Goal: Task Accomplishment & Management: Manage account settings

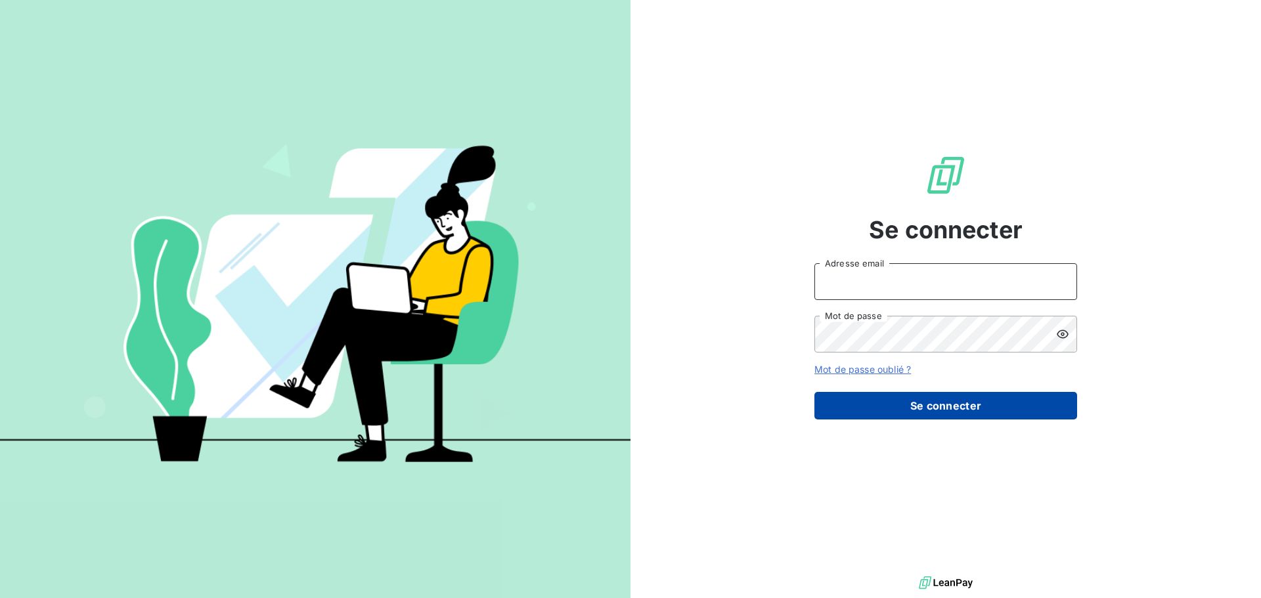
type input "[PERSON_NAME][EMAIL_ADDRESS][PERSON_NAME][DOMAIN_NAME]"
click at [860, 402] on button "Se connecter" at bounding box center [945, 406] width 263 height 28
click at [860, 411] on button "Se connecter" at bounding box center [945, 406] width 263 height 28
click at [860, 409] on button "Se connecter" at bounding box center [945, 406] width 263 height 28
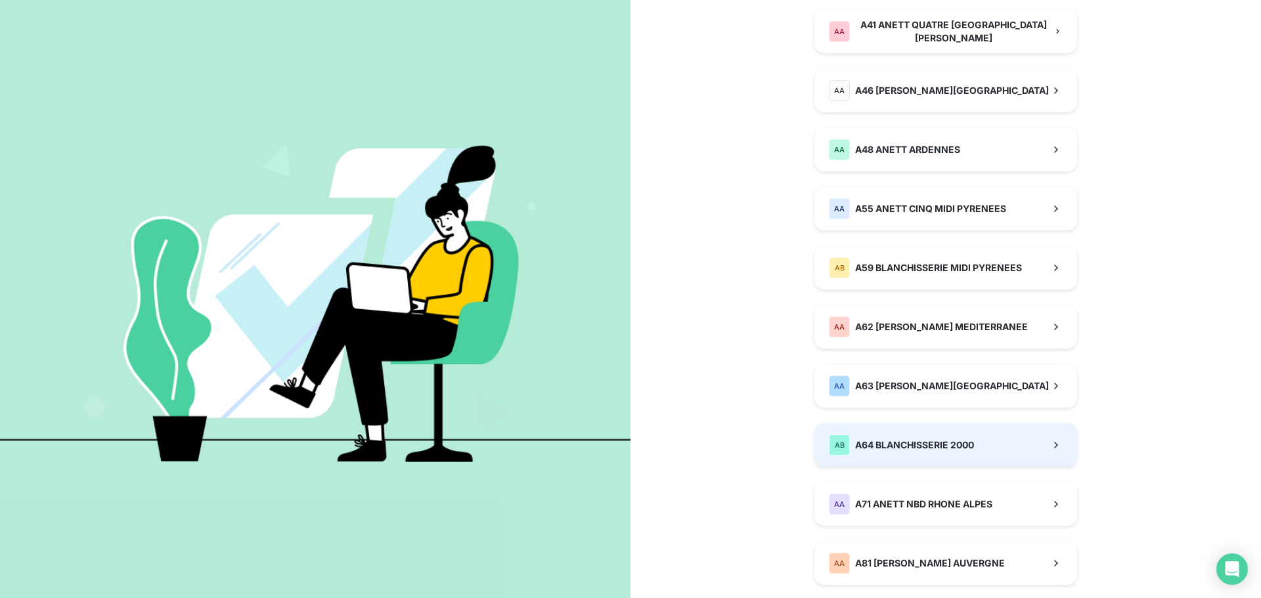
scroll to position [611, 0]
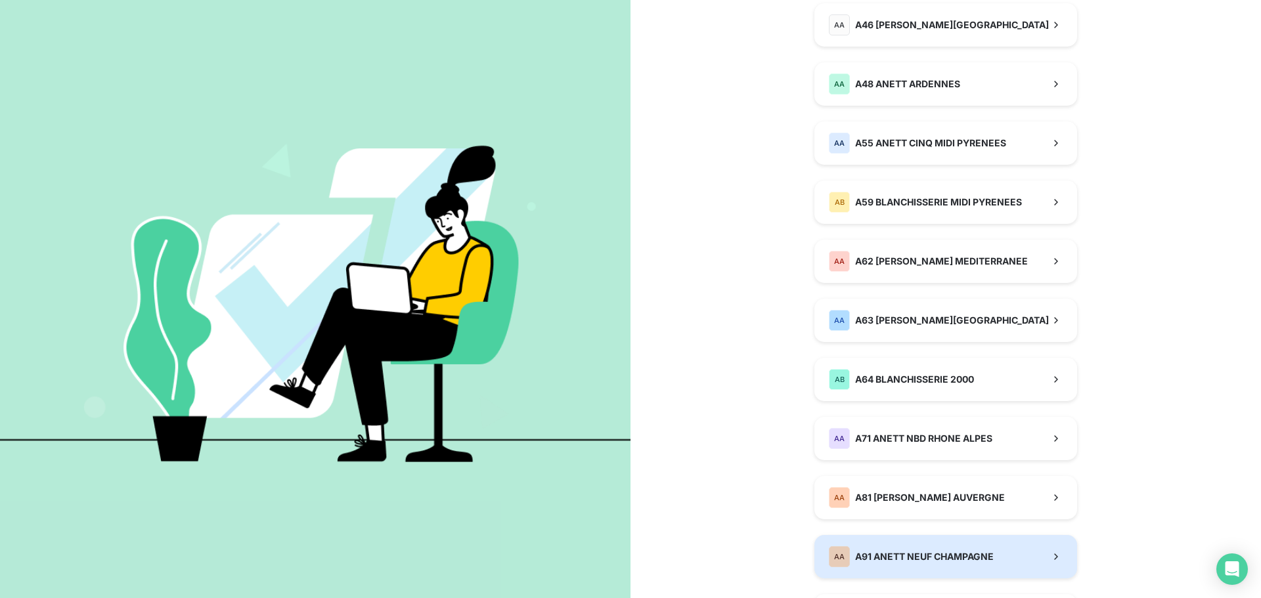
click at [860, 446] on div "AA A91 ANETT NEUF CHAMPAGNE" at bounding box center [911, 556] width 165 height 21
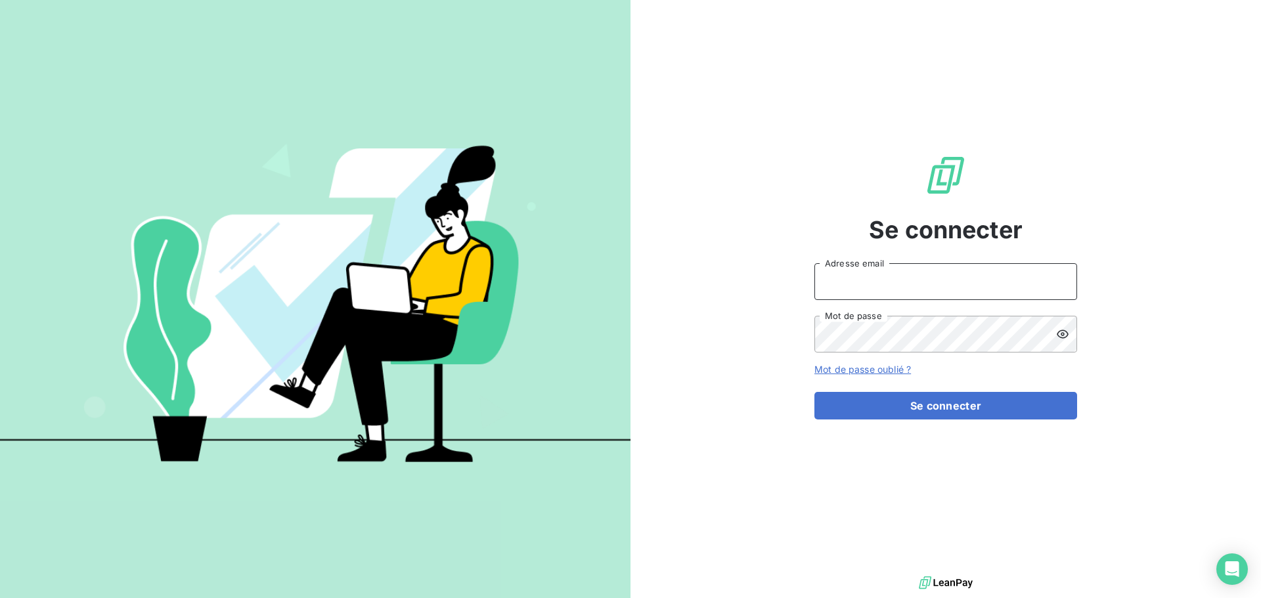
type input "[PERSON_NAME][EMAIL_ADDRESS][PERSON_NAME][DOMAIN_NAME]"
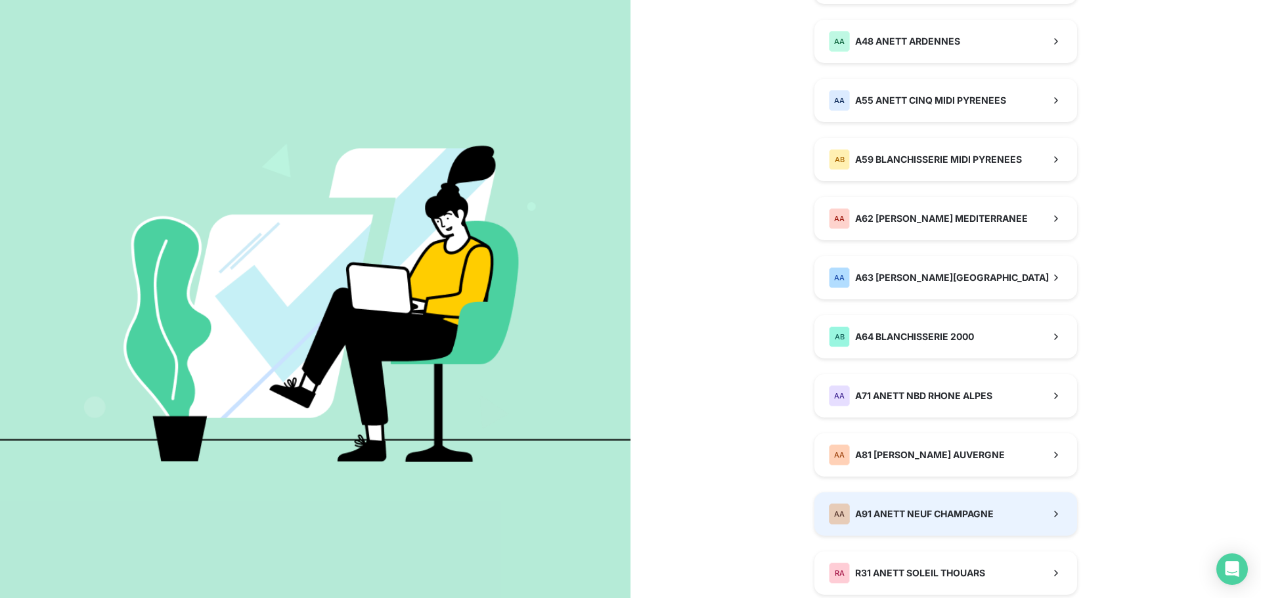
scroll to position [657, 0]
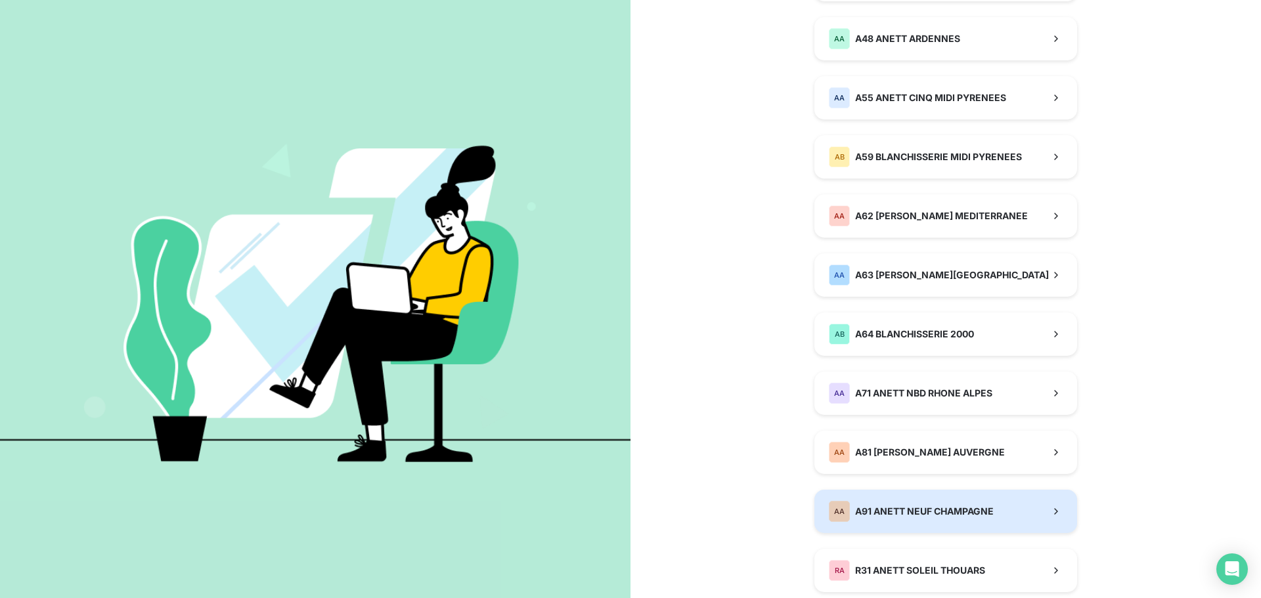
click at [860, 446] on div "AA A91 ANETT NEUF CHAMPAGNE" at bounding box center [911, 511] width 165 height 21
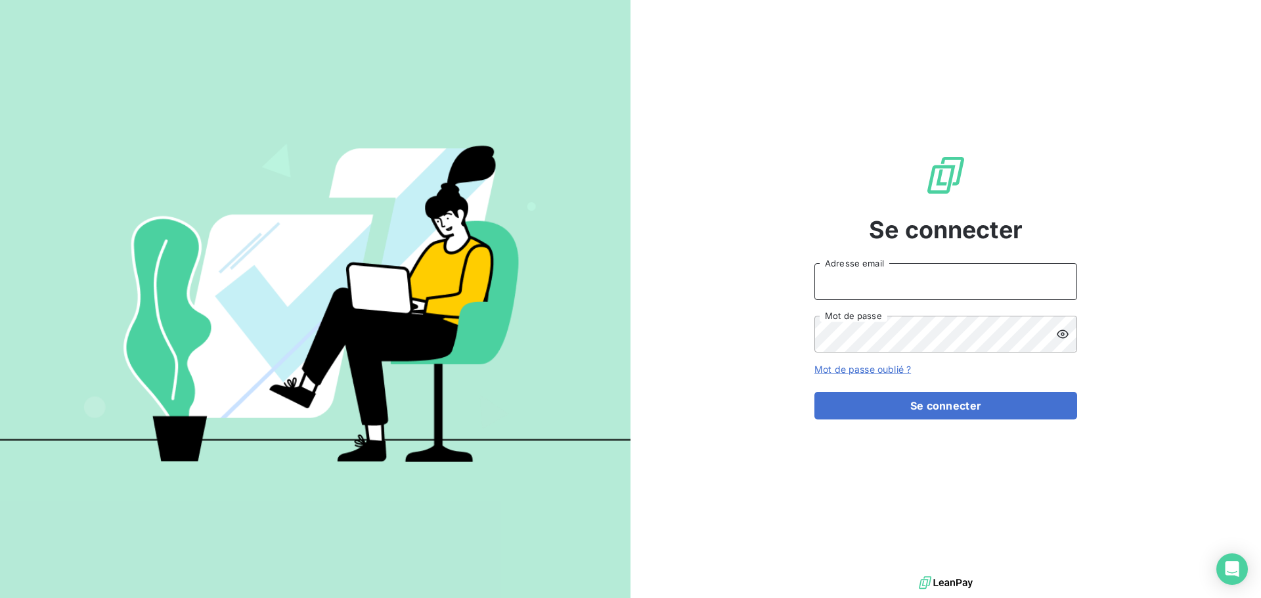
type input "[PERSON_NAME][EMAIL_ADDRESS][PERSON_NAME][DOMAIN_NAME]"
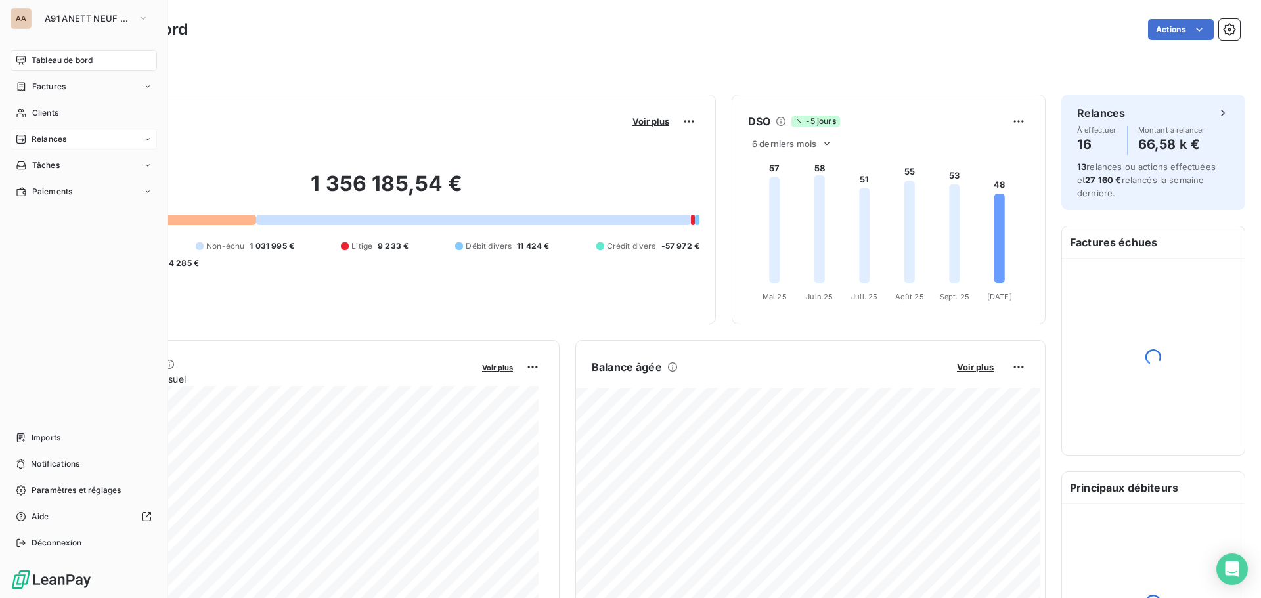
click at [43, 146] on div "Relances" at bounding box center [84, 139] width 146 height 21
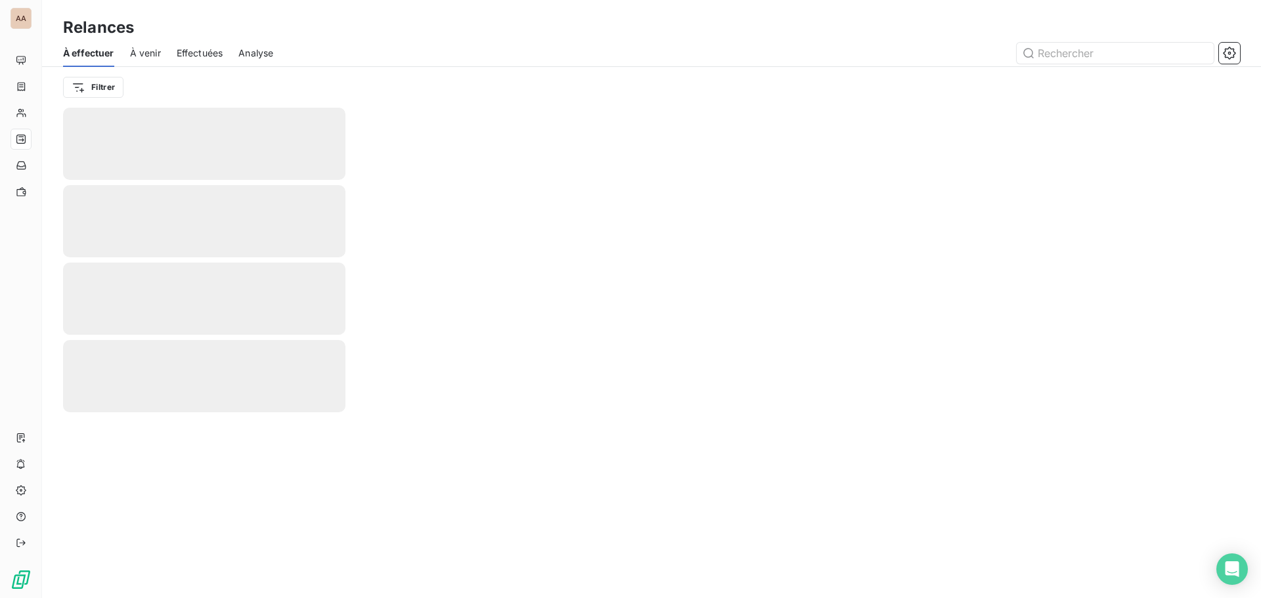
click at [145, 54] on span "À venir" at bounding box center [145, 53] width 31 height 13
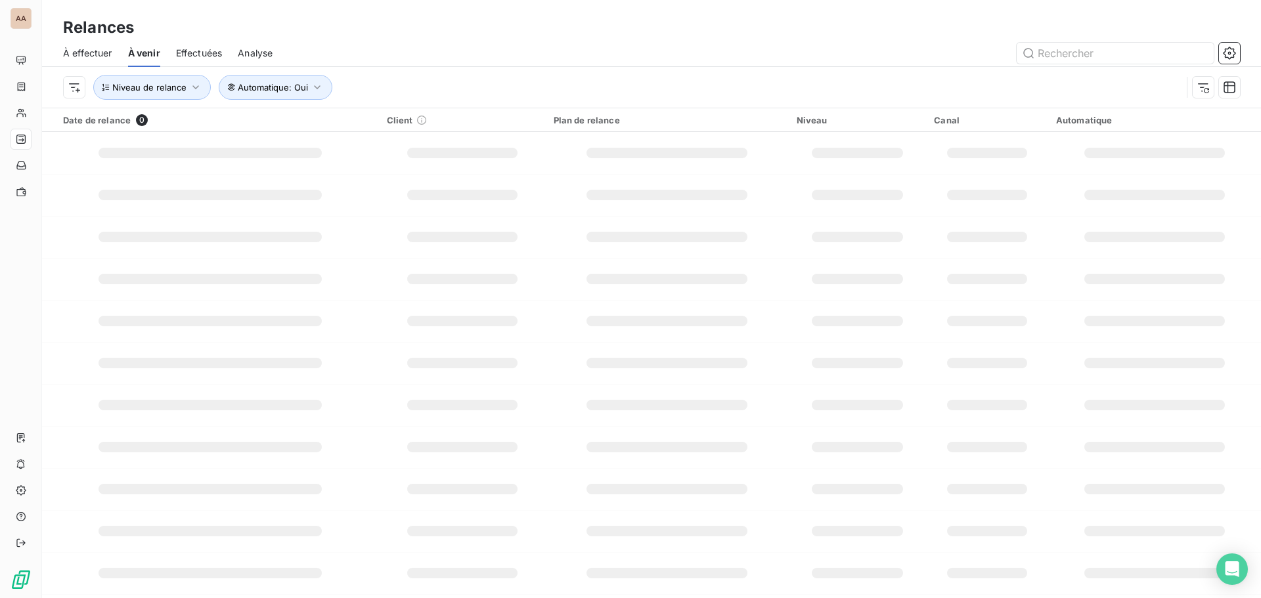
click at [209, 58] on span "Effectuées" at bounding box center [199, 53] width 47 height 13
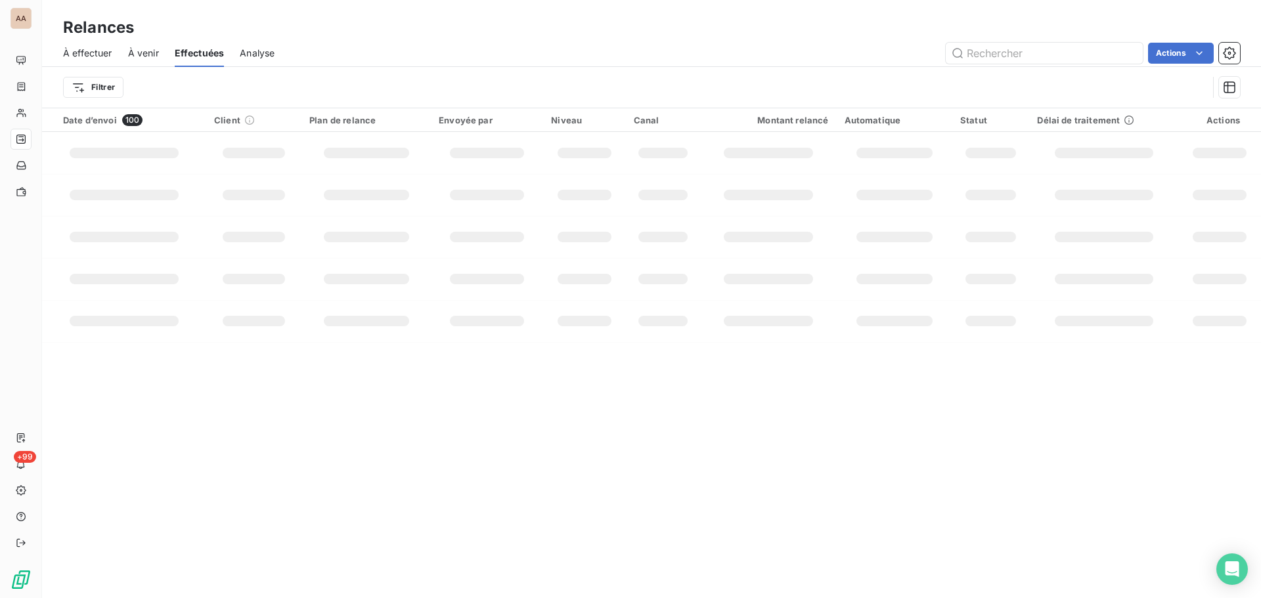
click at [133, 55] on span "À venir" at bounding box center [143, 53] width 31 height 13
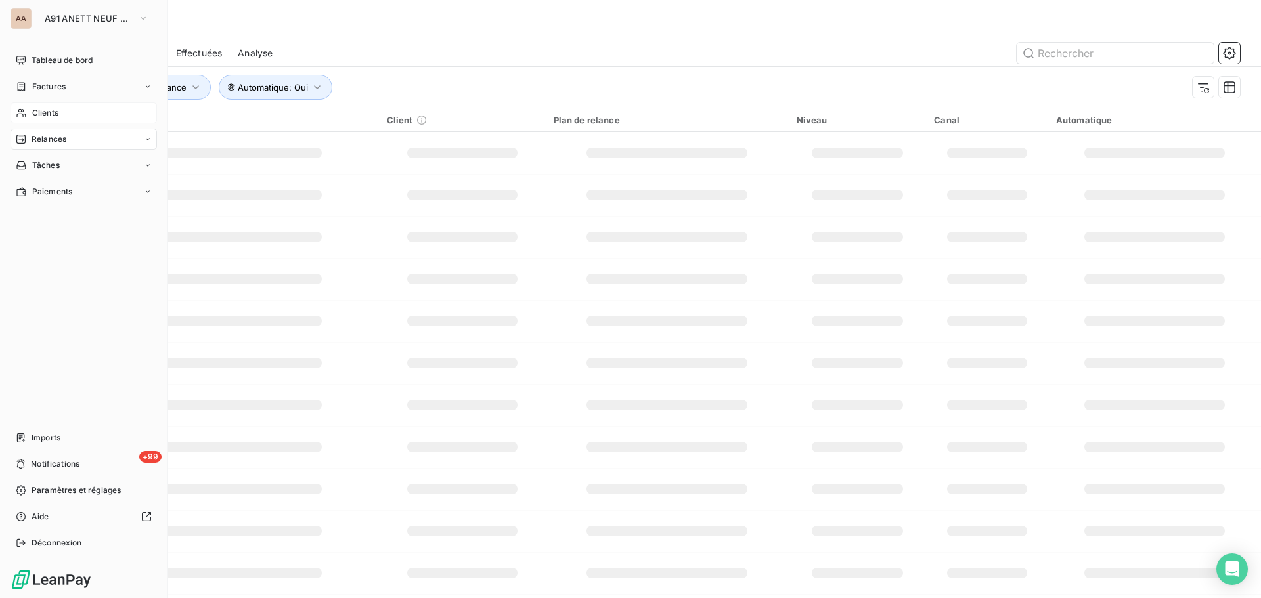
click at [63, 109] on div "Clients" at bounding box center [84, 112] width 146 height 21
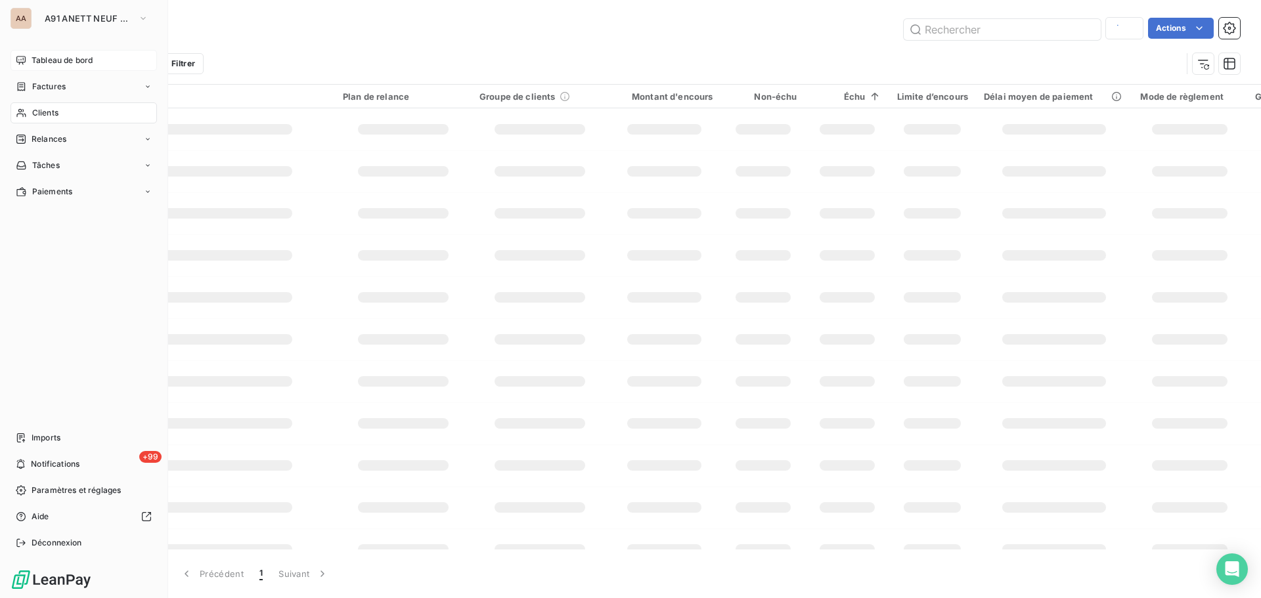
click at [68, 56] on span "Tableau de bord" at bounding box center [62, 61] width 61 height 12
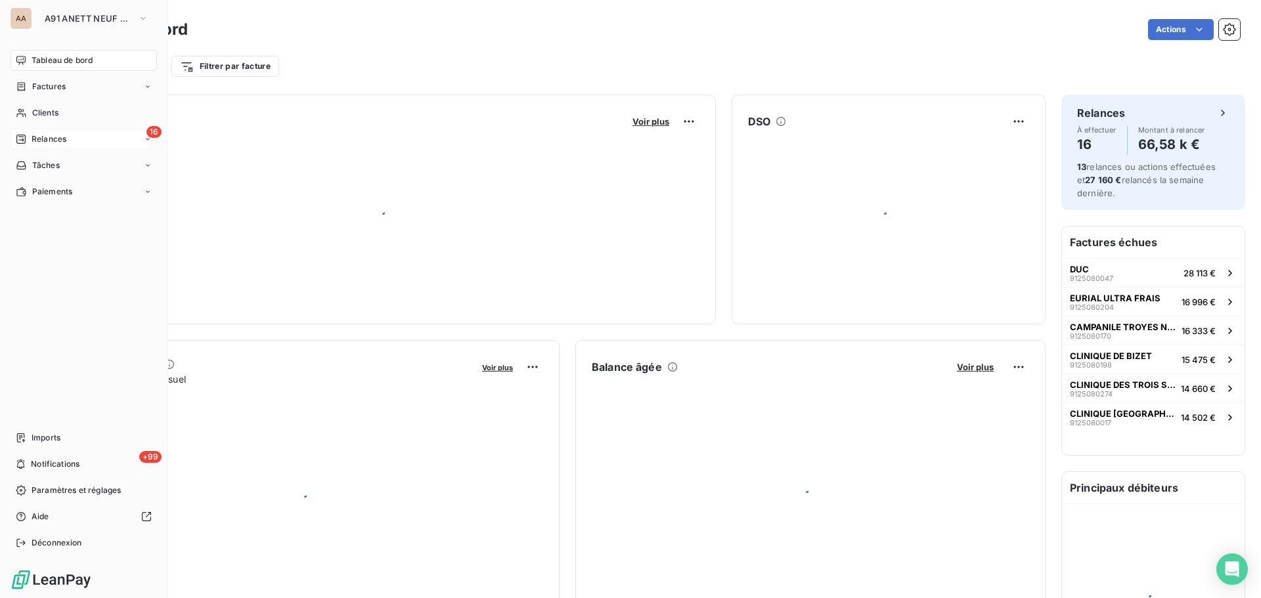
click at [87, 139] on div "16 Relances" at bounding box center [84, 139] width 146 height 21
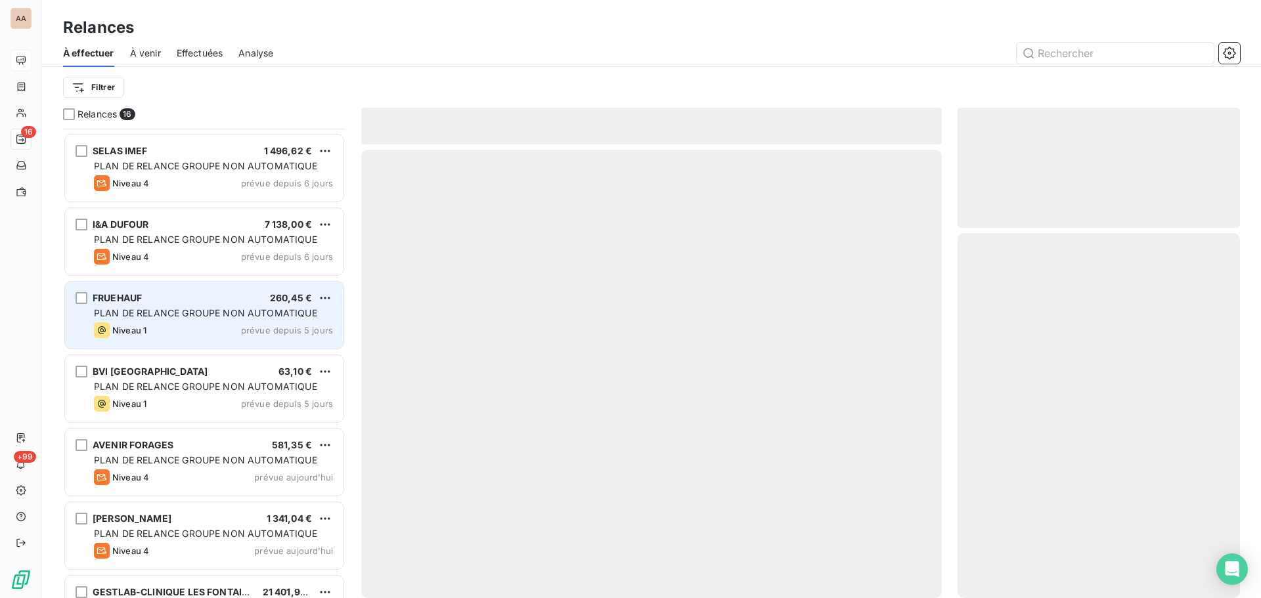
scroll to position [314, 0]
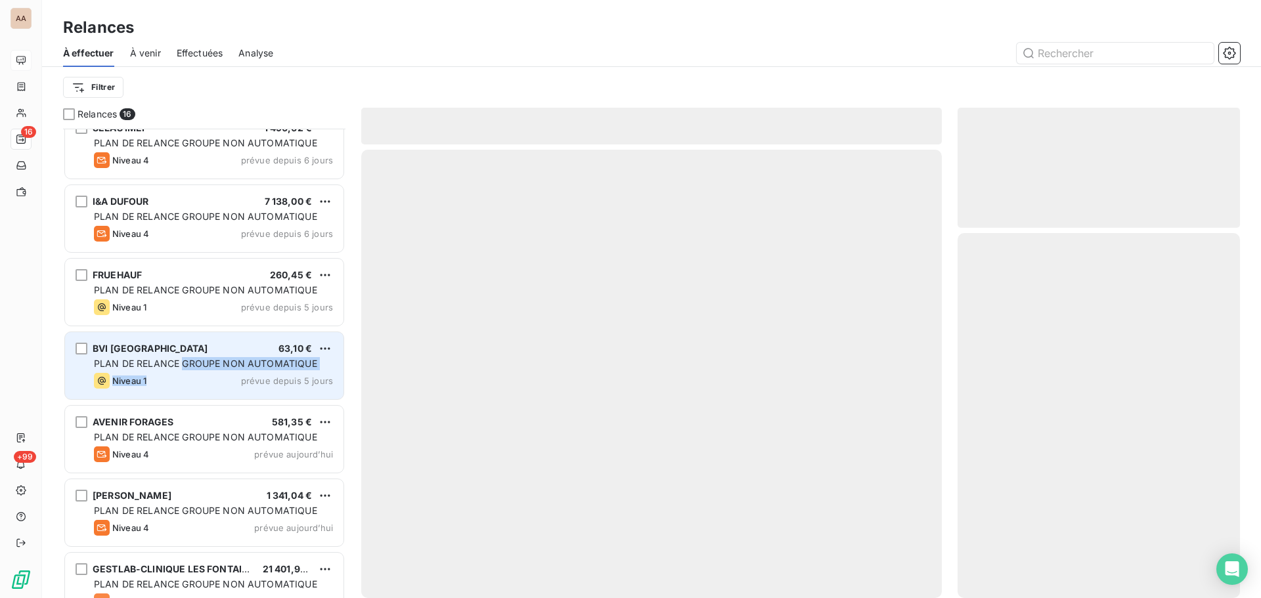
click at [183, 371] on div "BVI TROYES 63,10 € PLAN DE RELANCE GROUPE NON AUTOMATIQUE Niveau 1 prévue depui…" at bounding box center [204, 365] width 278 height 67
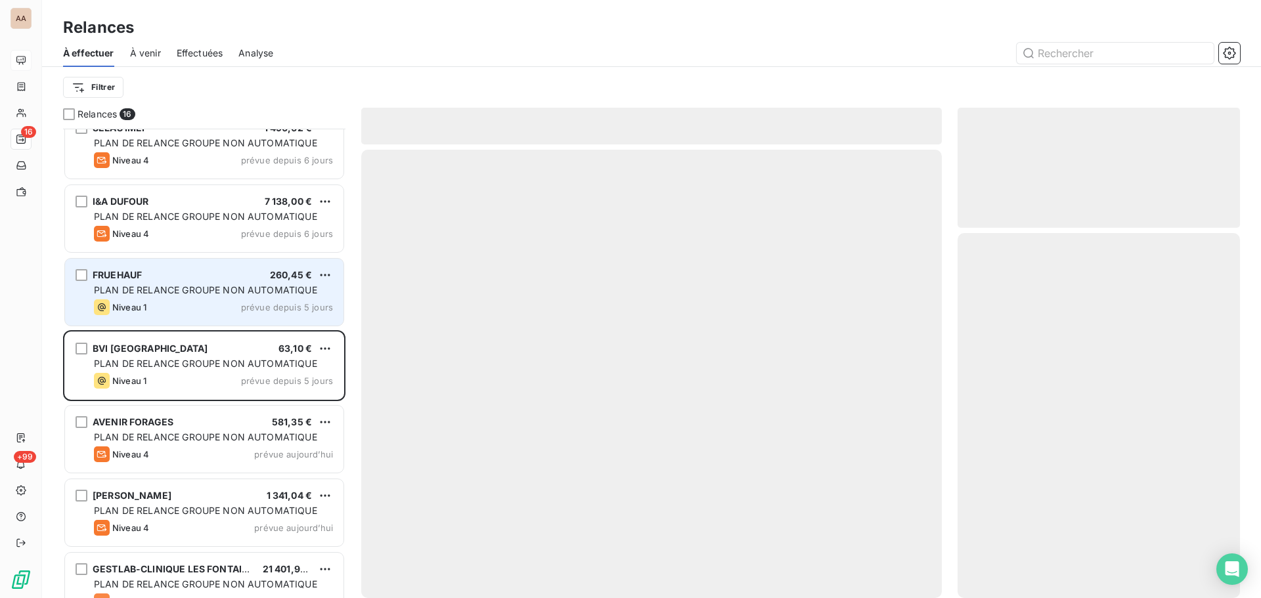
click at [245, 285] on span "PLAN DE RELANCE GROUPE NON AUTOMATIQUE" at bounding box center [205, 289] width 223 height 11
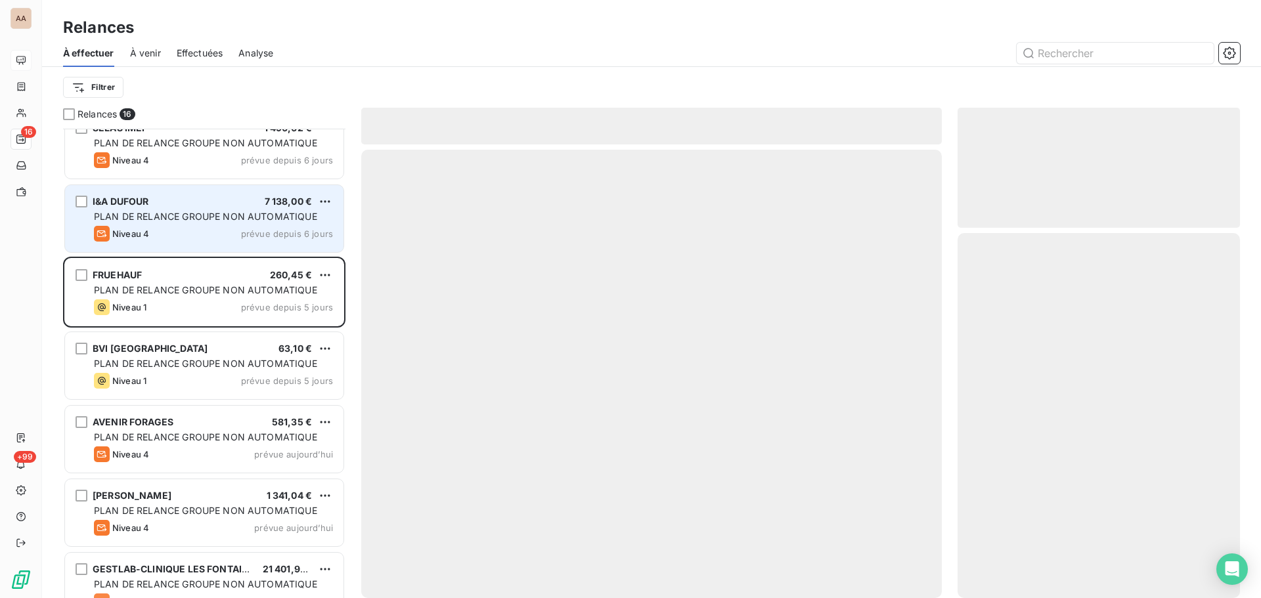
click at [194, 230] on div "Niveau 4 prévue depuis 6 jours" at bounding box center [213, 234] width 239 height 16
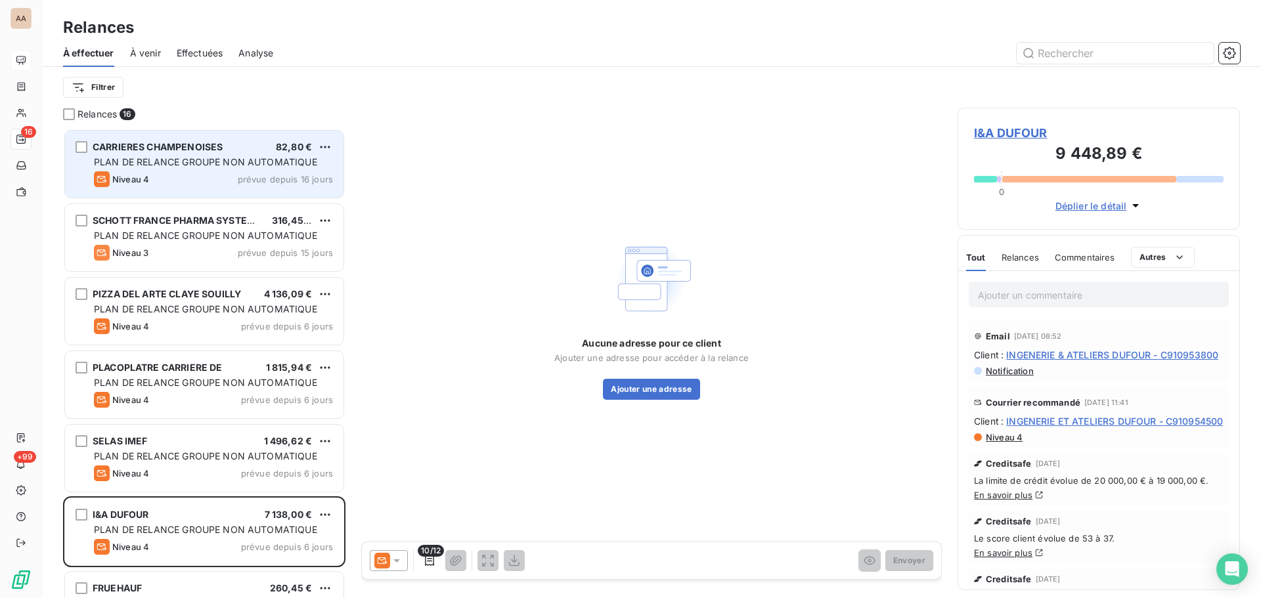
click at [194, 183] on div "Niveau 4 prévue depuis 16 jours" at bounding box center [213, 179] width 239 height 16
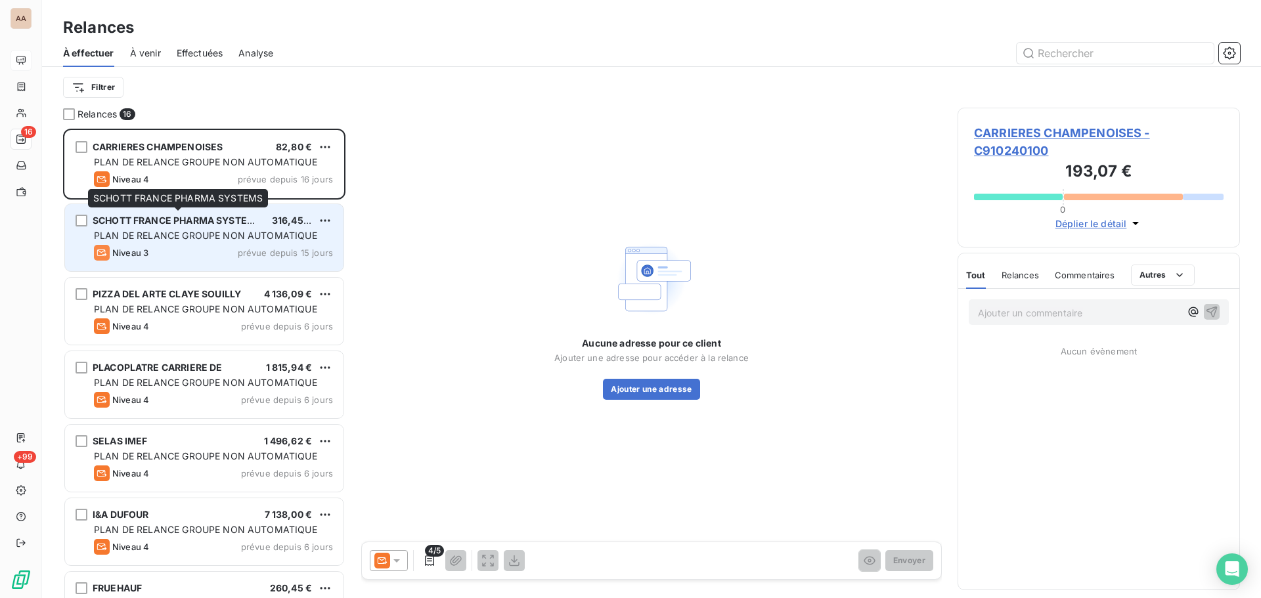
click at [148, 223] on span "SCHOTT FRANCE PHARMA SYSTEMS" at bounding box center [177, 220] width 169 height 11
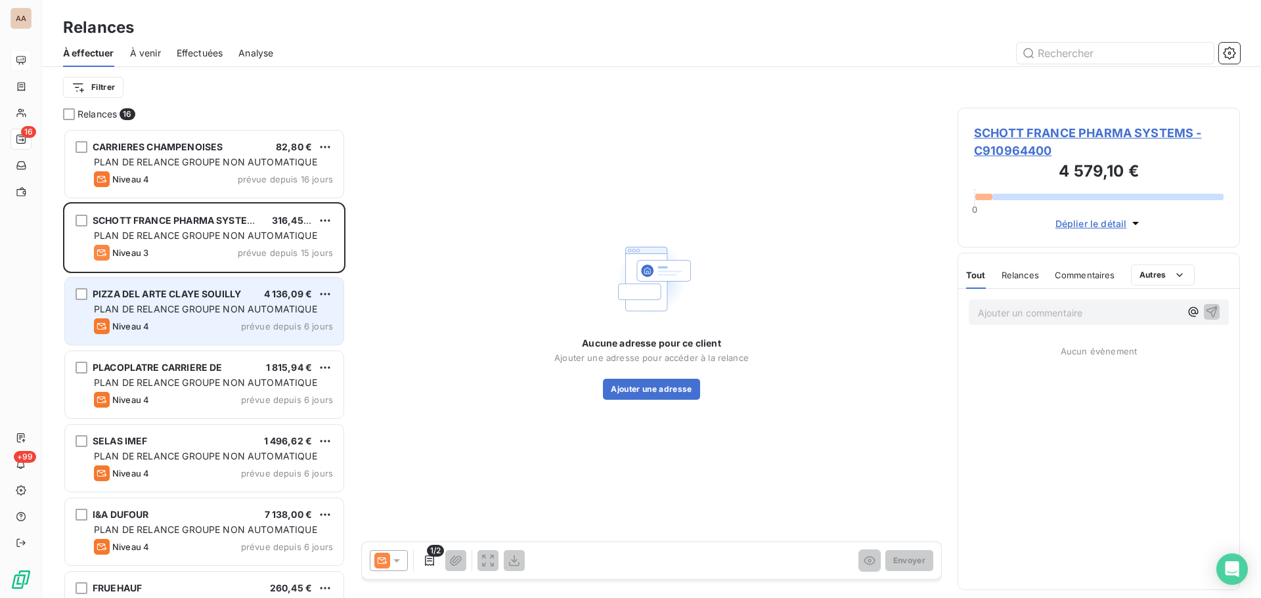
click at [220, 311] on span "PLAN DE RELANCE GROUPE NON AUTOMATIQUE" at bounding box center [205, 308] width 223 height 11
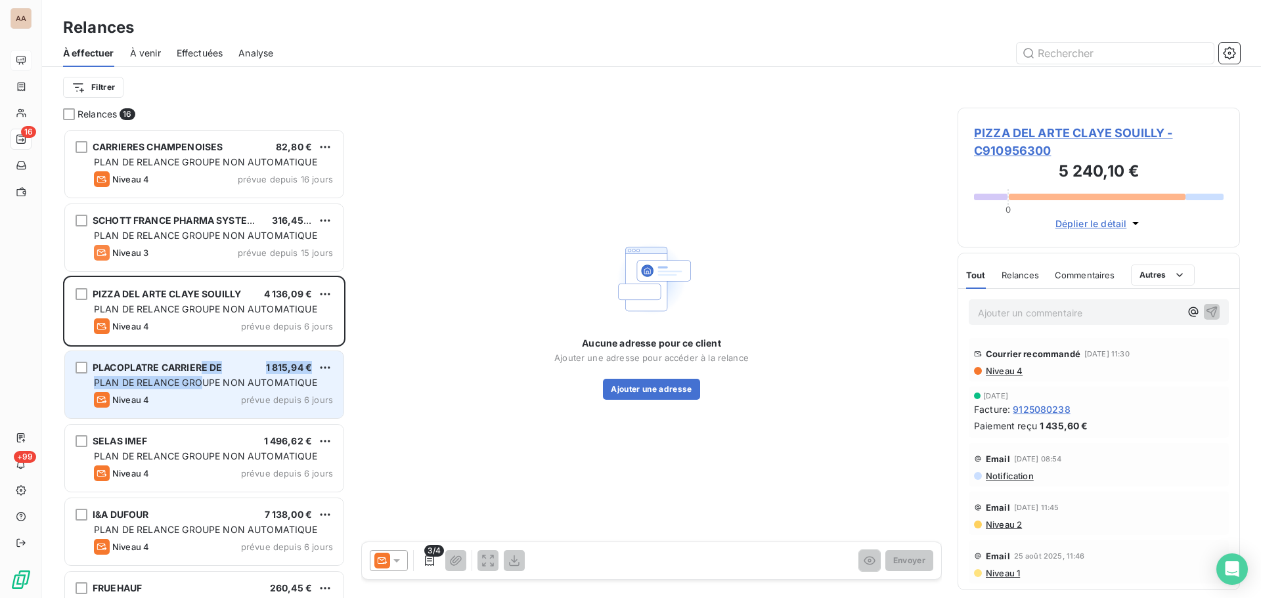
click at [201, 374] on div "PLACOPLATRE [PERSON_NAME] DE 1 815,94 € PLAN DE RELANCE GROUPE NON AUTOMATIQUE …" at bounding box center [204, 384] width 278 height 67
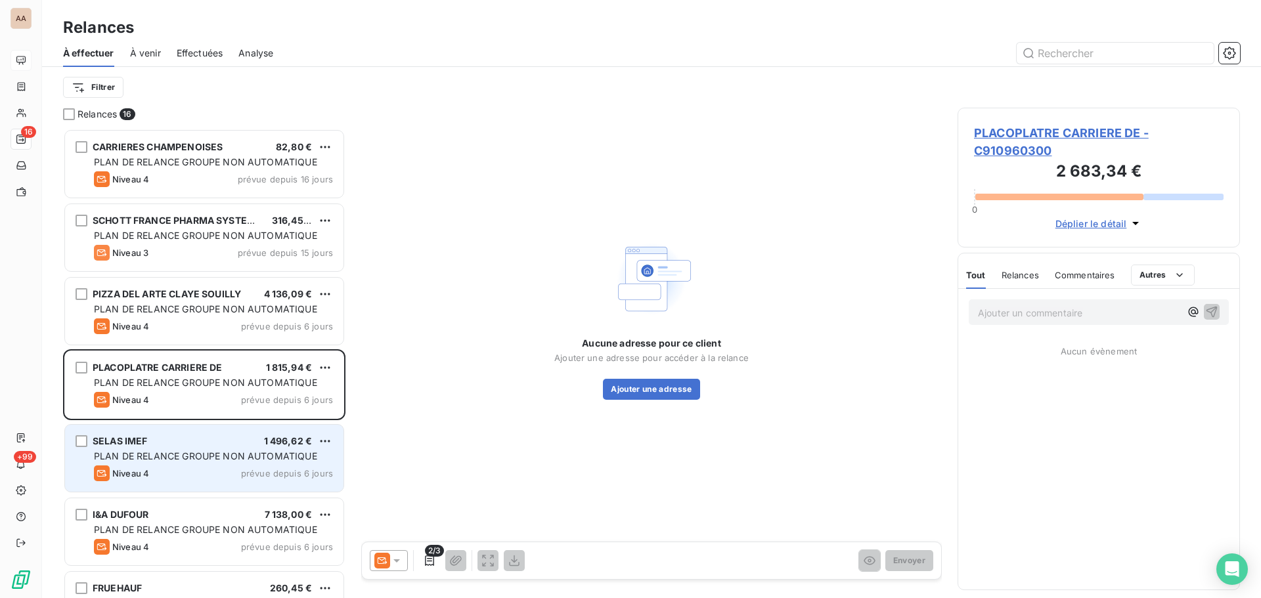
click at [236, 445] on div "SELAS IMEF 1 496,62 €" at bounding box center [213, 441] width 239 height 12
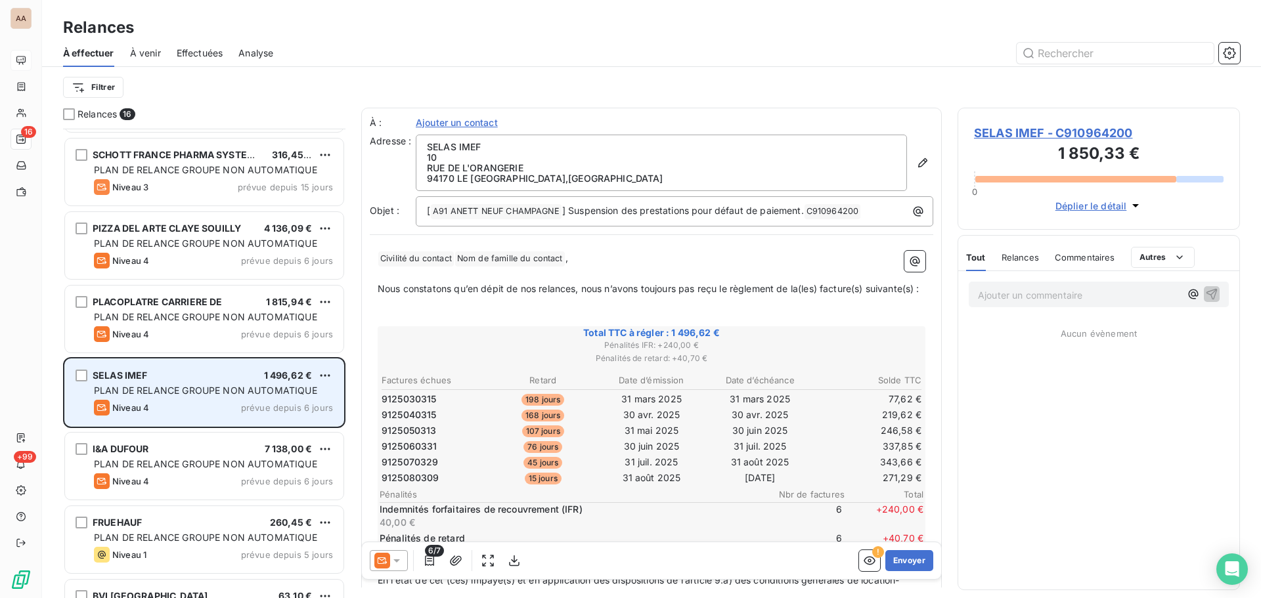
scroll to position [132, 0]
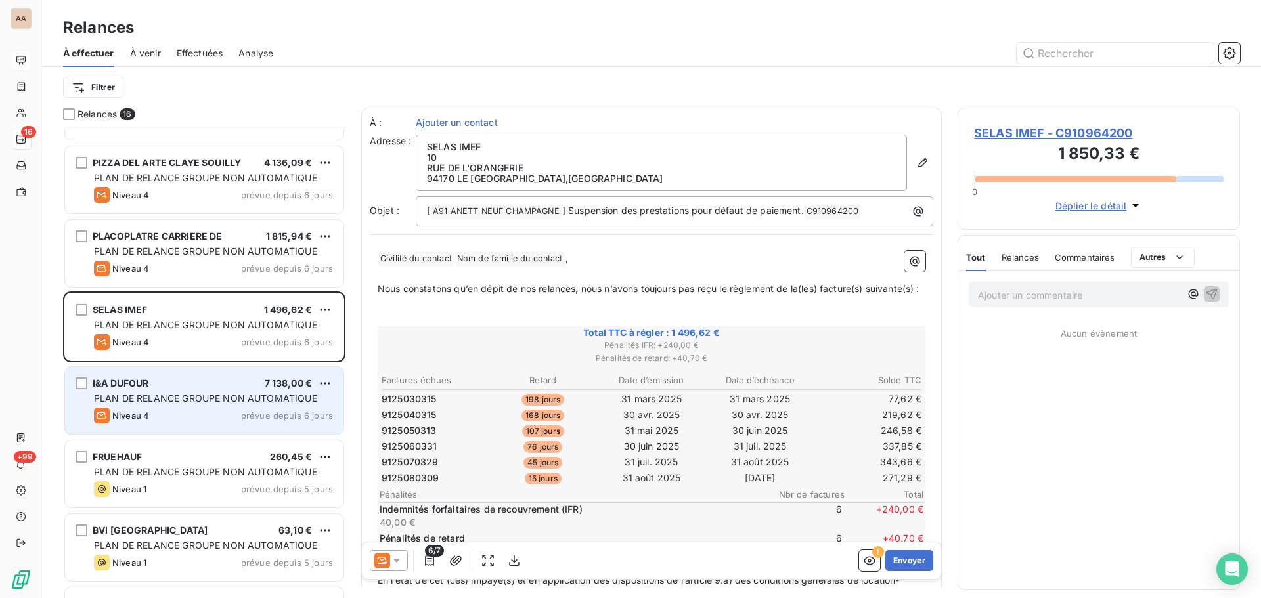
click at [226, 395] on span "PLAN DE RELANCE GROUPE NON AUTOMATIQUE" at bounding box center [205, 398] width 223 height 11
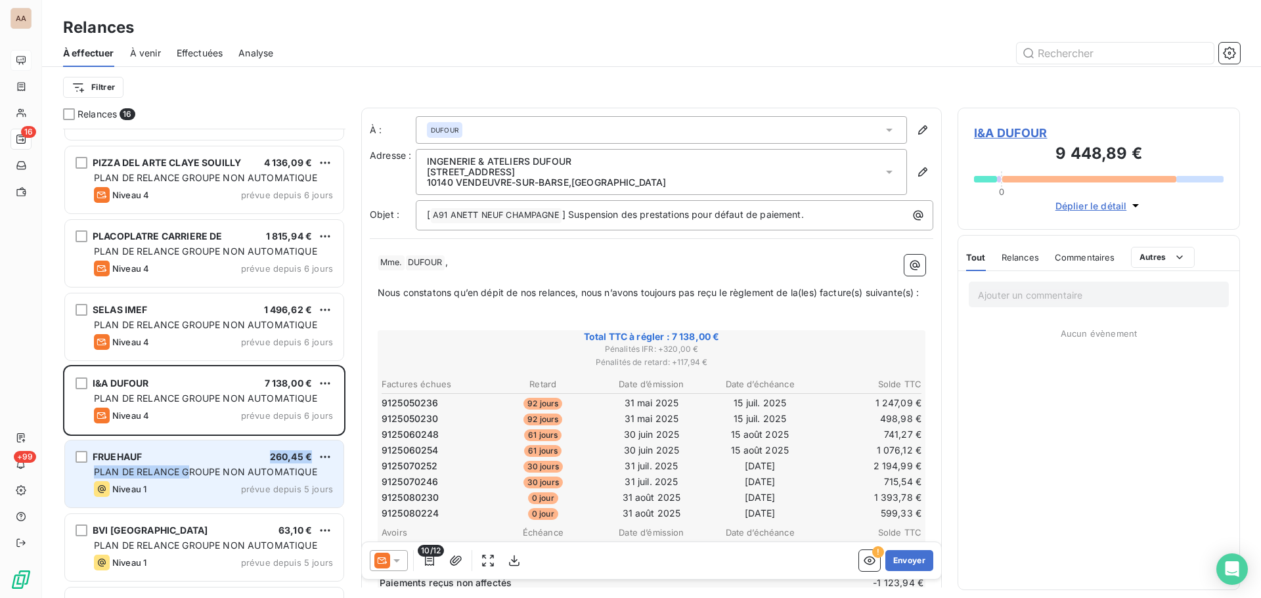
click at [193, 446] on div "FRUEHAUF 260,45 € PLAN DE RELANCE GROUPE NON AUTOMATIQUE Niveau 1 prévue depuis…" at bounding box center [204, 474] width 278 height 67
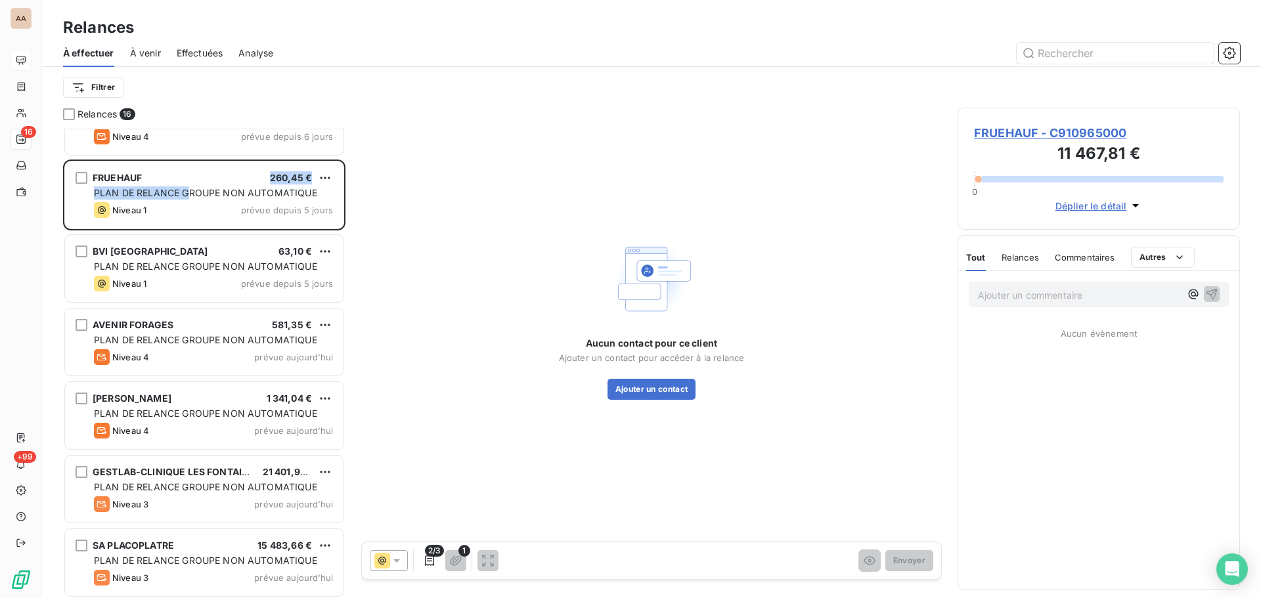
scroll to position [395, 0]
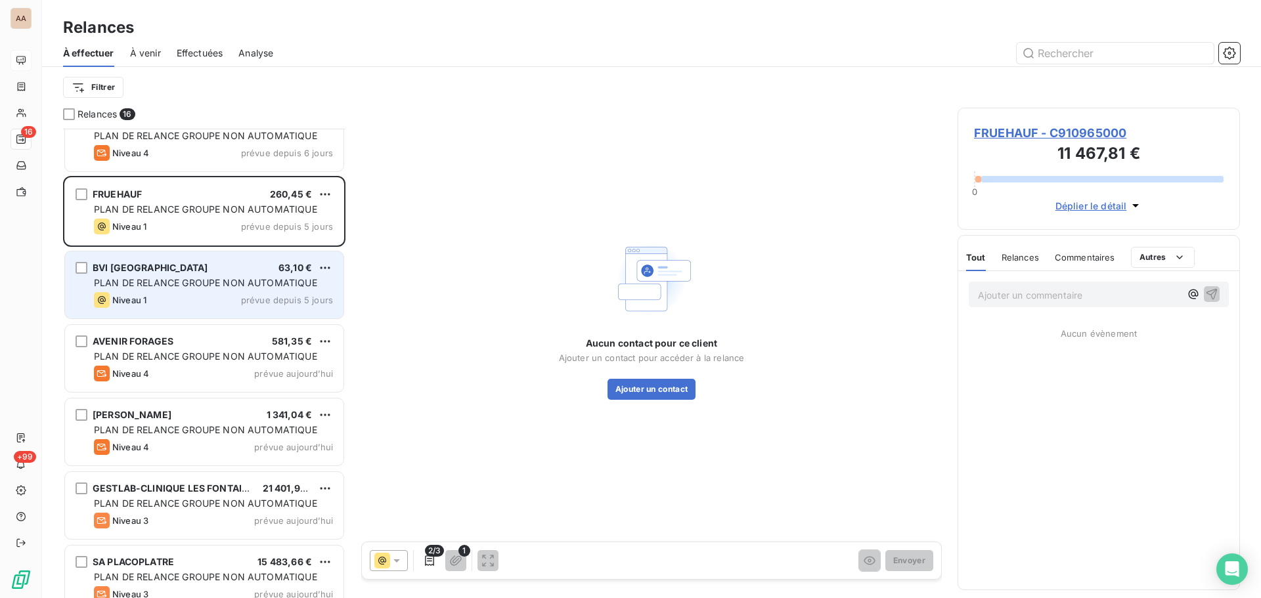
click at [190, 289] on div "PLAN DE RELANCE GROUPE NON AUTOMATIQUE" at bounding box center [213, 282] width 239 height 13
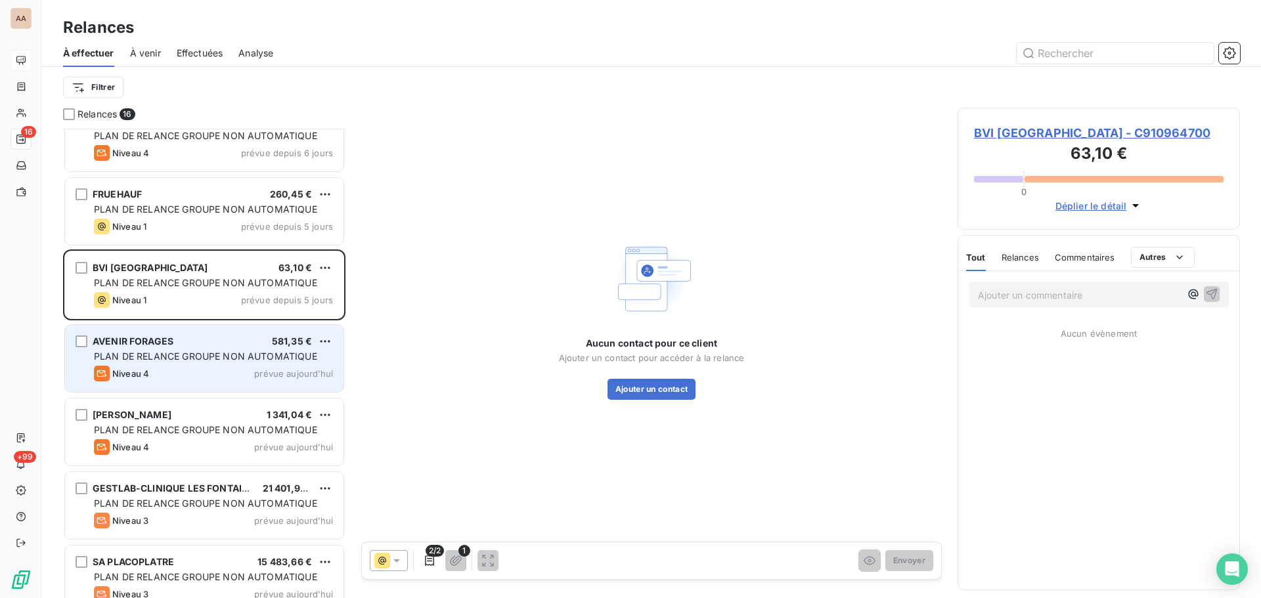
click at [197, 353] on span "PLAN DE RELANCE GROUPE NON AUTOMATIQUE" at bounding box center [205, 356] width 223 height 11
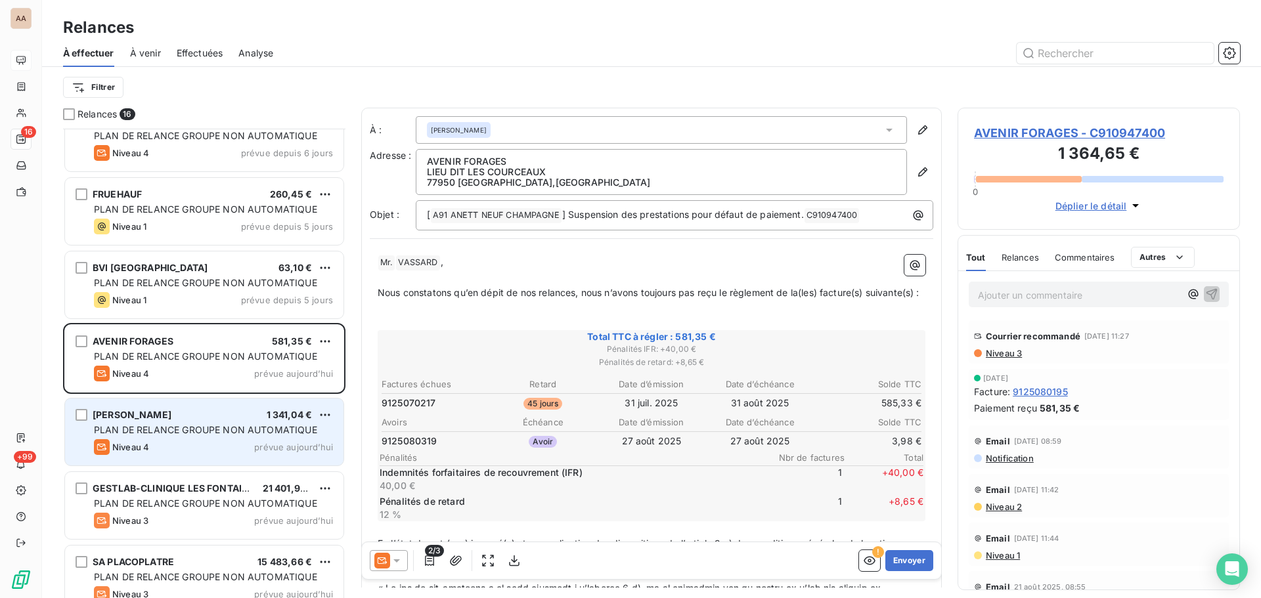
click at [228, 418] on div "[PERSON_NAME] MAVIDIS 1 341,04 € PLAN DE RELANCE GROUPE NON AUTOMATIQUE Niveau …" at bounding box center [204, 432] width 278 height 67
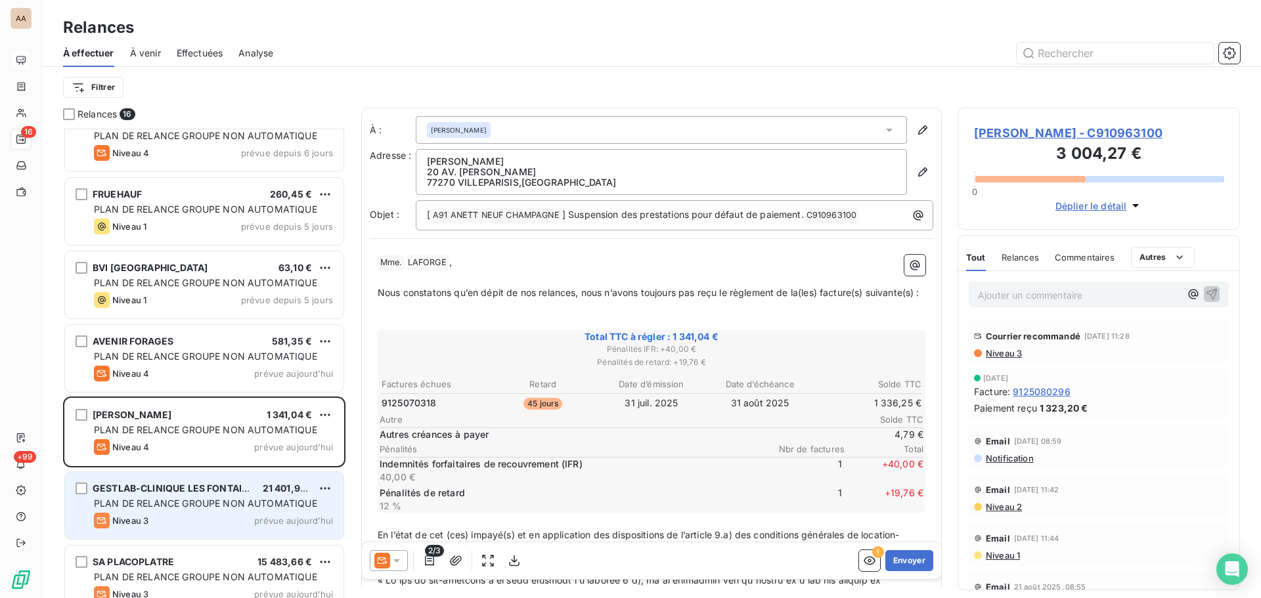
click at [242, 446] on div "Niveau 3 prévue aujourd’hui" at bounding box center [213, 521] width 239 height 16
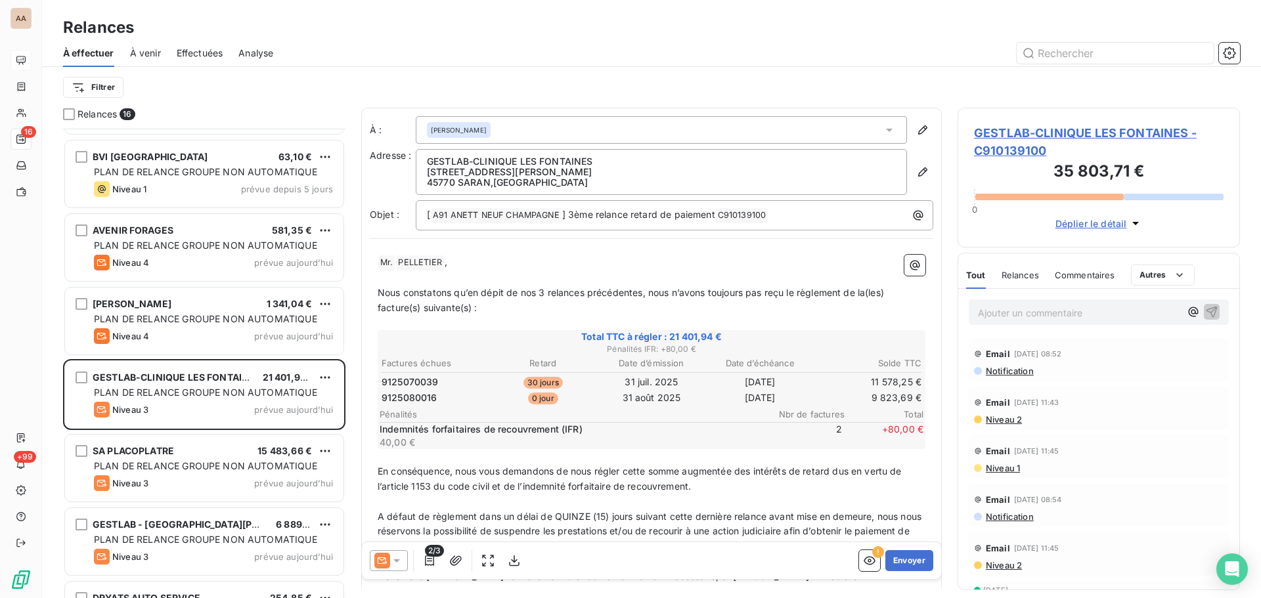
scroll to position [526, 0]
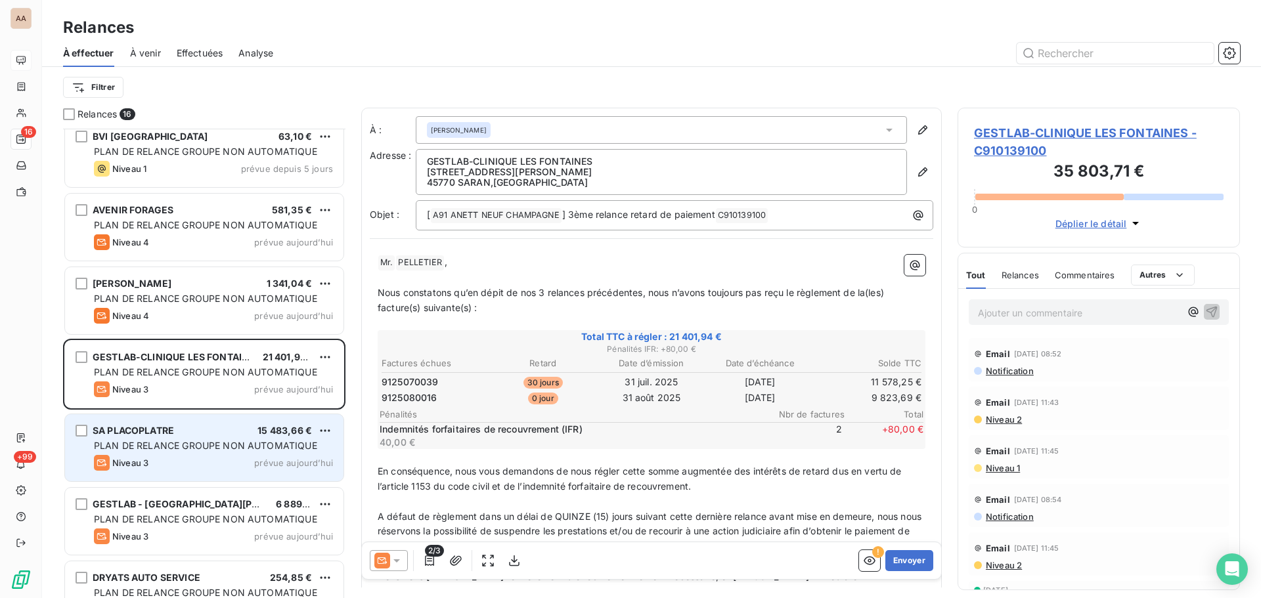
click at [265, 446] on div "PLAN DE RELANCE GROUPE NON AUTOMATIQUE" at bounding box center [213, 445] width 239 height 13
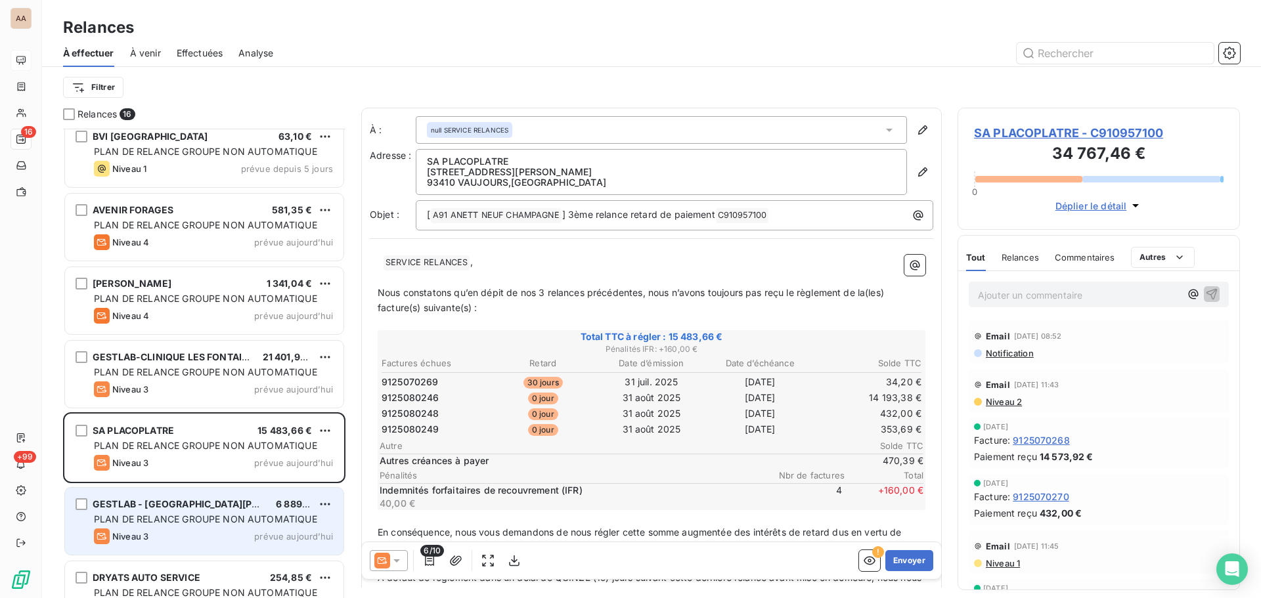
click at [233, 446] on div "GESTLAB - CLINIQUE SAINT [PERSON_NAME] 6 889,12 € PLAN DE RELANCE GROUPE NON AU…" at bounding box center [204, 521] width 278 height 67
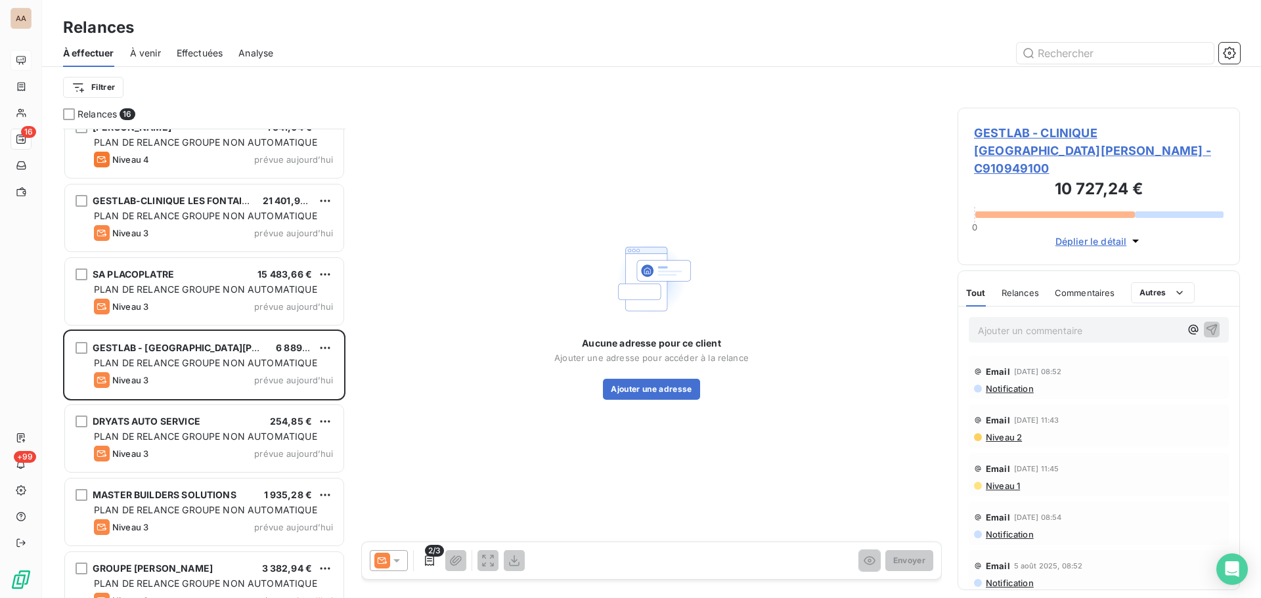
scroll to position [708, 0]
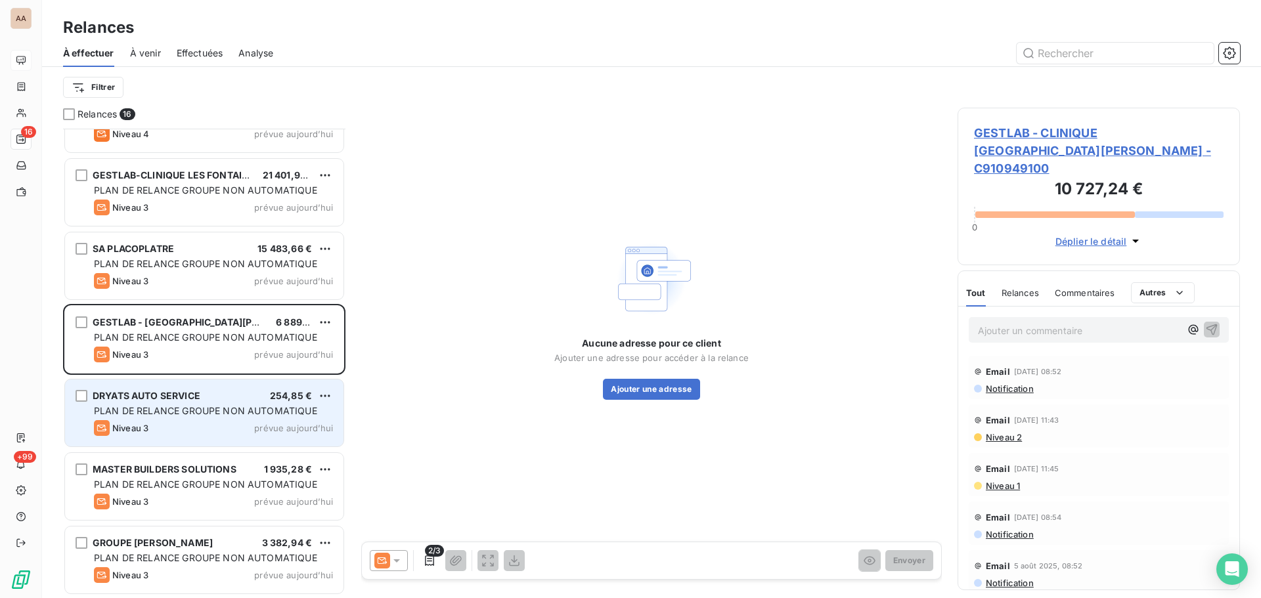
click at [248, 430] on div "Niveau 3 prévue aujourd’hui" at bounding box center [213, 428] width 239 height 16
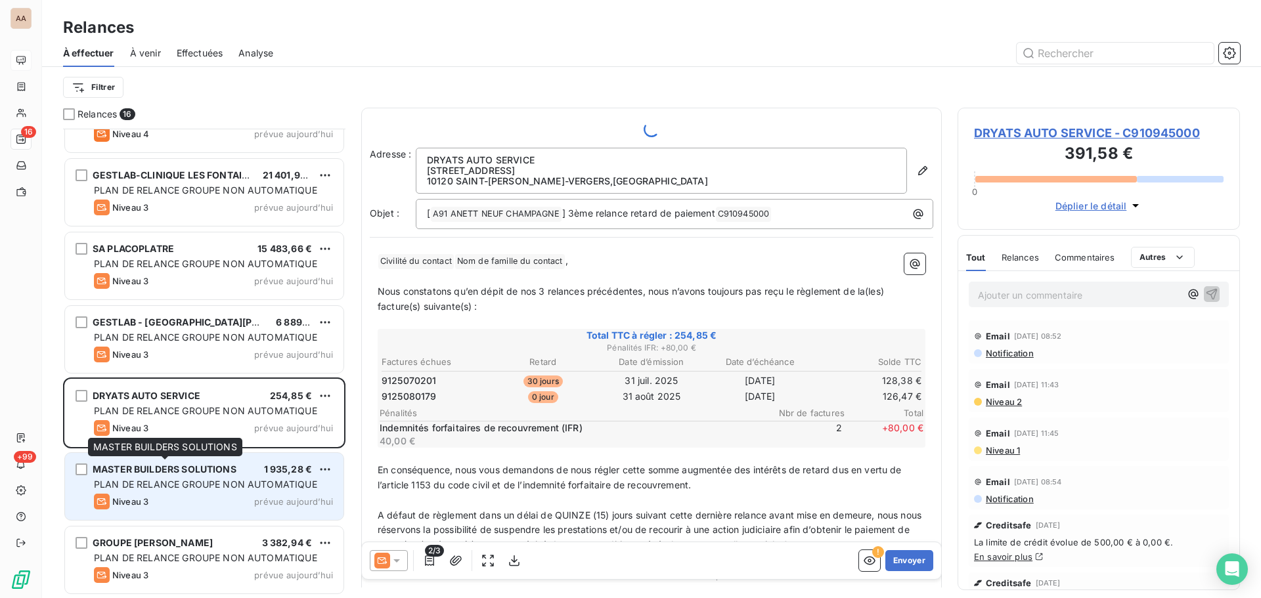
click at [236, 446] on div "MASTER BUILDERS SOLUTIONS" at bounding box center [165, 469] width 144 height 13
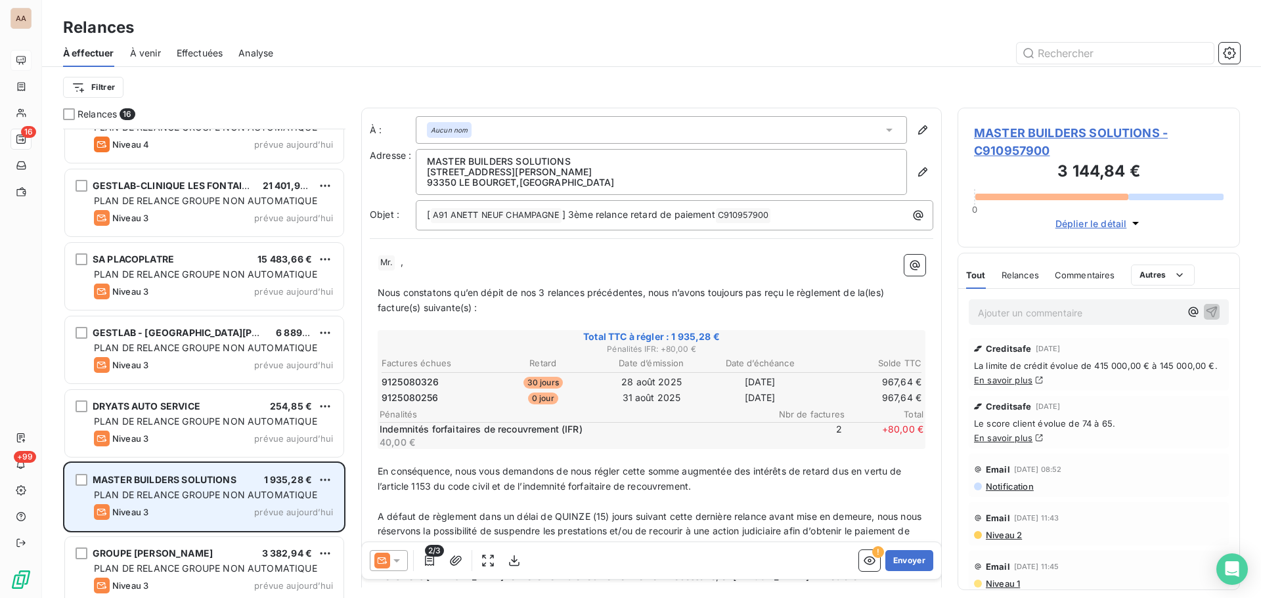
scroll to position [708, 0]
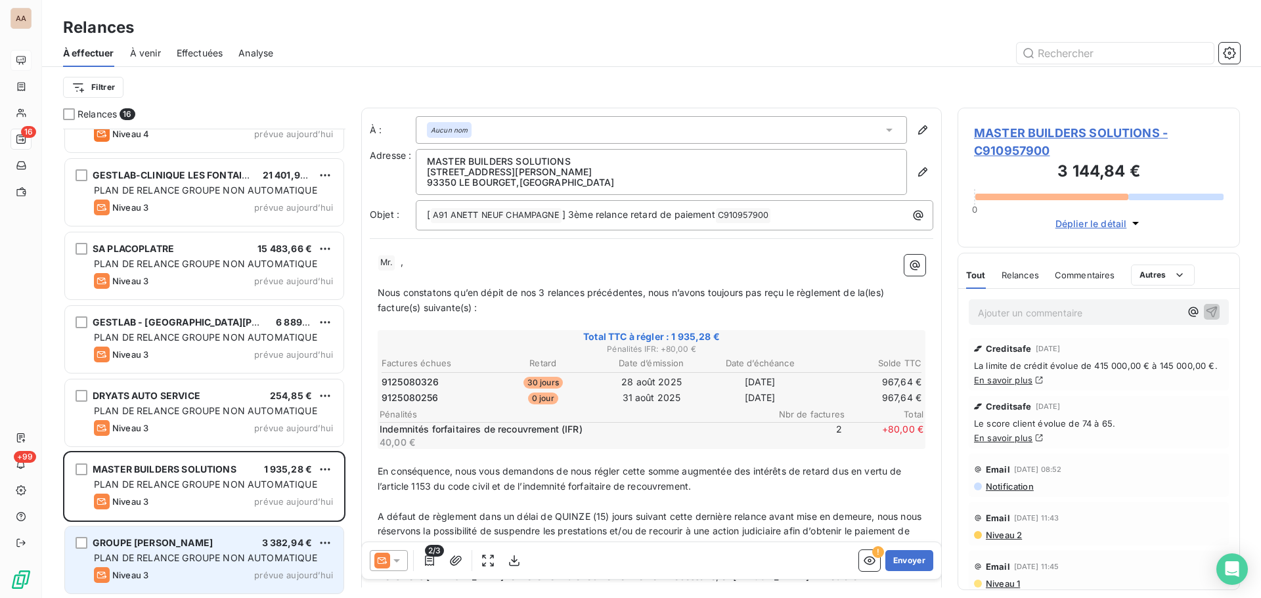
click at [232, 446] on div "GROUPE [PERSON_NAME] 3 382,94 € PLAN DE RELANCE GROUPE NON AUTOMATIQUE Niveau 3…" at bounding box center [204, 560] width 278 height 67
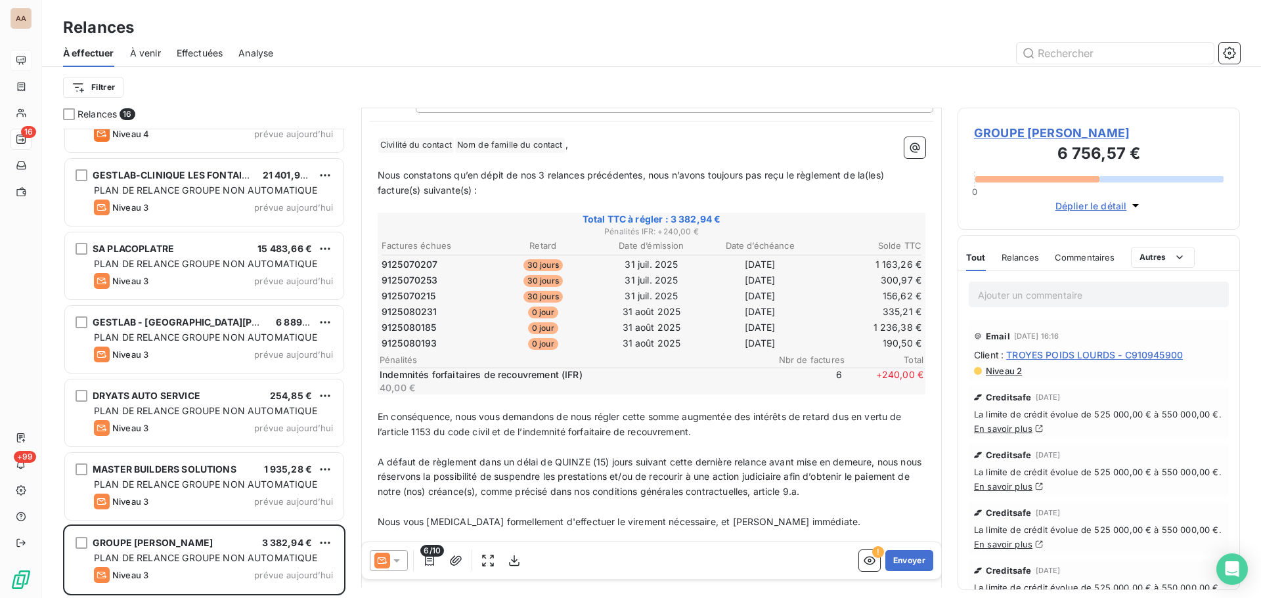
scroll to position [132, 0]
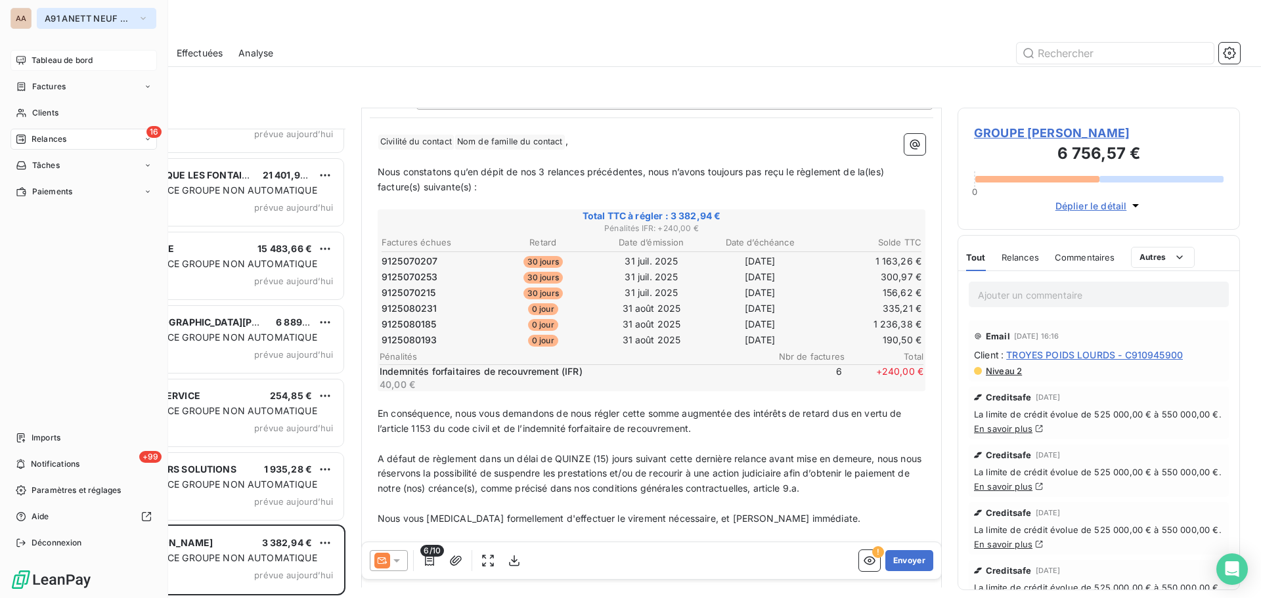
click at [88, 26] on button "A91 ANETT NEUF CHAMPAGNE" at bounding box center [97, 18] width 120 height 21
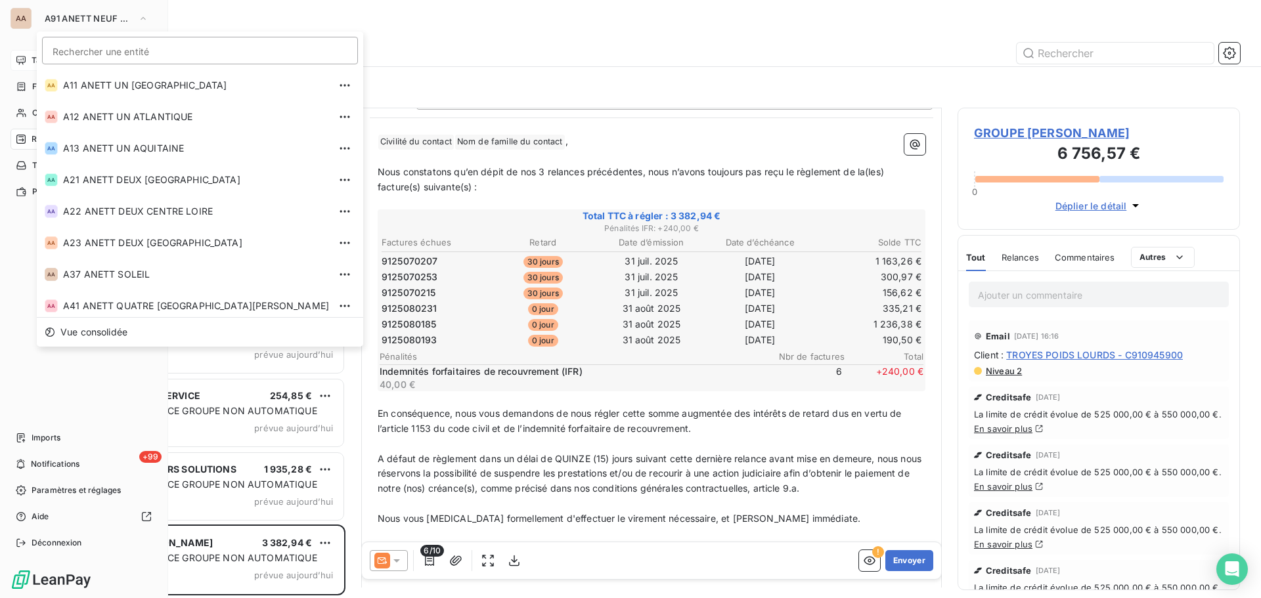
scroll to position [320, 0]
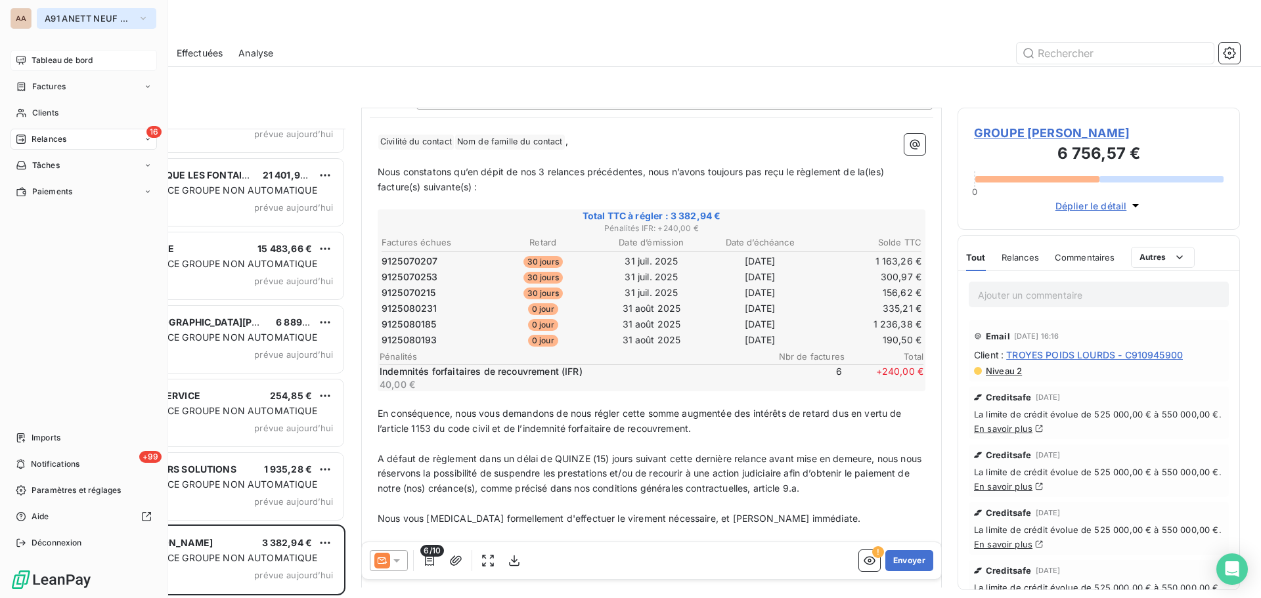
click at [64, 21] on span "A91 ANETT NEUF CHAMPAGNE" at bounding box center [89, 18] width 88 height 11
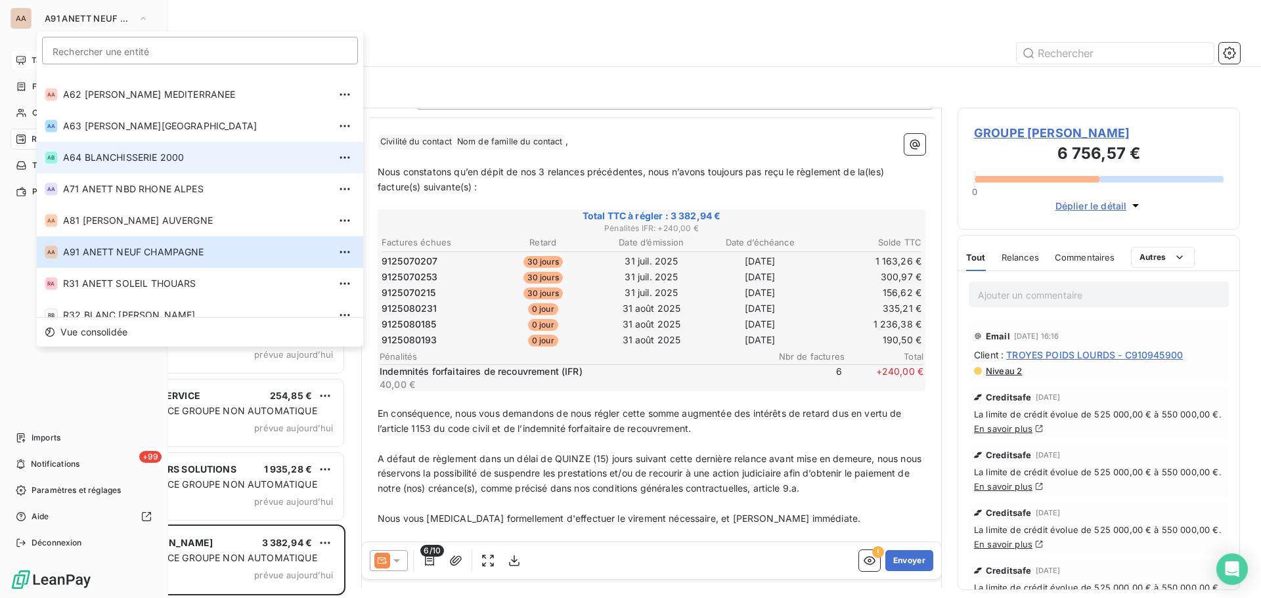
scroll to position [446, 0]
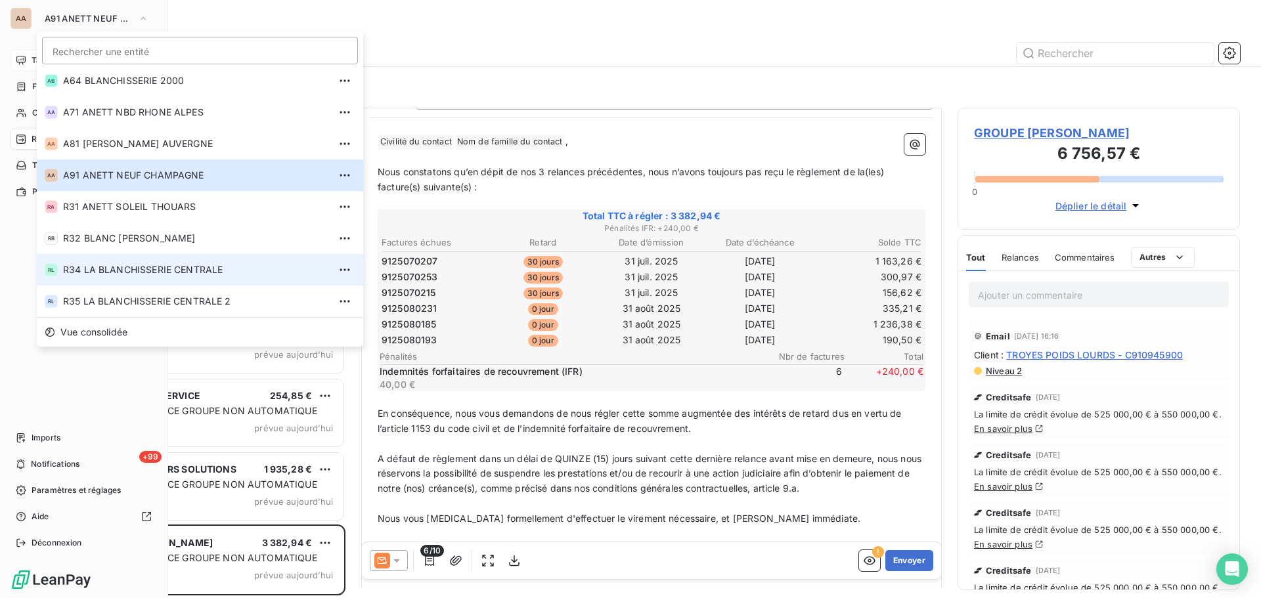
click at [139, 261] on li "RL R34 LA BLANCHISSERIE CENTRALE" at bounding box center [200, 270] width 326 height 32
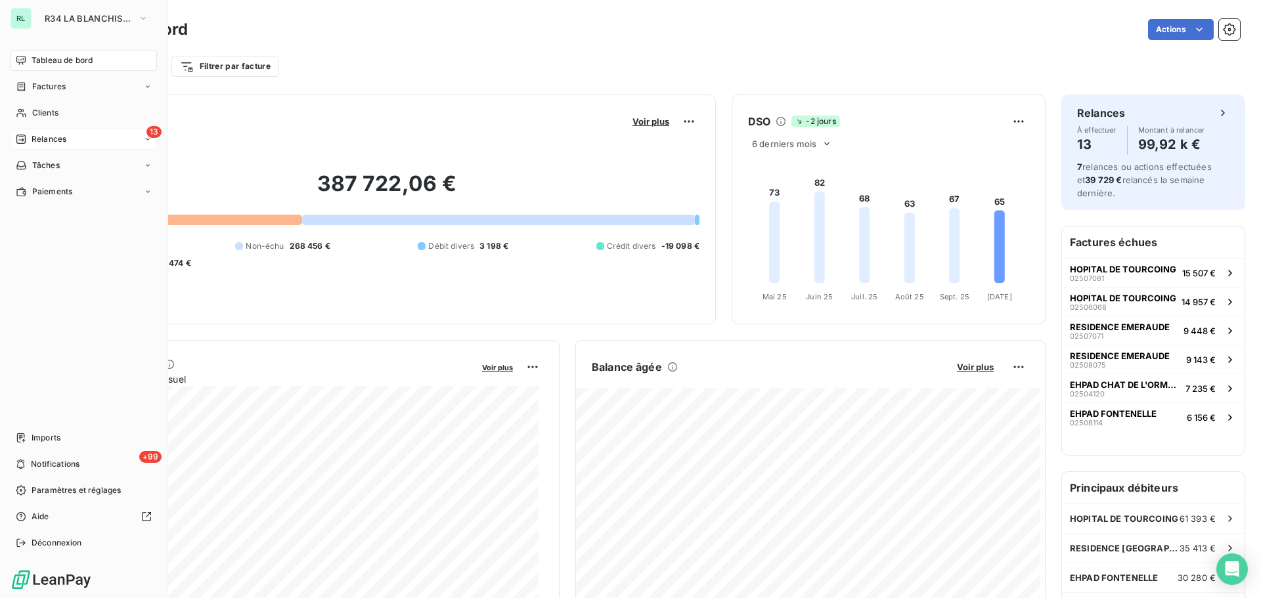
click at [63, 137] on span "Relances" at bounding box center [49, 139] width 35 height 12
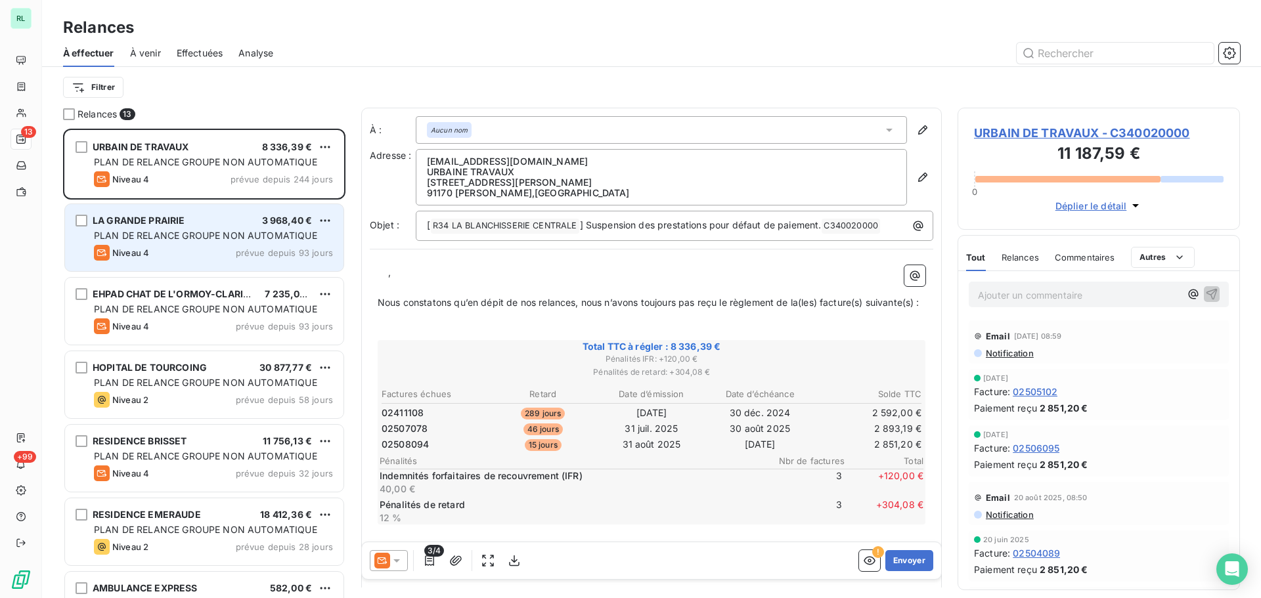
click at [192, 223] on div "LA GRANDE PRAIRIE 3 968,40 €" at bounding box center [213, 221] width 239 height 12
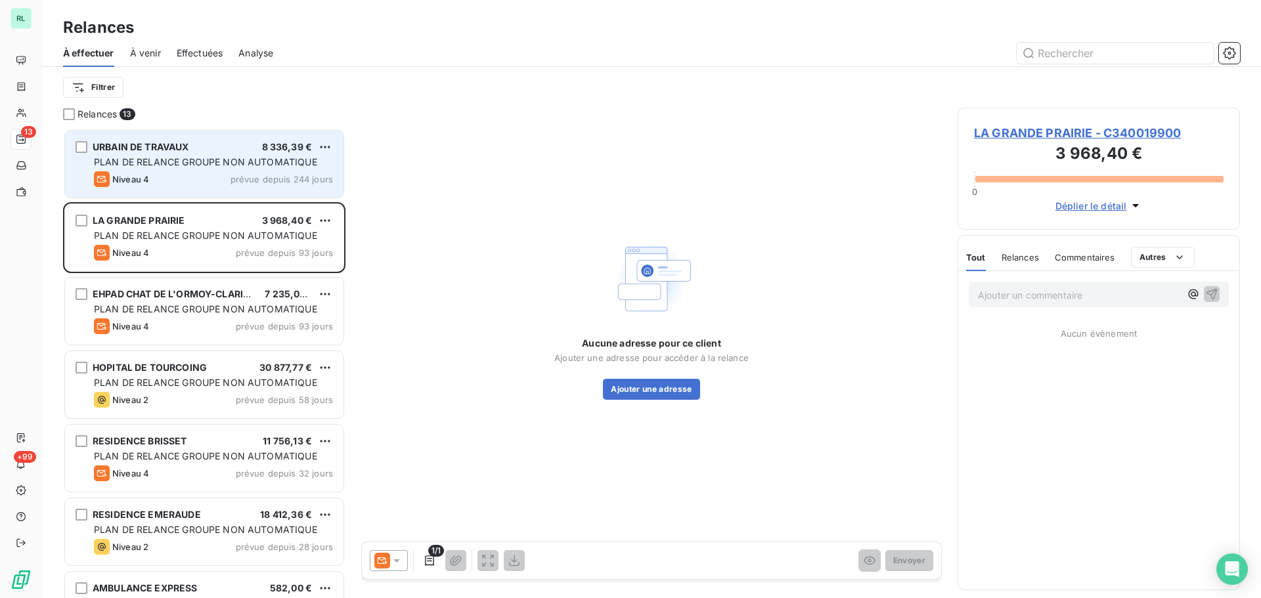
click at [179, 161] on span "PLAN DE RELANCE GROUPE NON AUTOMATIQUE" at bounding box center [205, 161] width 223 height 11
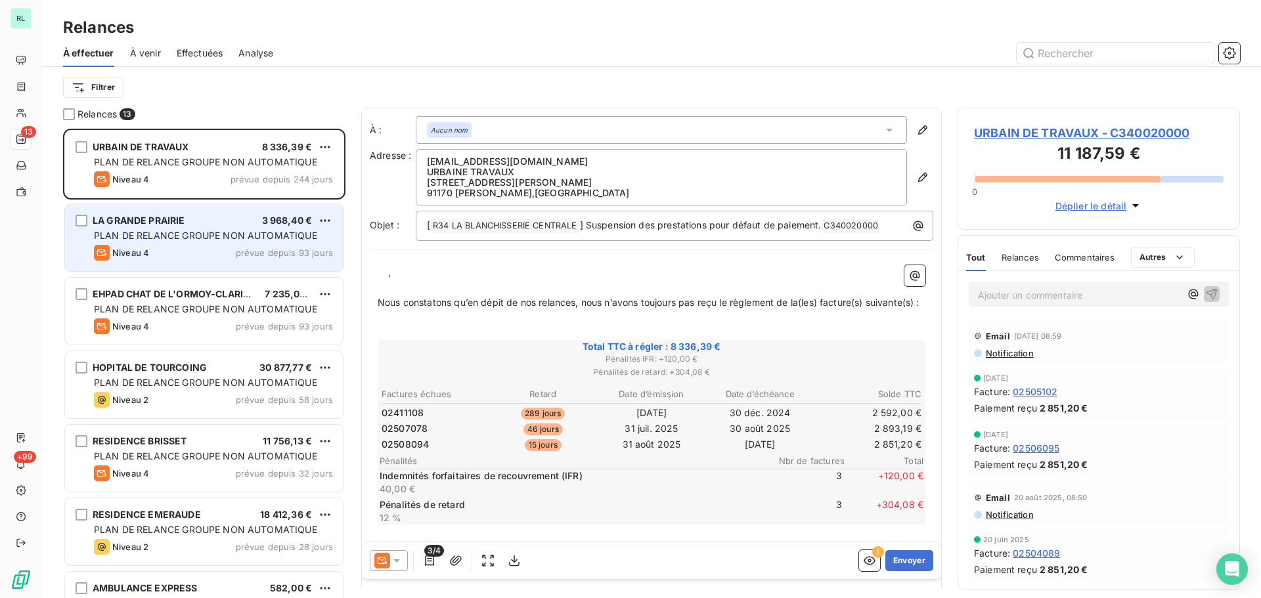
click at [187, 253] on div "Niveau 4 prévue depuis 93 jours" at bounding box center [213, 253] width 239 height 16
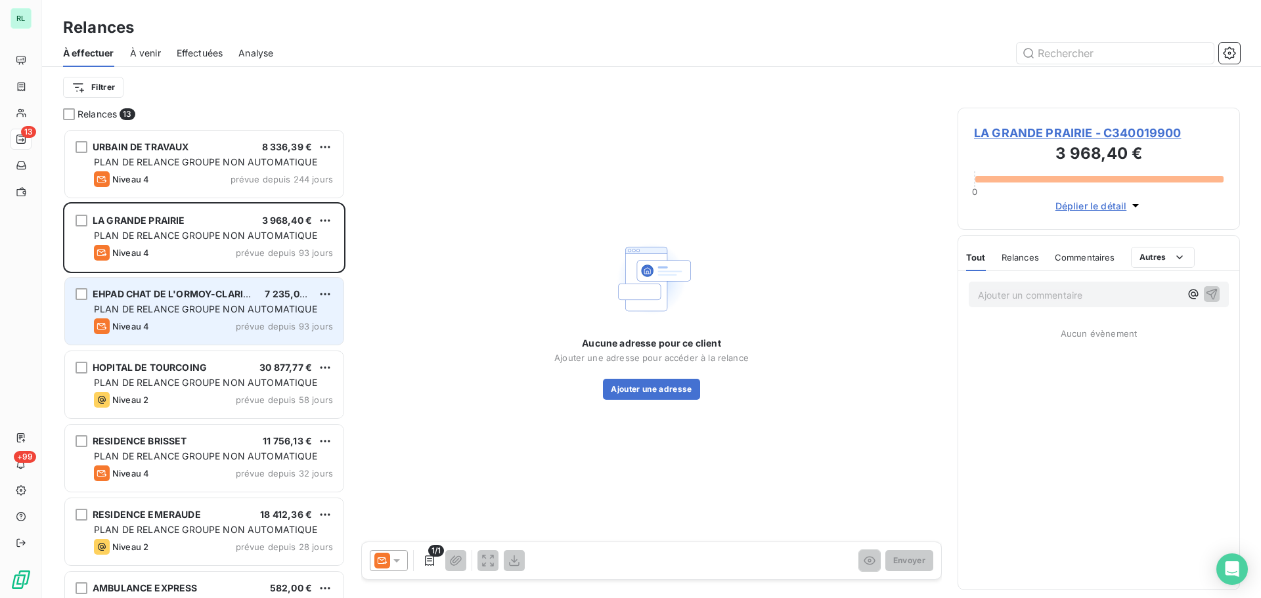
click at [181, 317] on div "EHPAD CHAT DE L'ORMOY-CLARIANE 7 235,03 € PLAN DE RELANCE GROUPE NON AUTOMATIQU…" at bounding box center [204, 311] width 278 height 67
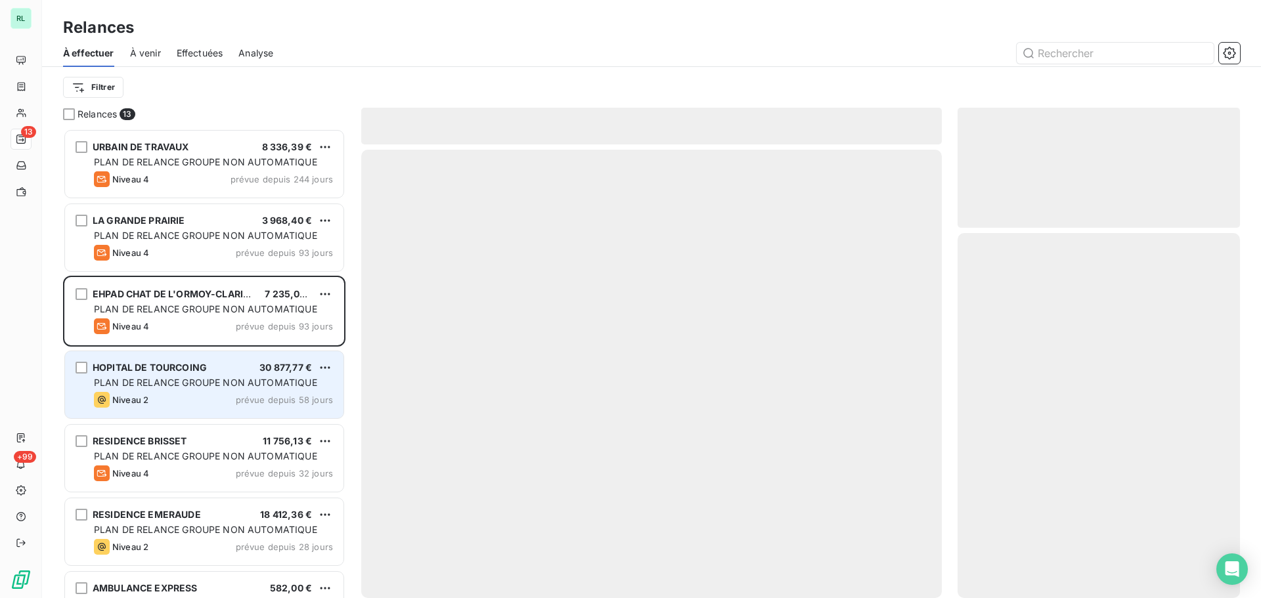
click at [190, 358] on div "HOPITAL DE TOURCOING 30 877,77 € PLAN DE RELANCE GROUPE NON AUTOMATIQUE Niveau …" at bounding box center [204, 384] width 278 height 67
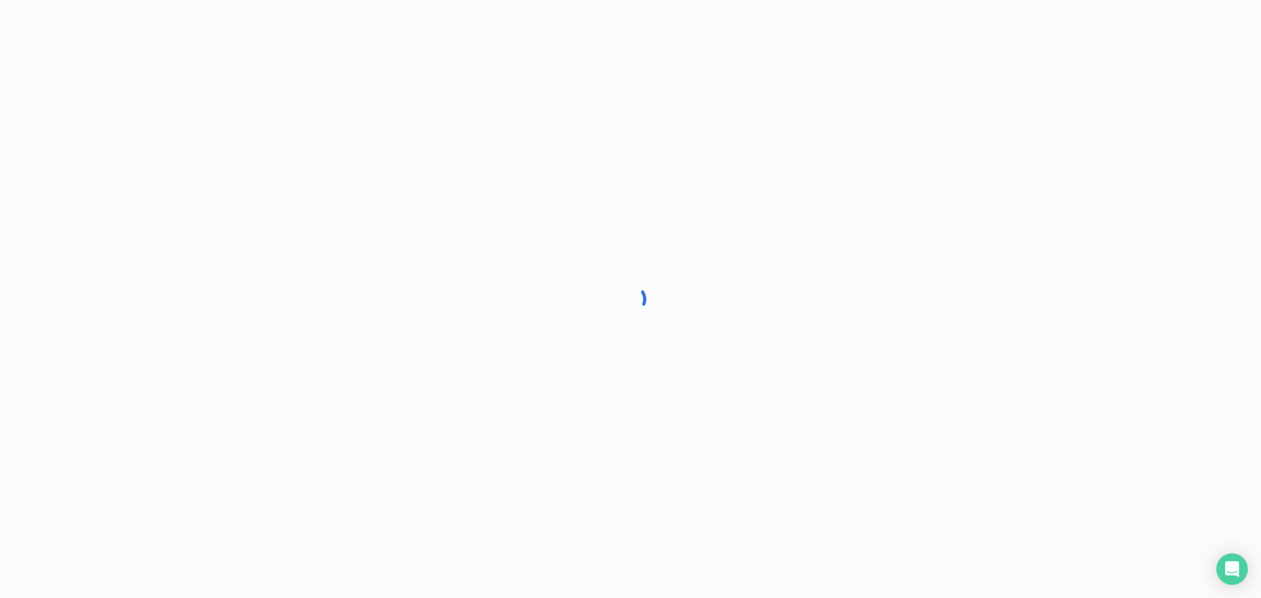
click at [201, 446] on div at bounding box center [630, 299] width 1261 height 598
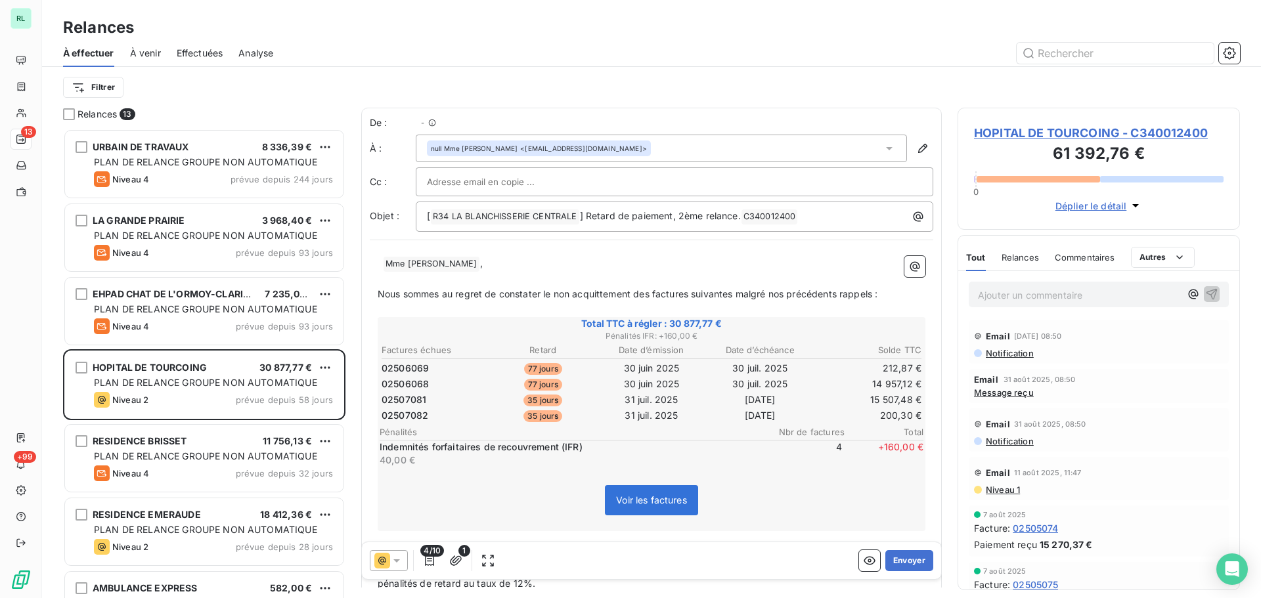
scroll to position [460, 273]
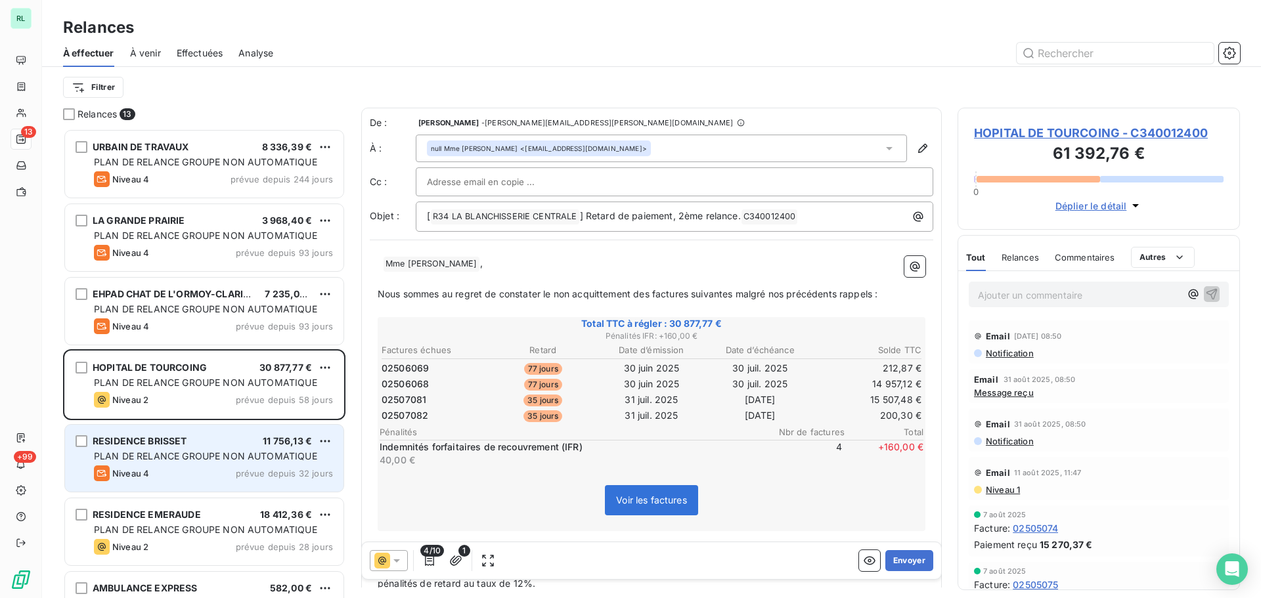
click at [242, 446] on span "PLAN DE RELANCE GROUPE NON AUTOMATIQUE" at bounding box center [205, 455] width 223 height 11
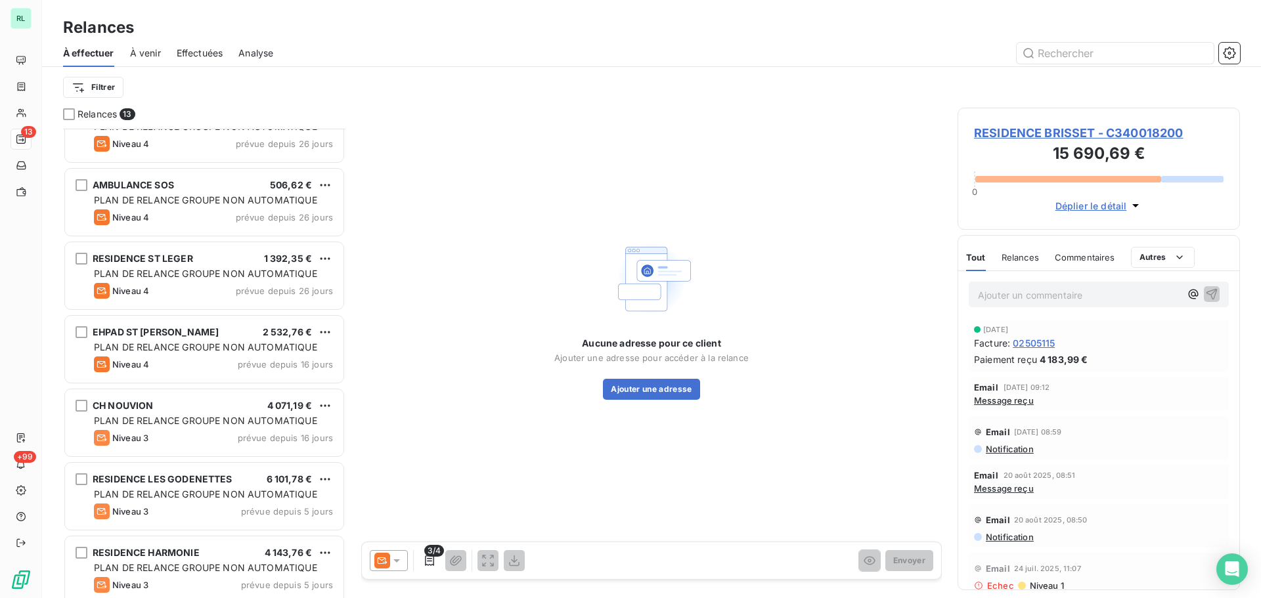
scroll to position [487, 0]
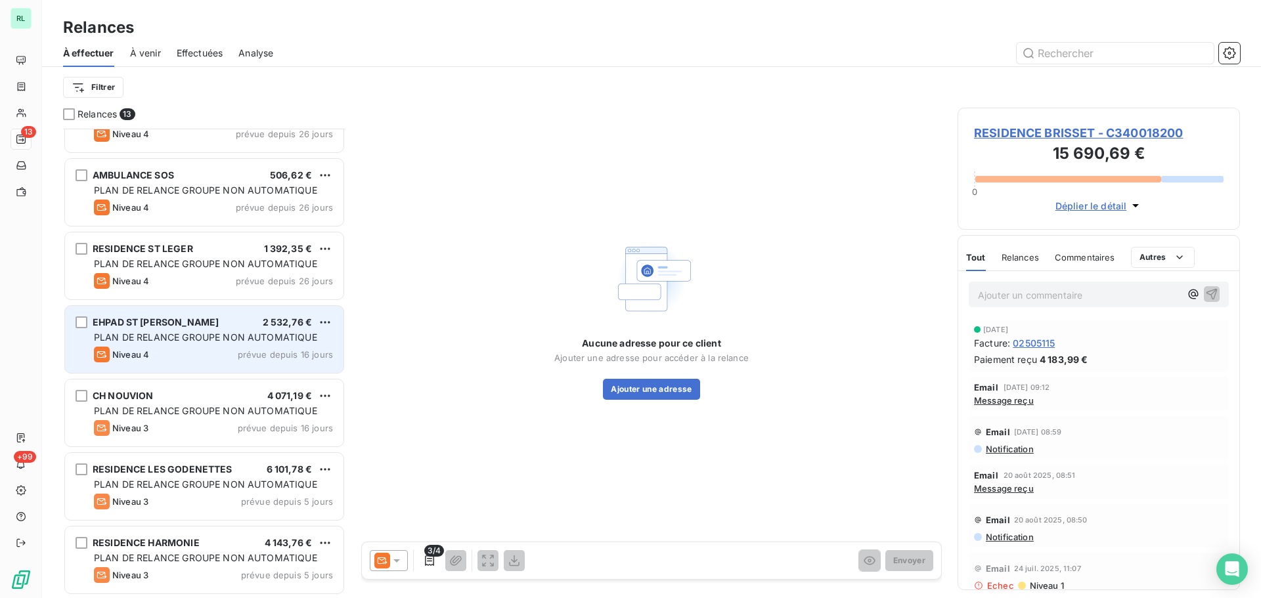
click at [169, 356] on div "Niveau 4 prévue depuis 16 jours" at bounding box center [213, 355] width 239 height 16
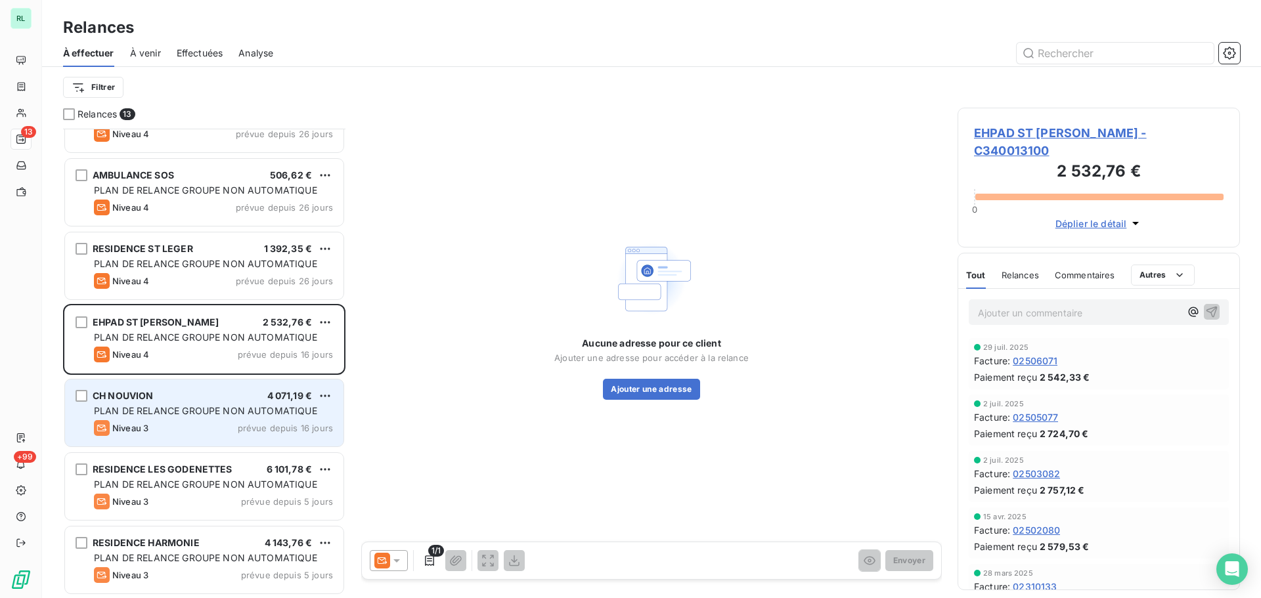
click at [216, 393] on div "CH NOUVION 4 071,19 €" at bounding box center [213, 396] width 239 height 12
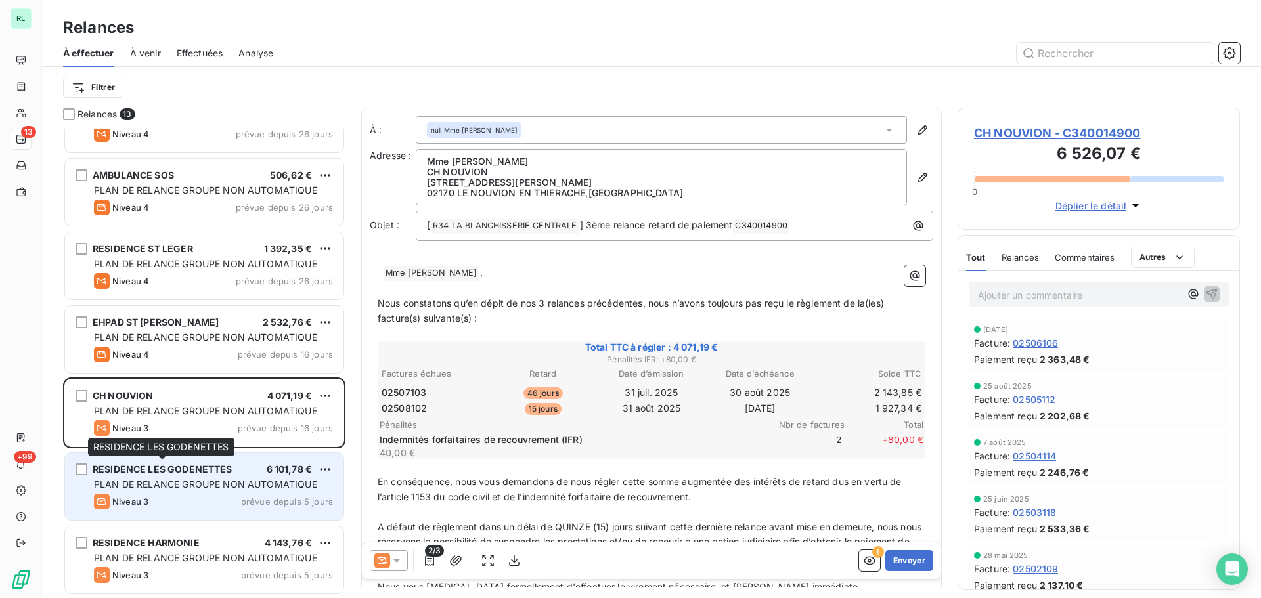
click at [217, 446] on span "RESIDENCE LES GODENETTES" at bounding box center [163, 469] width 140 height 11
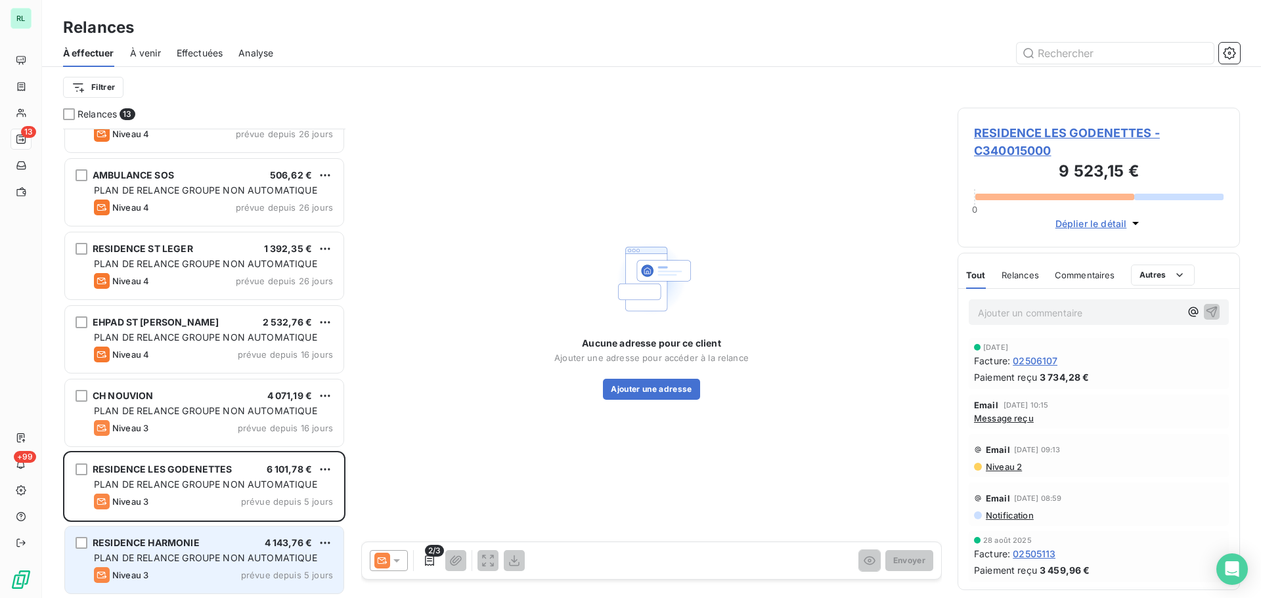
click at [207, 446] on div "Niveau 3 prévue depuis 5 jours" at bounding box center [213, 575] width 239 height 16
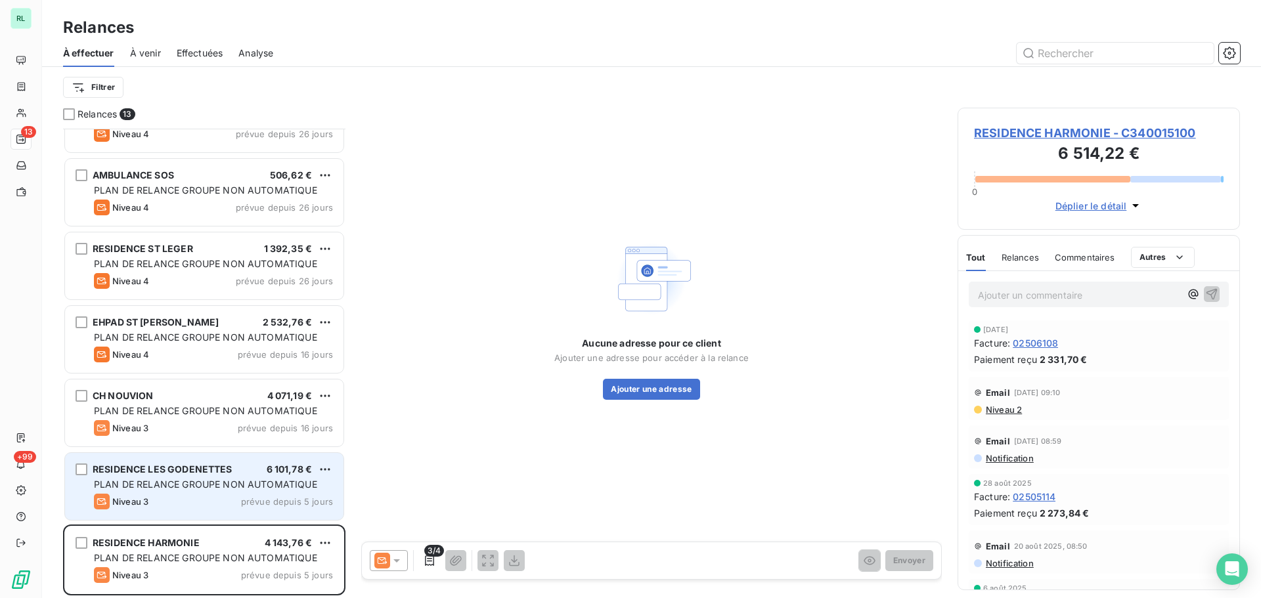
click at [196, 446] on div "Niveau 3 prévue depuis 5 jours" at bounding box center [213, 502] width 239 height 16
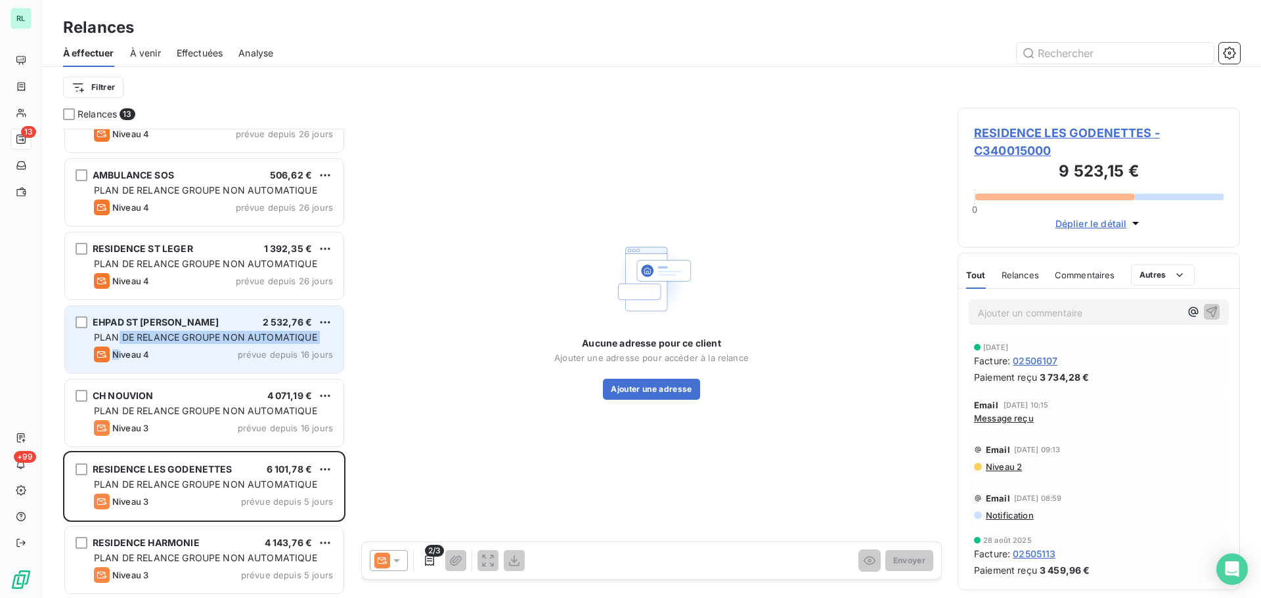
drag, startPoint x: 118, startPoint y: 335, endPoint x: 116, endPoint y: 321, distance: 13.9
click at [118, 328] on div "EHPAD ST [PERSON_NAME] 2 532,76 € PLAN DE RELANCE GROUPE NON AUTOMATIQUE Niveau…" at bounding box center [204, 339] width 278 height 67
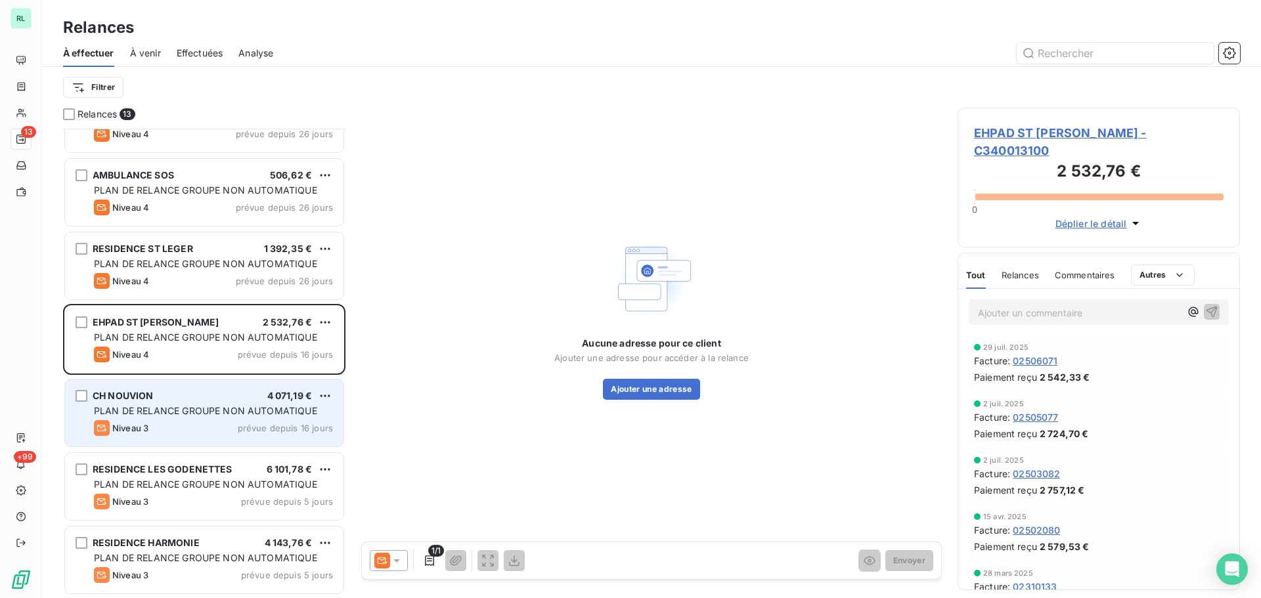
click at [138, 420] on div "Niveau 3" at bounding box center [121, 428] width 55 height 16
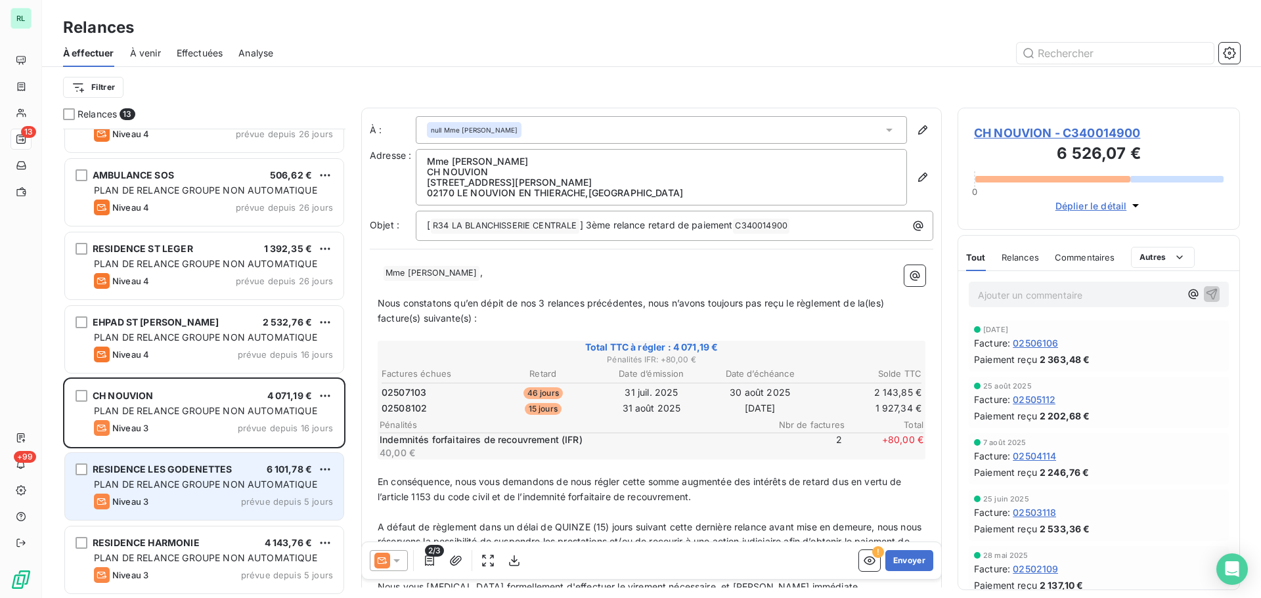
click at [186, 446] on div "PLAN DE RELANCE GROUPE NON AUTOMATIQUE" at bounding box center [213, 484] width 239 height 13
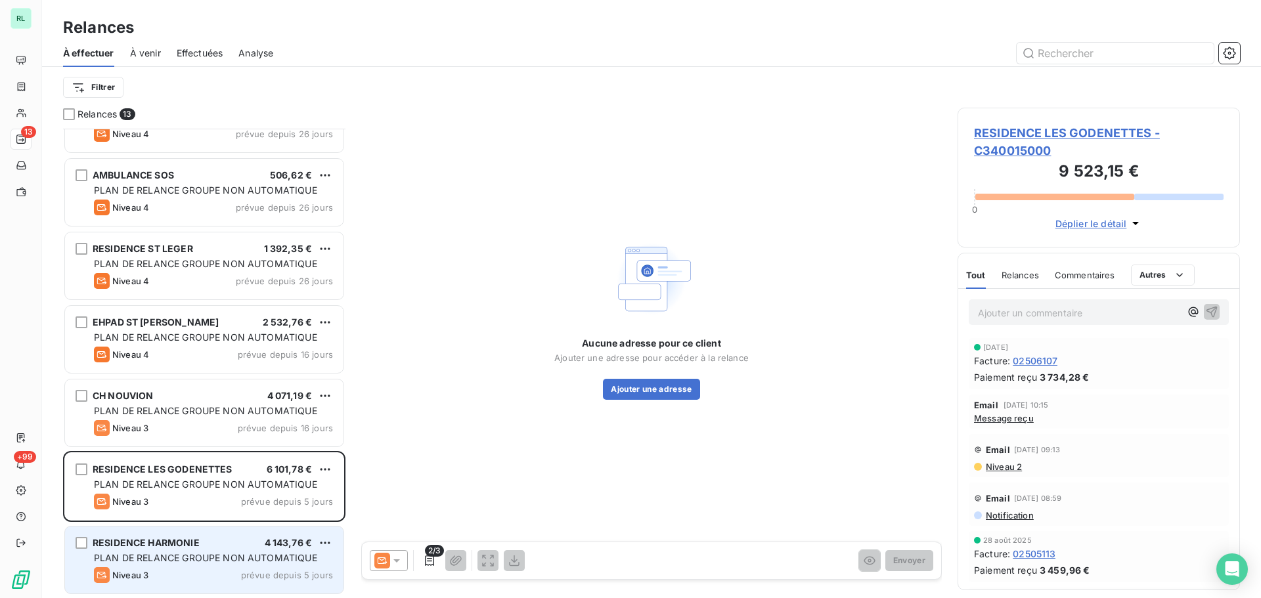
click at [221, 446] on div "RESIDENCE HARMONIE 4 143,76 € PLAN DE RELANCE GROUPE NON AUTOMATIQUE Niveau 3 p…" at bounding box center [204, 560] width 278 height 67
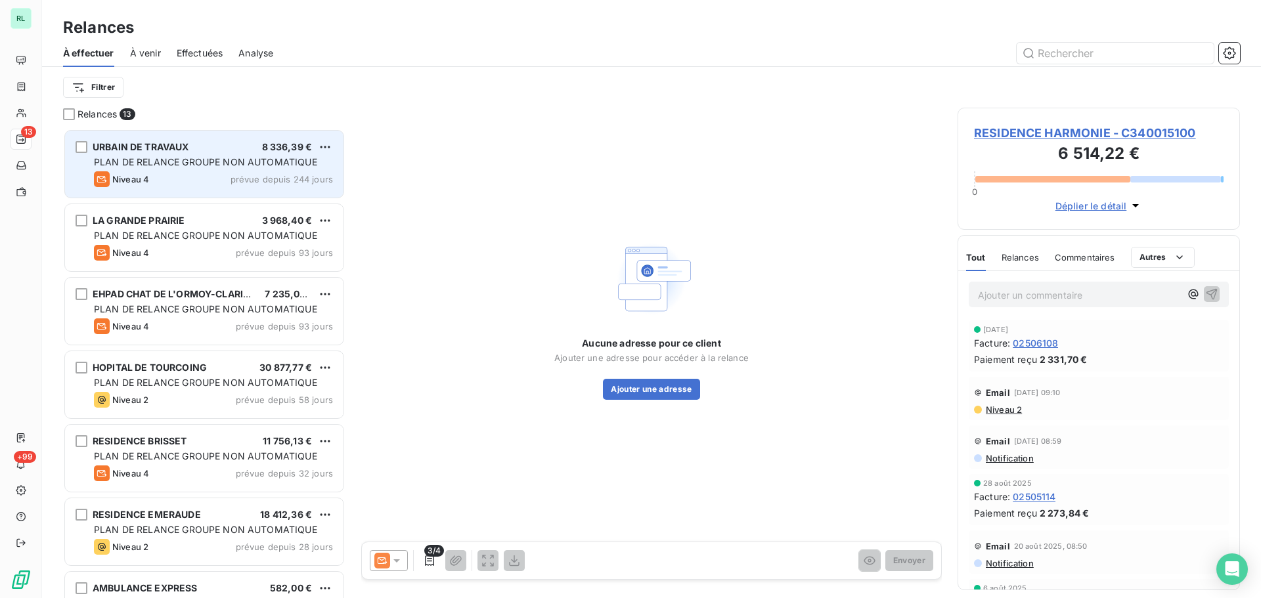
drag, startPoint x: 185, startPoint y: 177, endPoint x: 185, endPoint y: 187, distance: 9.9
click at [185, 179] on div "Niveau 4 prévue depuis 244 jours" at bounding box center [213, 179] width 239 height 16
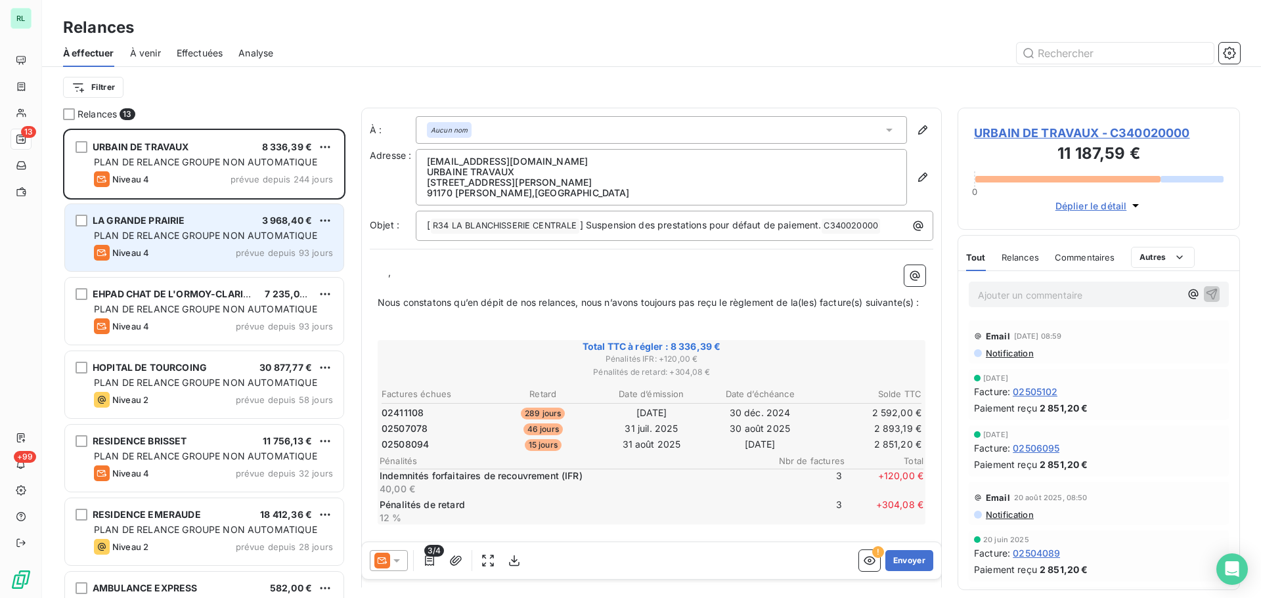
click at [208, 240] on span "PLAN DE RELANCE GROUPE NON AUTOMATIQUE" at bounding box center [205, 235] width 223 height 11
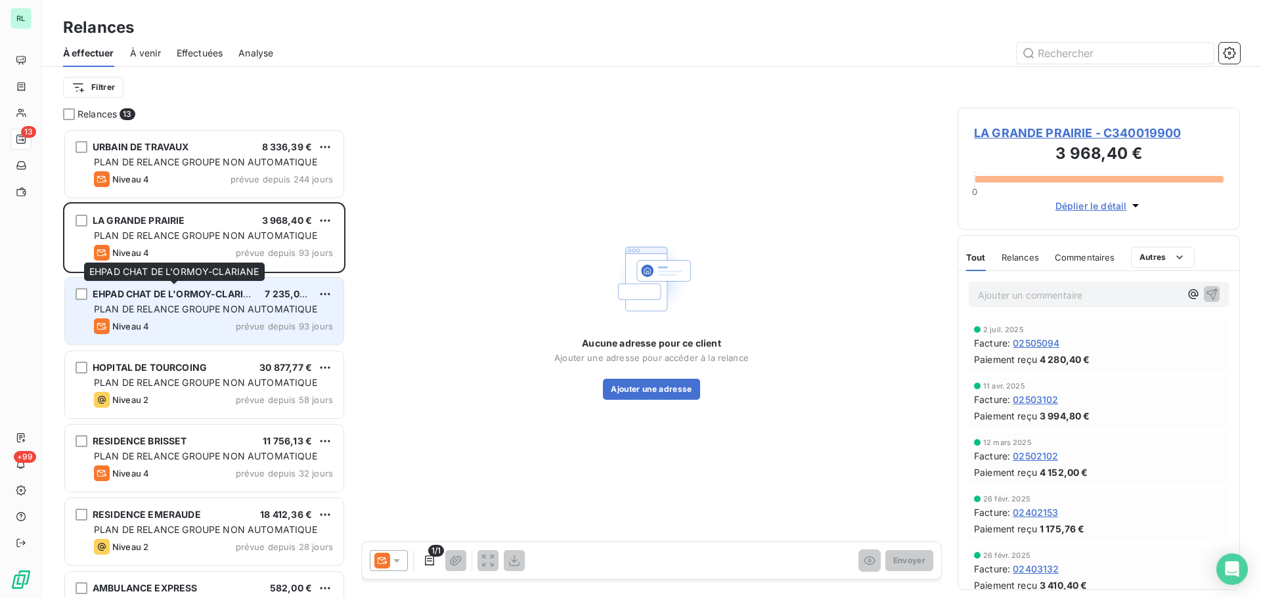
click at [221, 299] on div "EHPAD CHAT DE L'ORMOY-CLARIANE" at bounding box center [174, 294] width 162 height 13
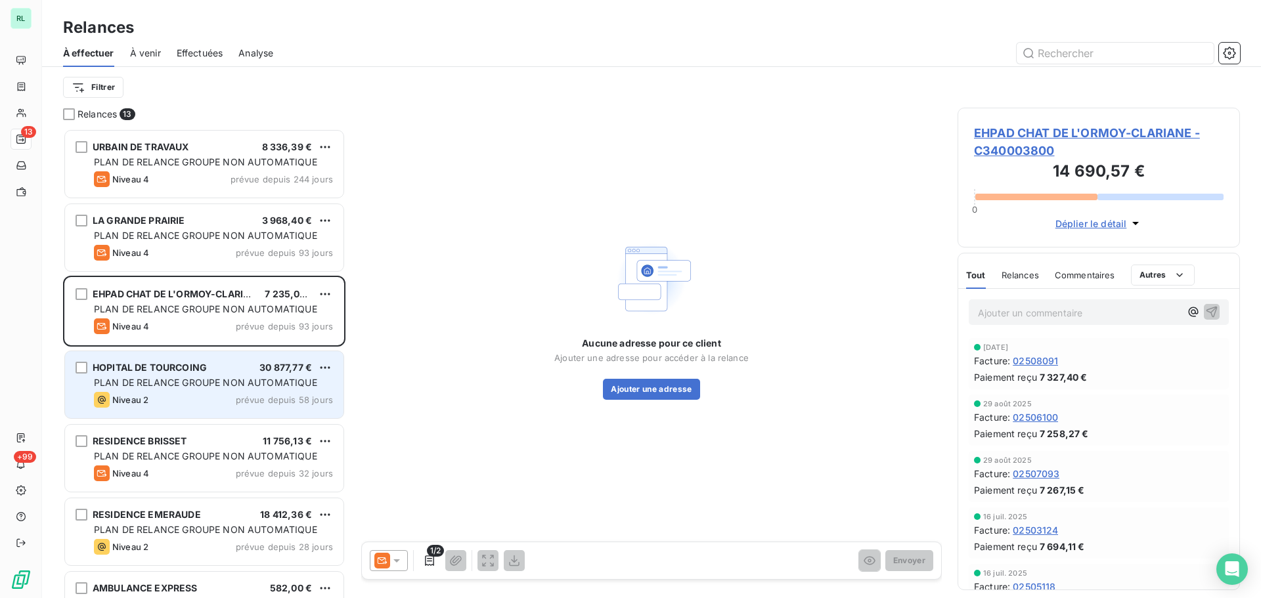
click at [227, 388] on div "PLAN DE RELANCE GROUPE NON AUTOMATIQUE" at bounding box center [213, 382] width 239 height 13
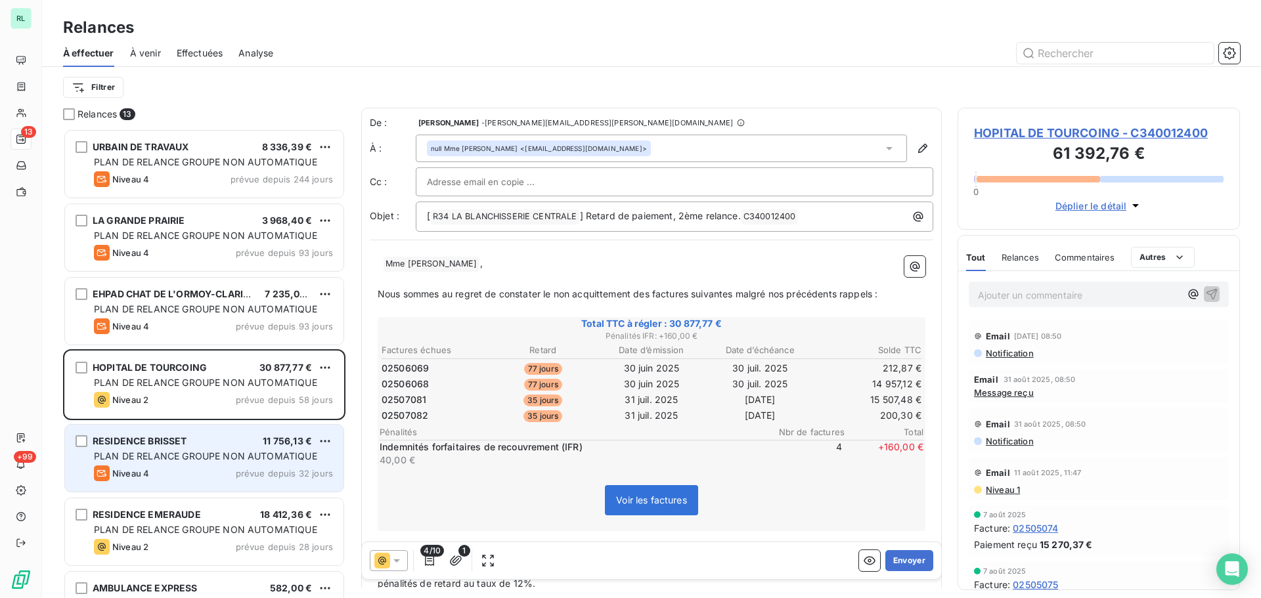
click at [223, 446] on div "Niveau 4 prévue depuis 32 jours" at bounding box center [213, 474] width 239 height 16
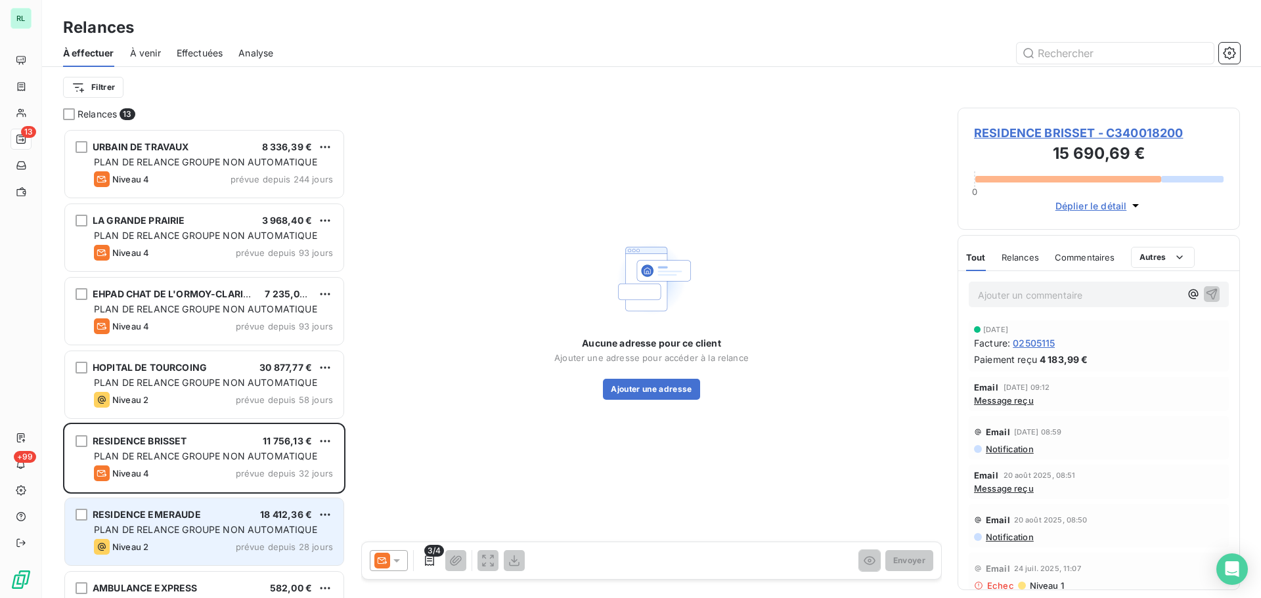
click at [221, 446] on div "RESIDENCE EMERAUDE 18 412,36 €" at bounding box center [213, 515] width 239 height 12
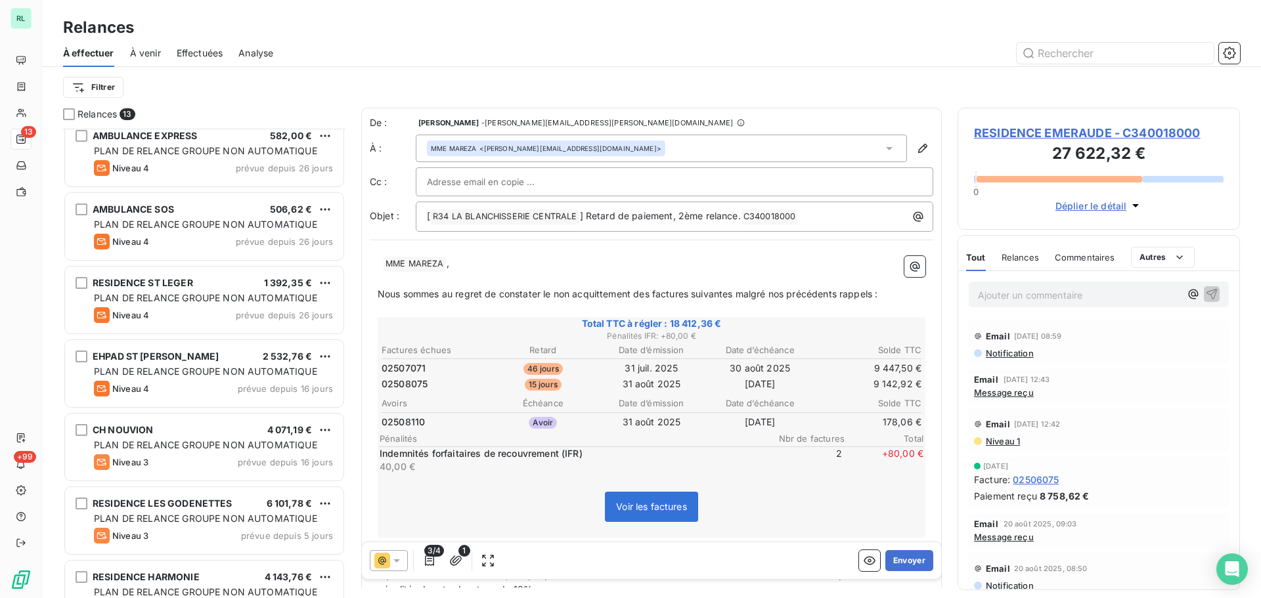
scroll to position [460, 0]
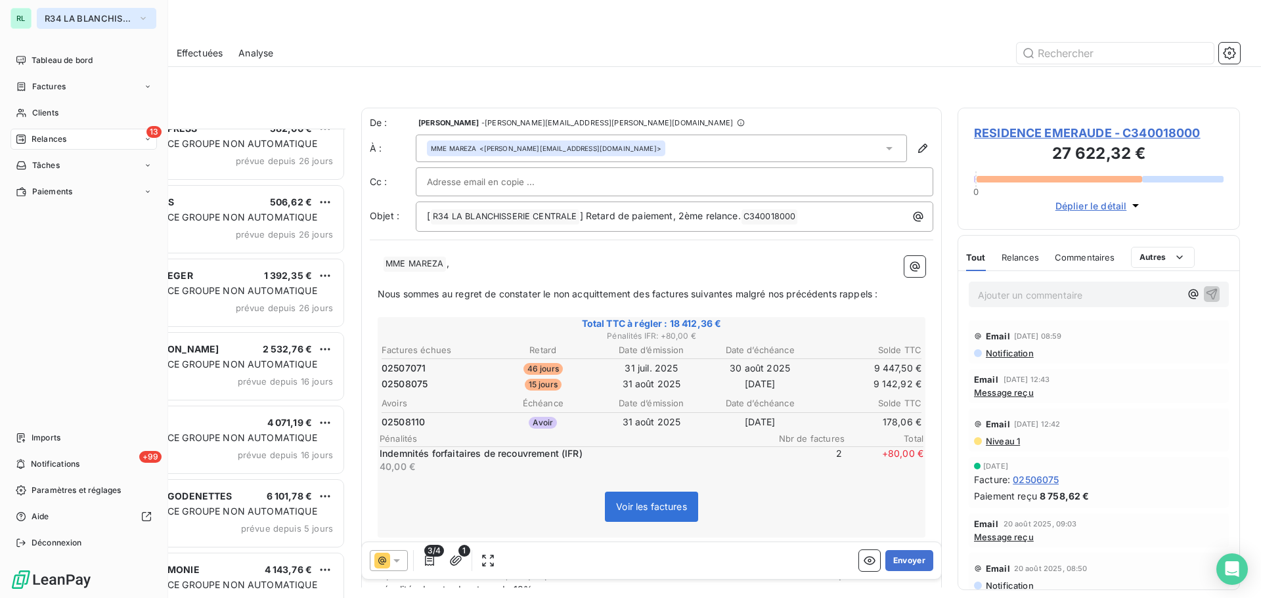
click at [58, 14] on span "R34 LA BLANCHISSERIE CENTRALE" at bounding box center [89, 18] width 88 height 11
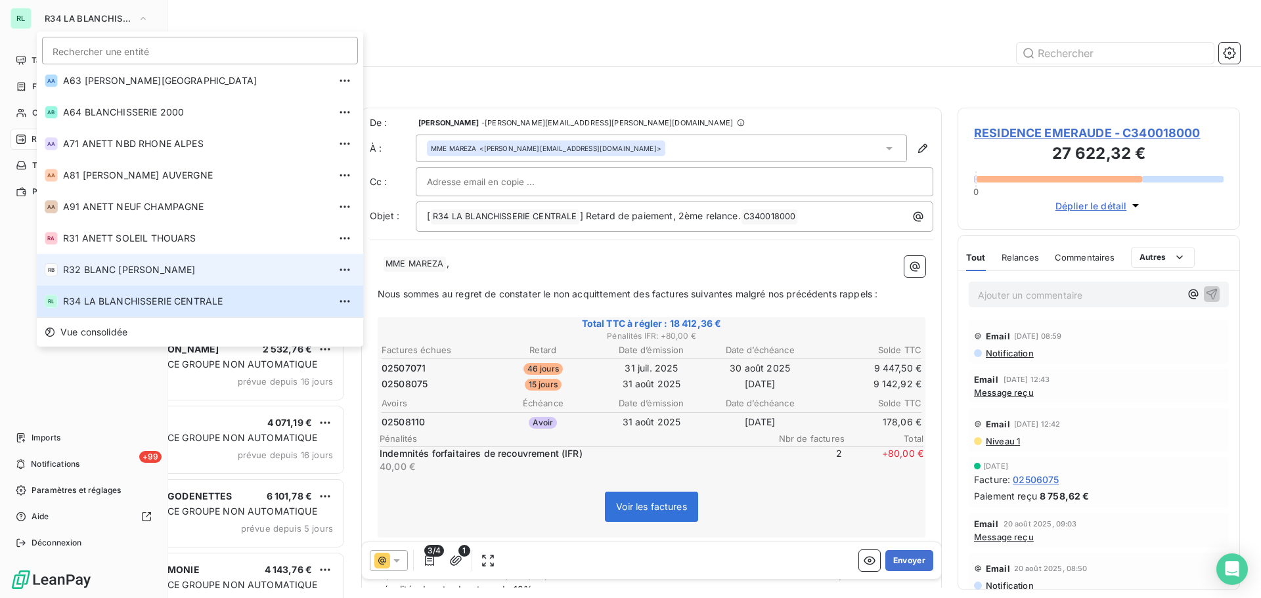
scroll to position [446, 0]
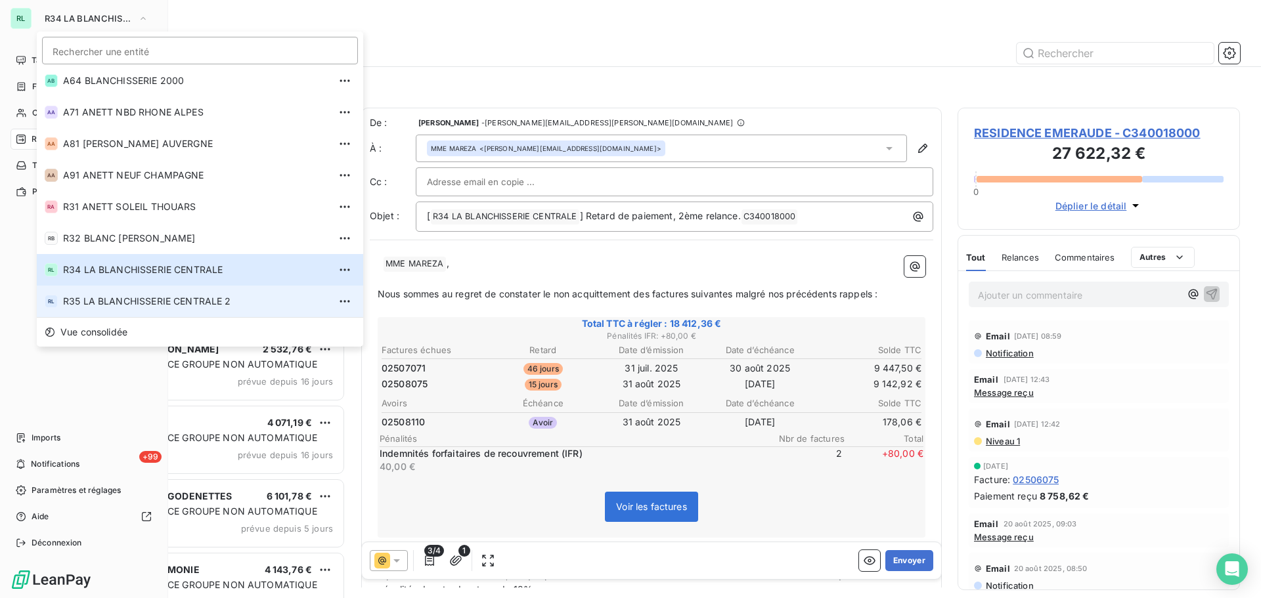
click at [110, 299] on span "R35 LA BLANCHISSERIE CENTRALE 2" at bounding box center [196, 301] width 266 height 13
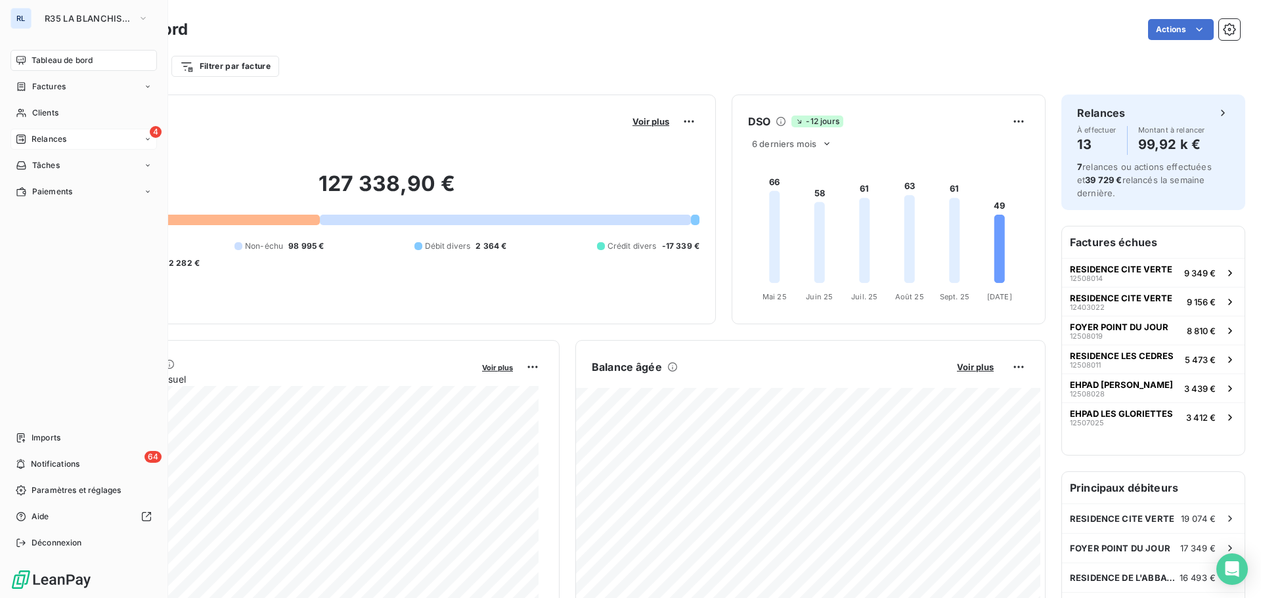
click at [56, 142] on span "Relances" at bounding box center [49, 139] width 35 height 12
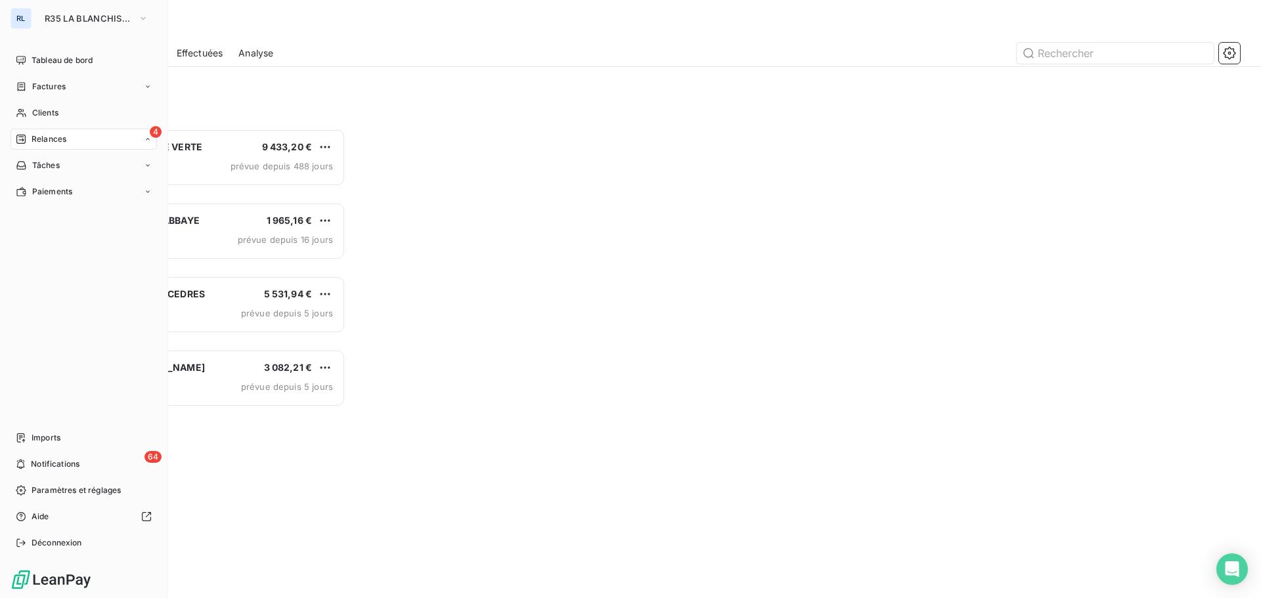
scroll to position [460, 273]
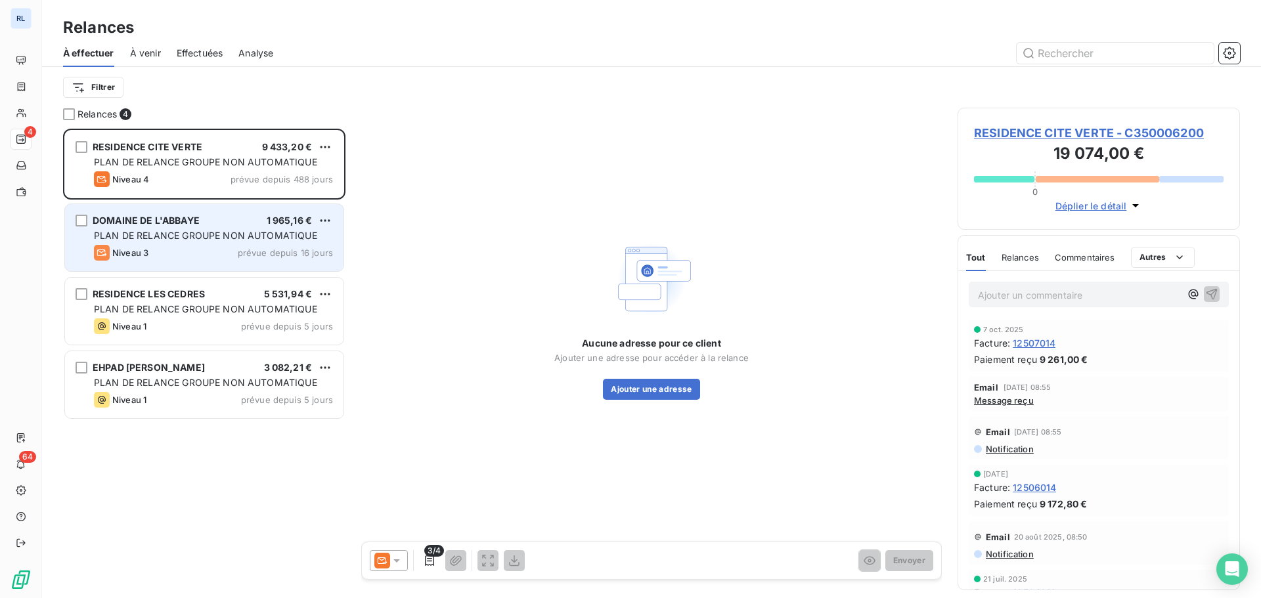
click at [242, 238] on span "PLAN DE RELANCE GROUPE NON AUTOMATIQUE" at bounding box center [205, 235] width 223 height 11
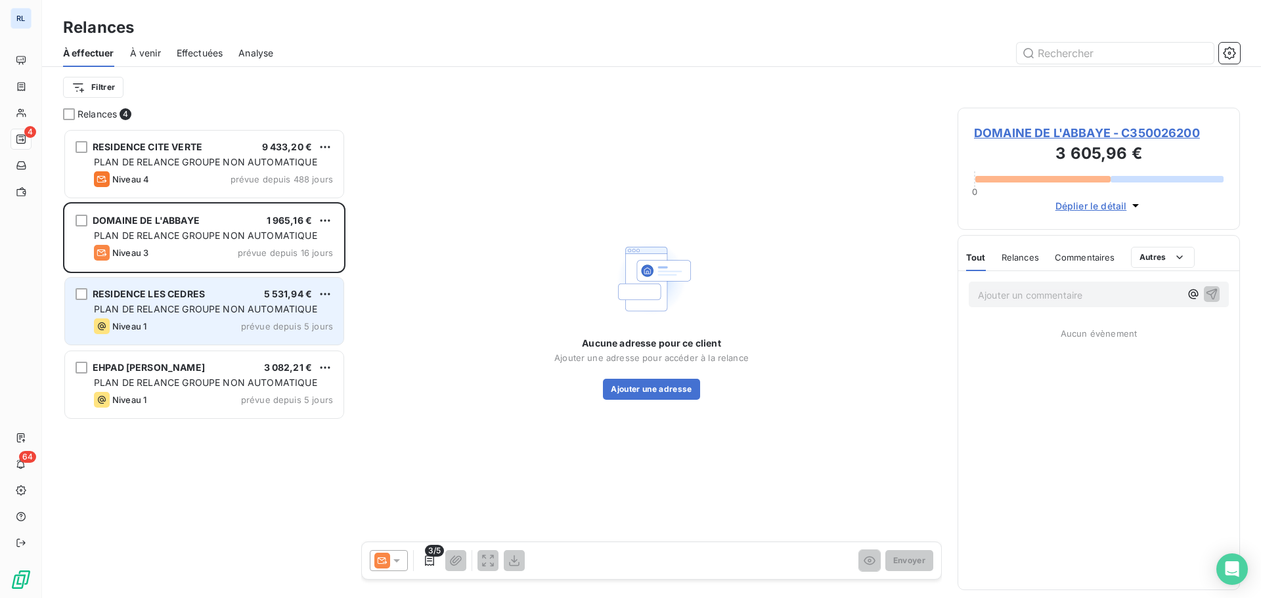
click at [259, 303] on span "PLAN DE RELANCE GROUPE NON AUTOMATIQUE" at bounding box center [205, 308] width 223 height 11
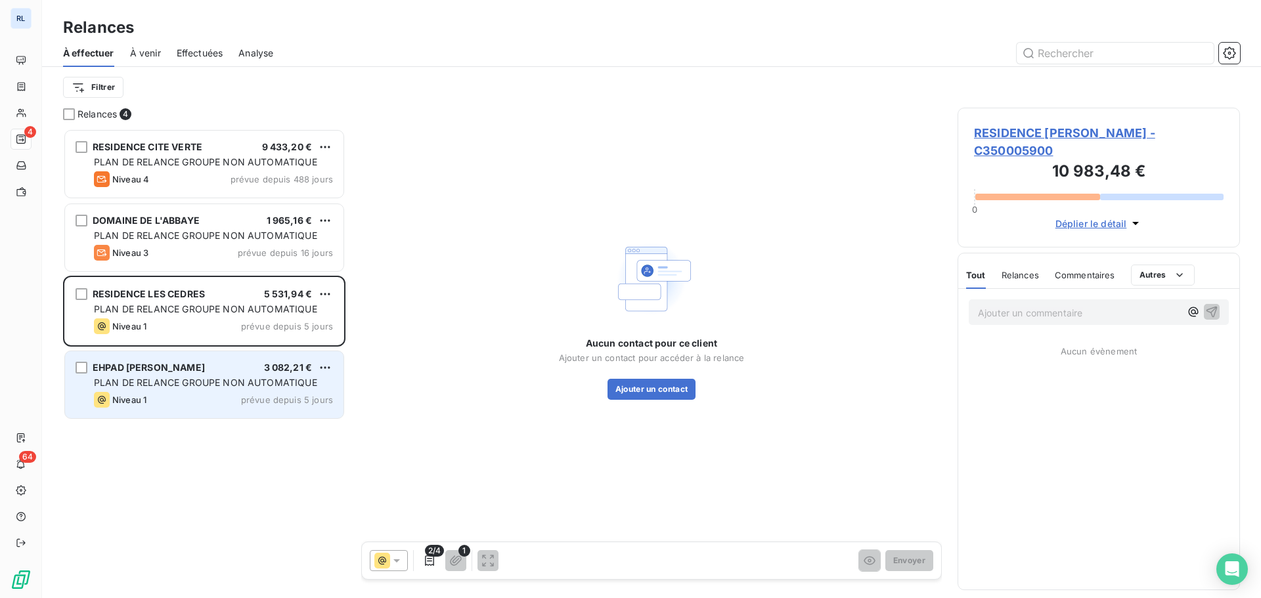
click at [272, 388] on div "PLAN DE RELANCE GROUPE NON AUTOMATIQUE" at bounding box center [213, 382] width 239 height 13
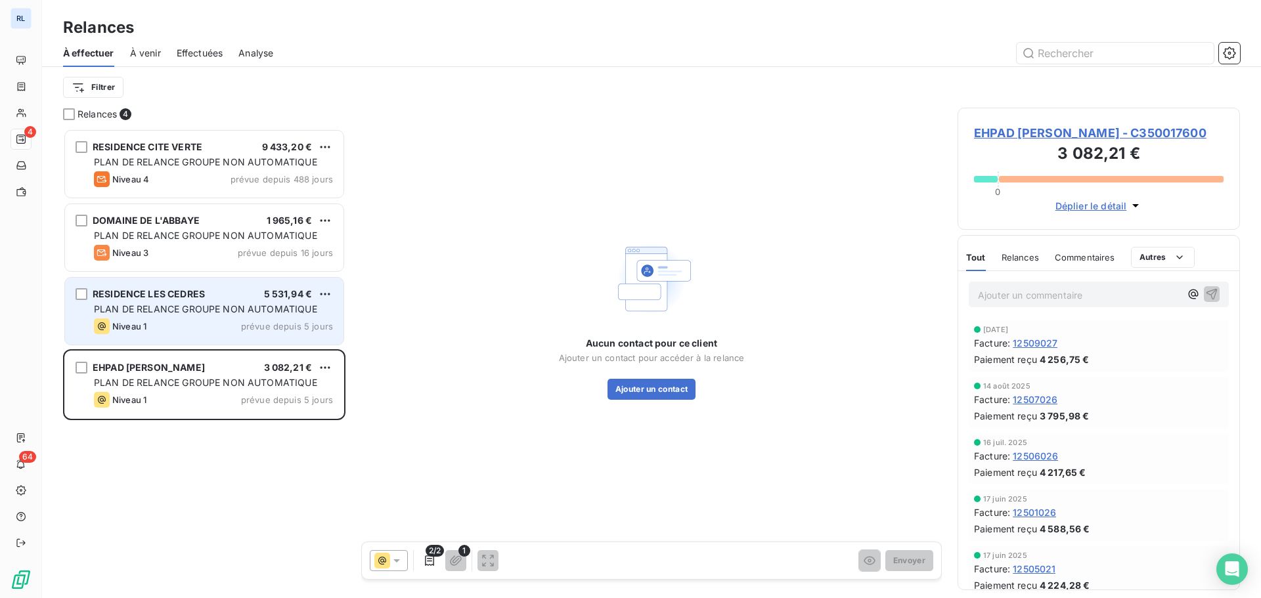
click at [161, 325] on div "Niveau 1 prévue depuis 5 jours" at bounding box center [213, 326] width 239 height 16
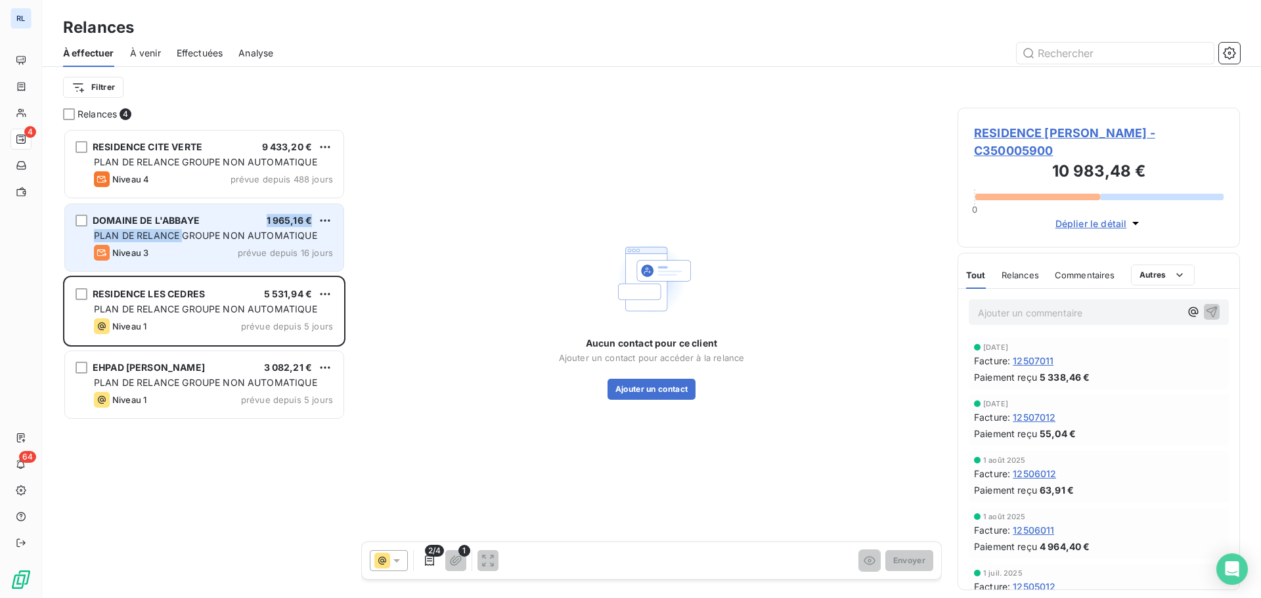
drag, startPoint x: 185, startPoint y: 240, endPoint x: 200, endPoint y: 209, distance: 33.5
click at [200, 210] on div "DOMAINE DE L'ABBAYE 1 965,16 € PLAN DE RELANCE GROUPE NON AUTOMATIQUE Niveau 3 …" at bounding box center [204, 237] width 278 height 67
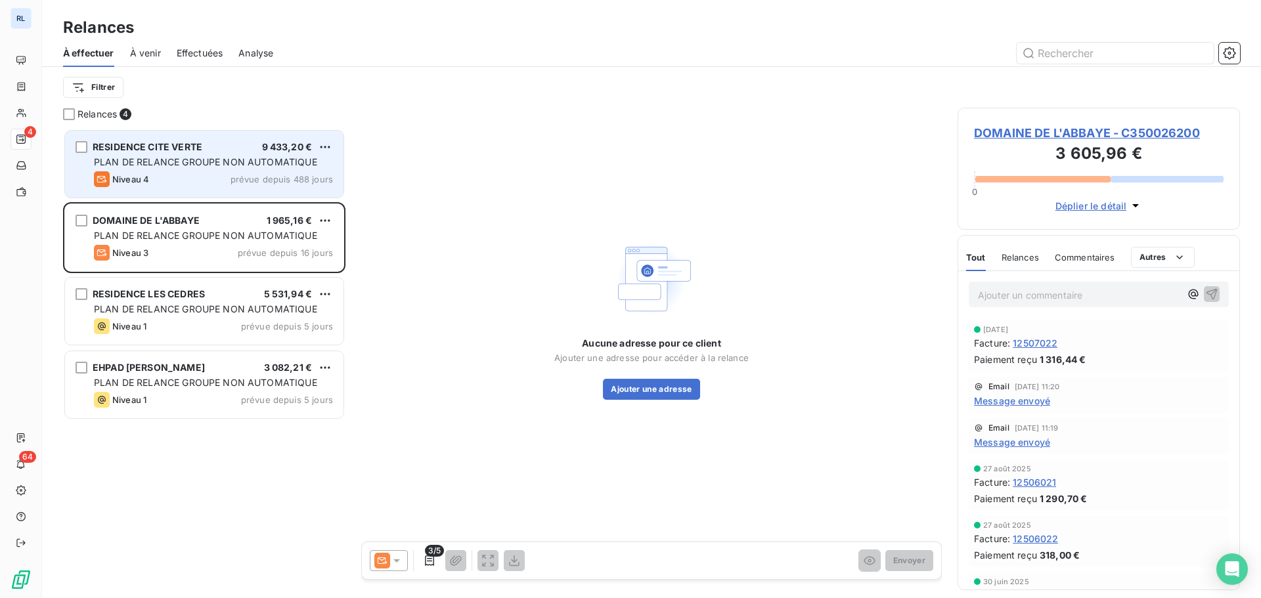
click at [207, 177] on div "Niveau 4 prévue depuis 488 jours" at bounding box center [213, 179] width 239 height 16
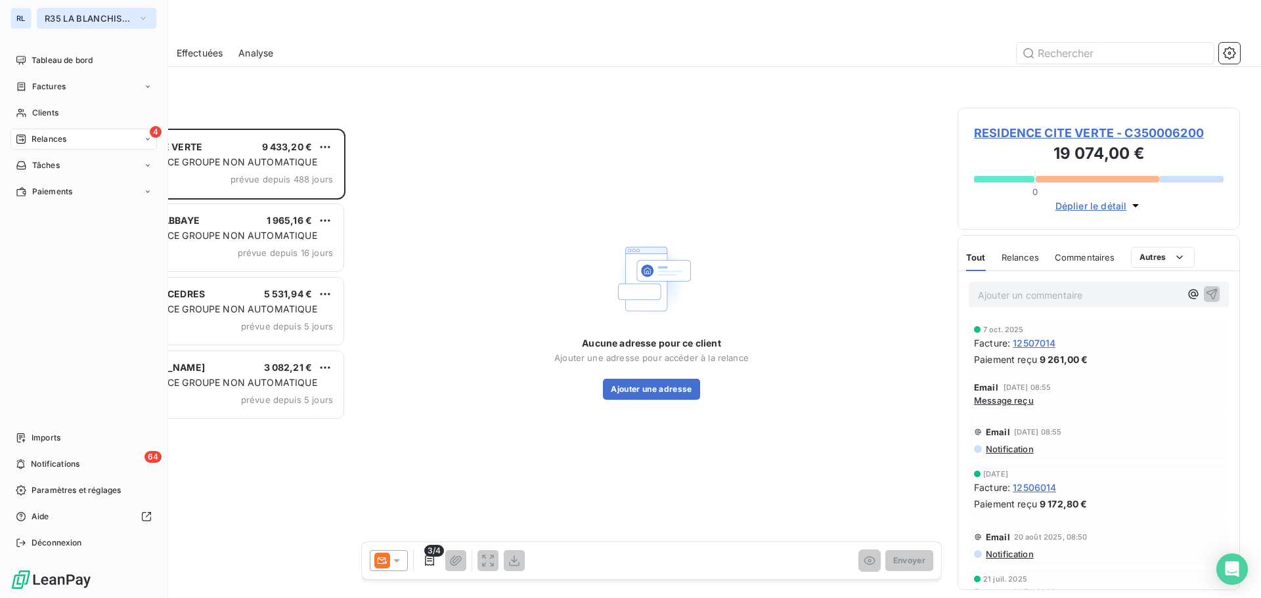
click at [76, 19] on span "R35 LA BLANCHISSERIE CENTRALE 2" at bounding box center [89, 18] width 88 height 11
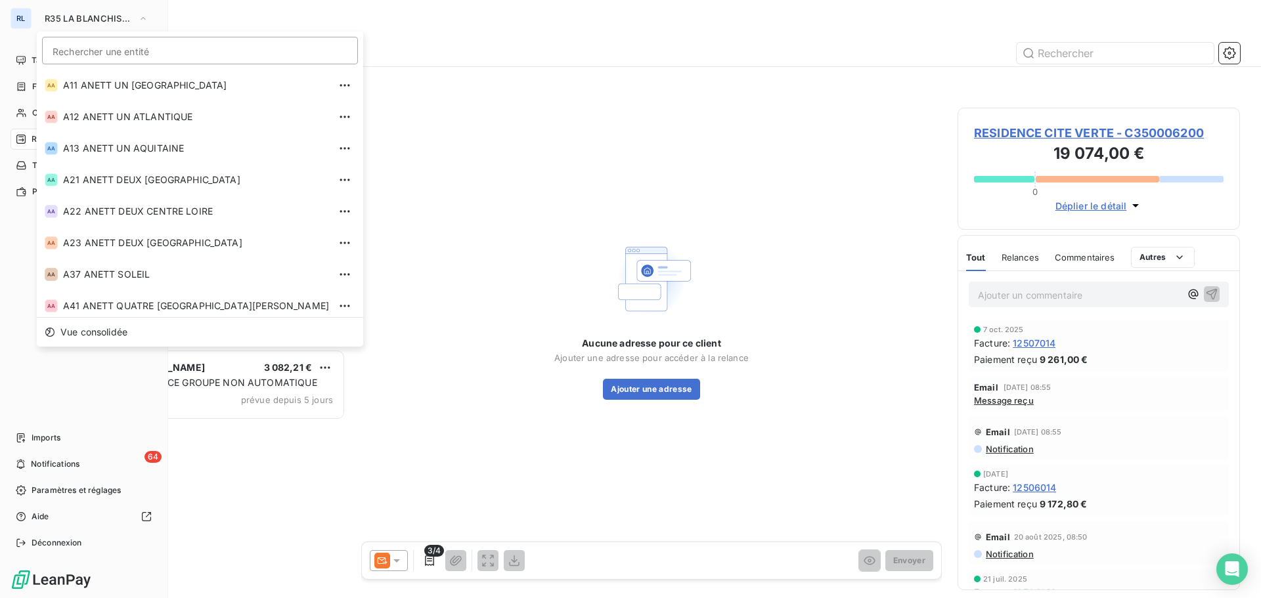
scroll to position [446, 0]
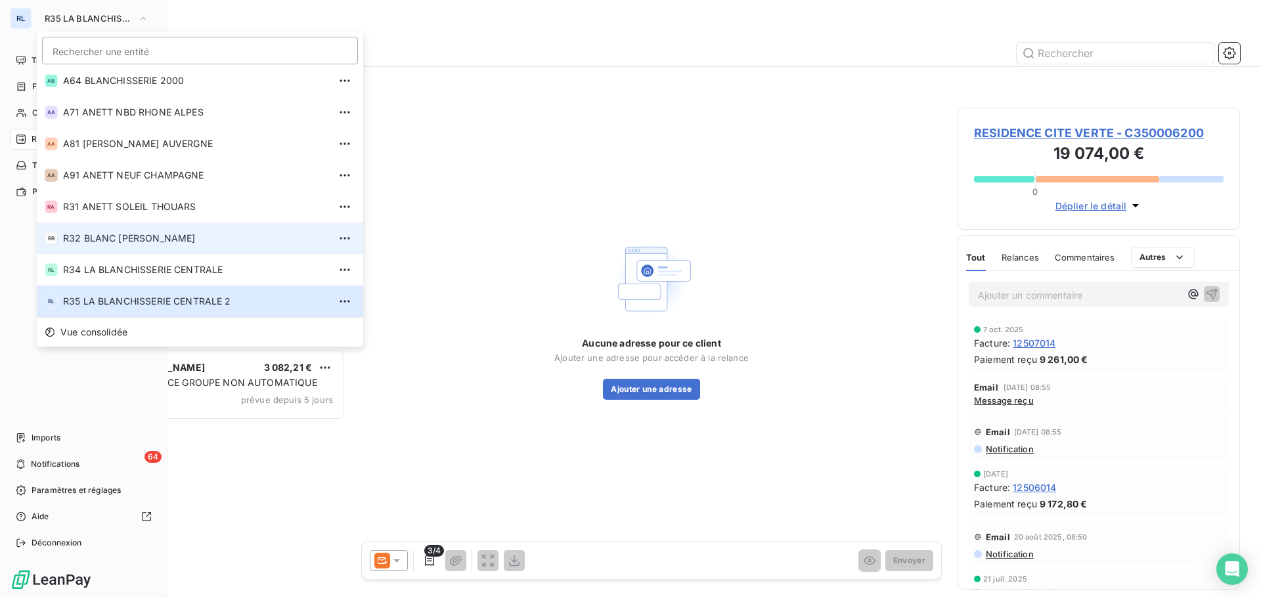
click at [130, 242] on span "R32 BLANC [PERSON_NAME]" at bounding box center [196, 238] width 266 height 13
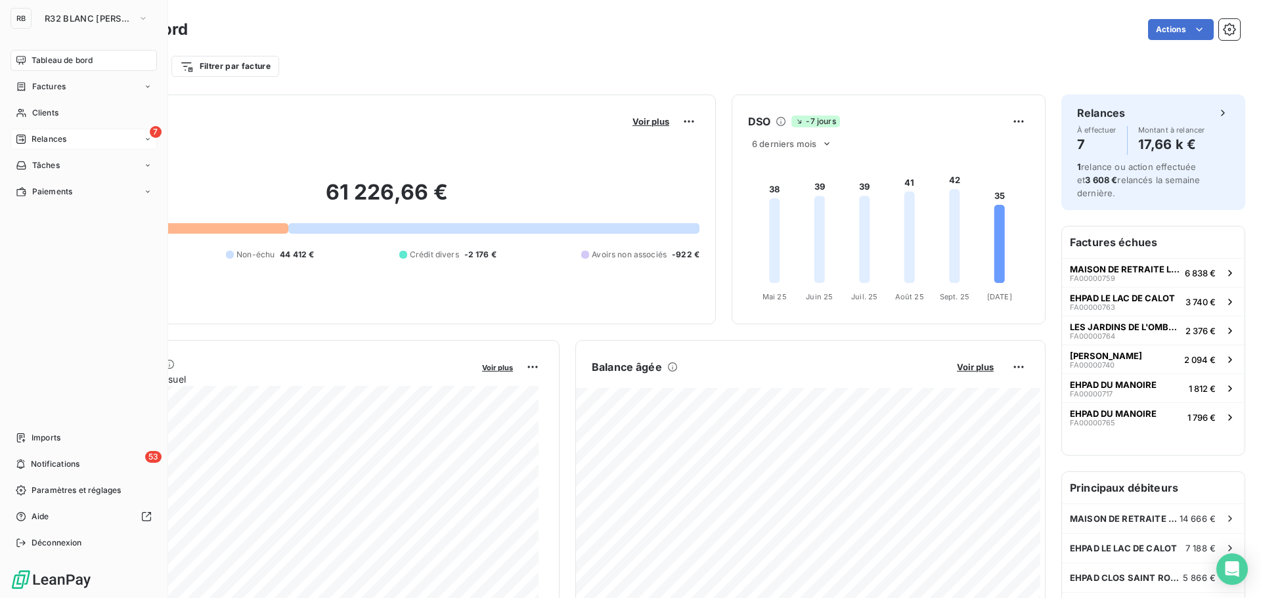
click at [83, 139] on div "7 Relances" at bounding box center [84, 139] width 146 height 21
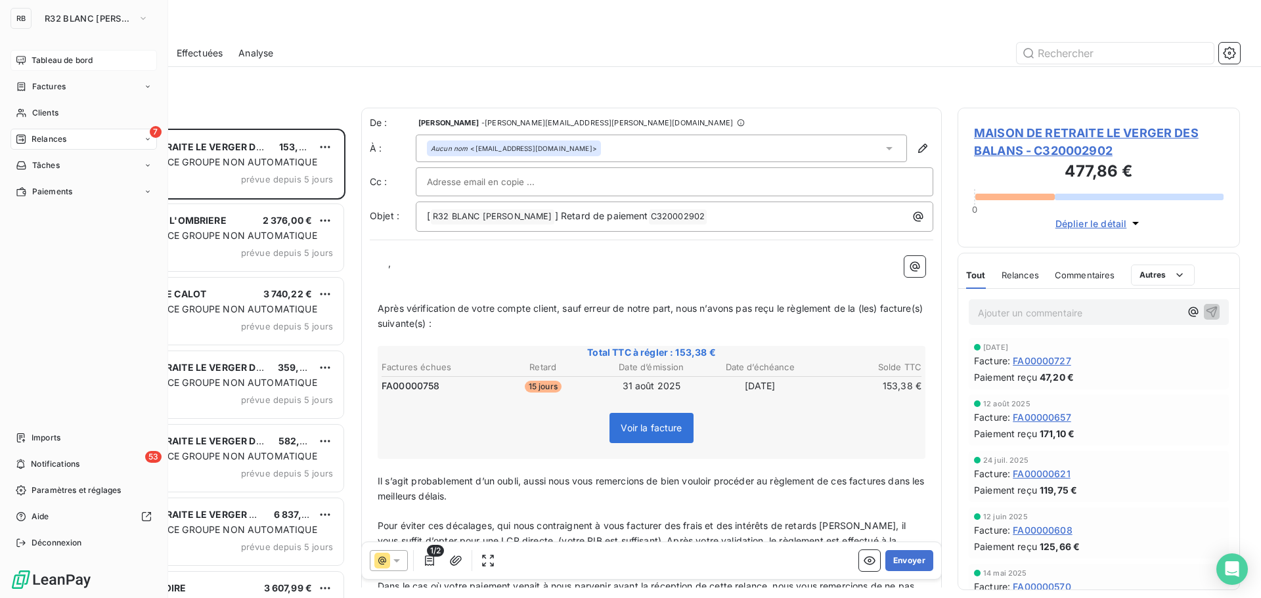
click at [85, 51] on div "Tableau de bord" at bounding box center [84, 60] width 146 height 21
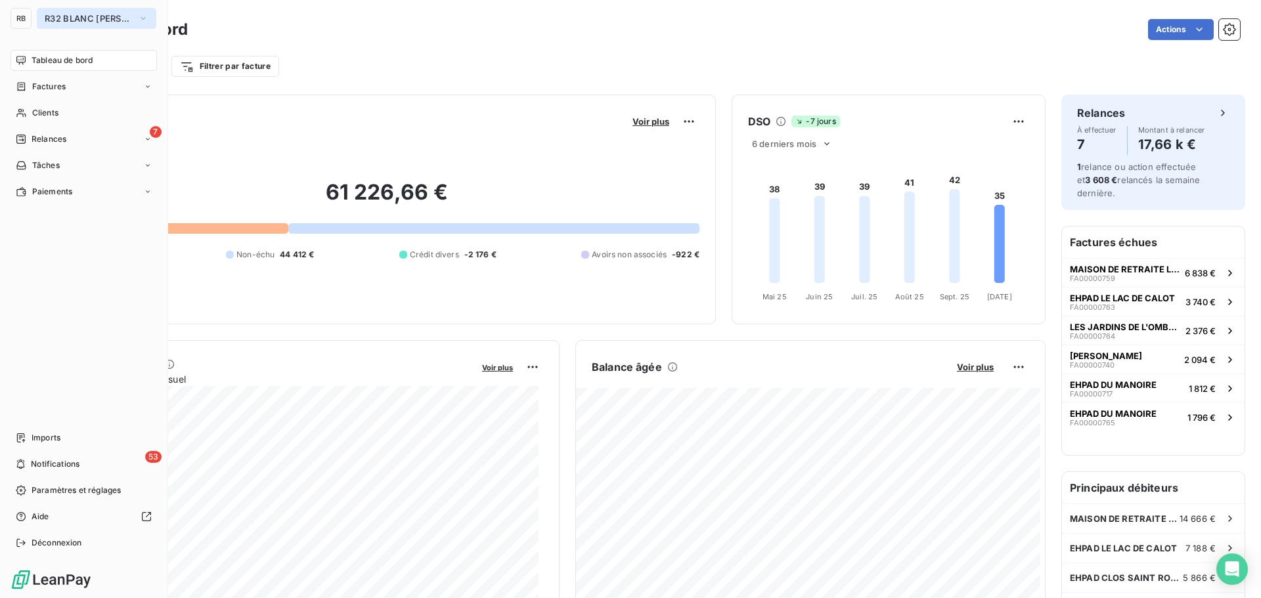
click at [106, 22] on span "R32 BLANC [PERSON_NAME]" at bounding box center [89, 18] width 88 height 11
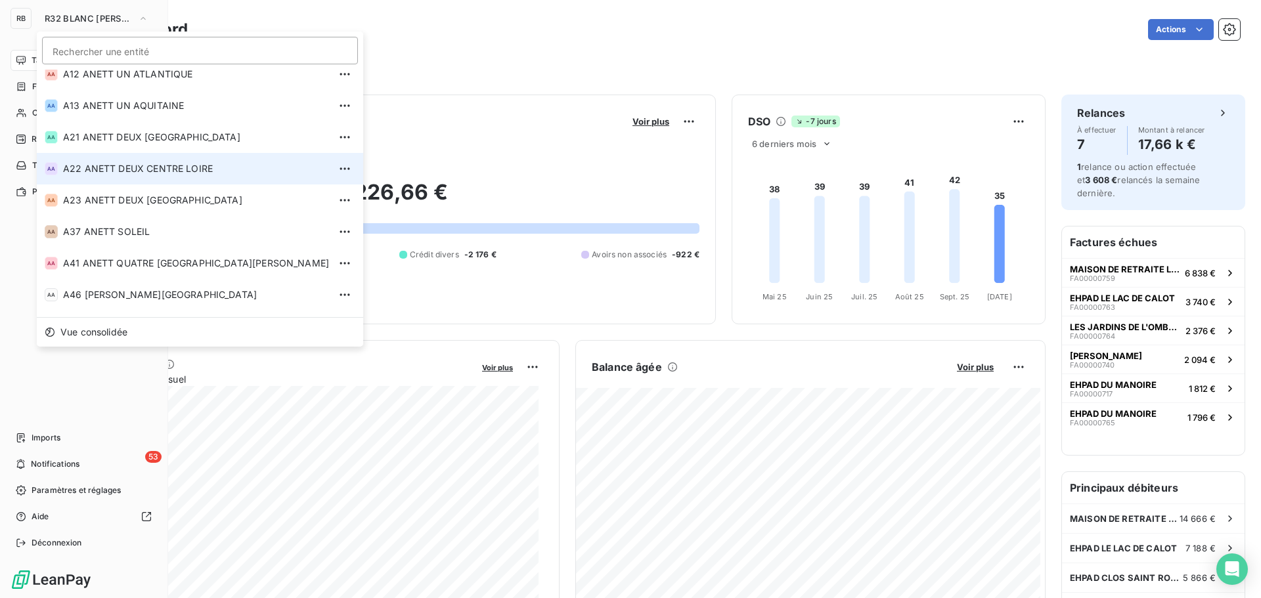
scroll to position [66, 0]
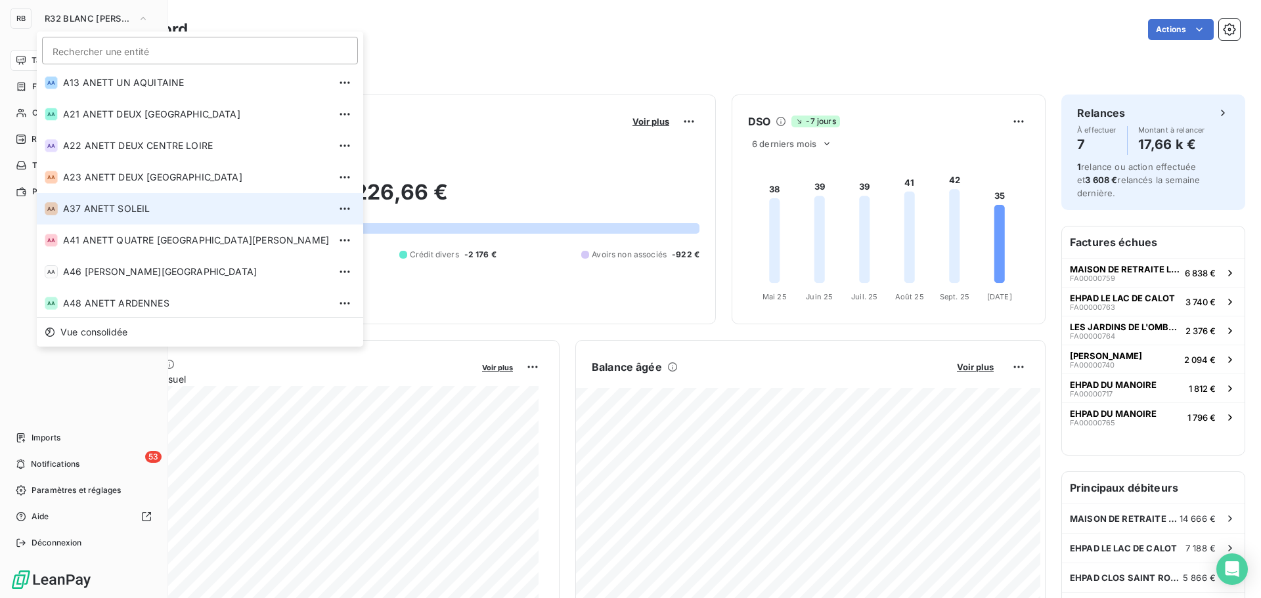
click at [154, 212] on span "A37 ANETT SOLEIL" at bounding box center [196, 208] width 266 height 13
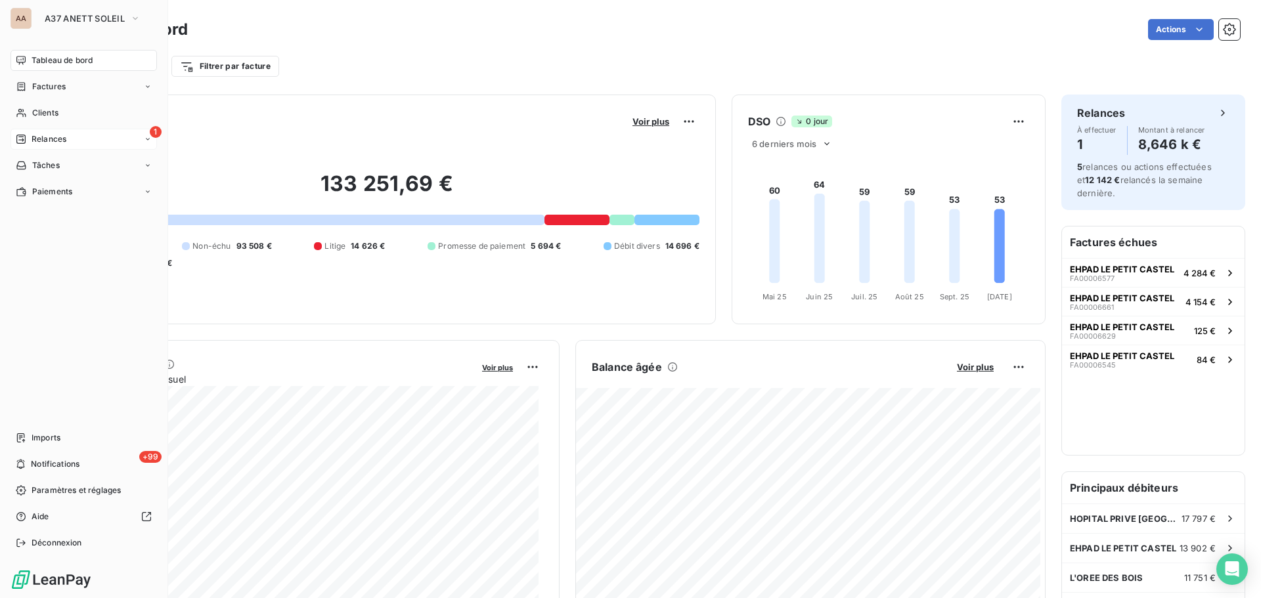
click at [50, 131] on div "1 Relances" at bounding box center [84, 139] width 146 height 21
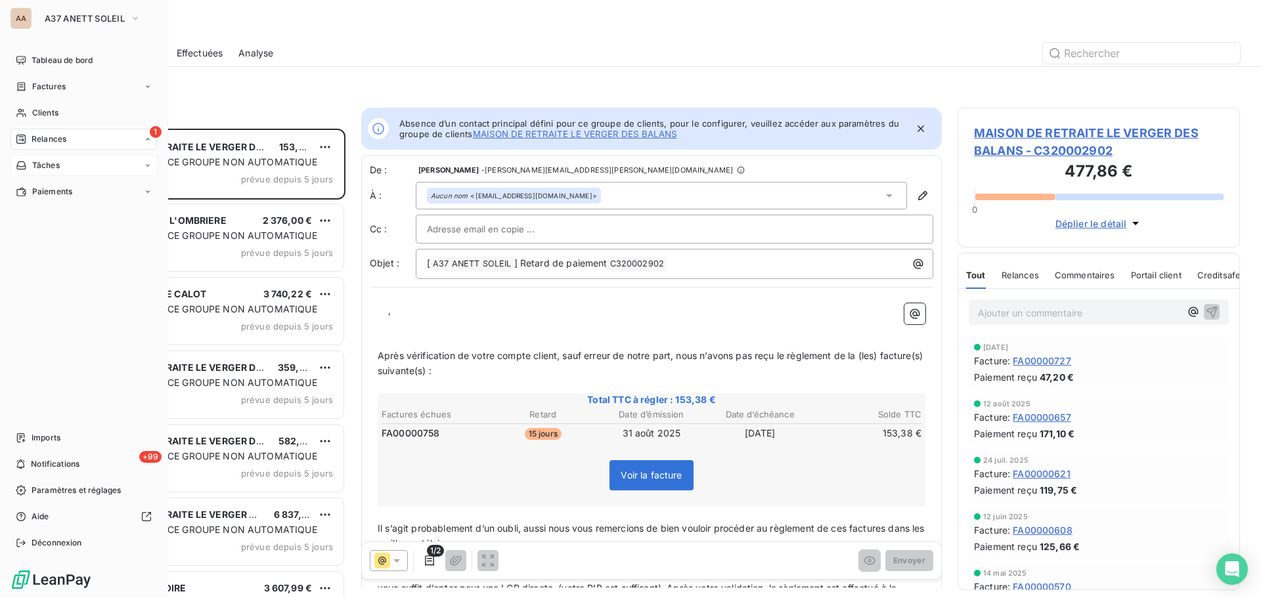
scroll to position [11, 11]
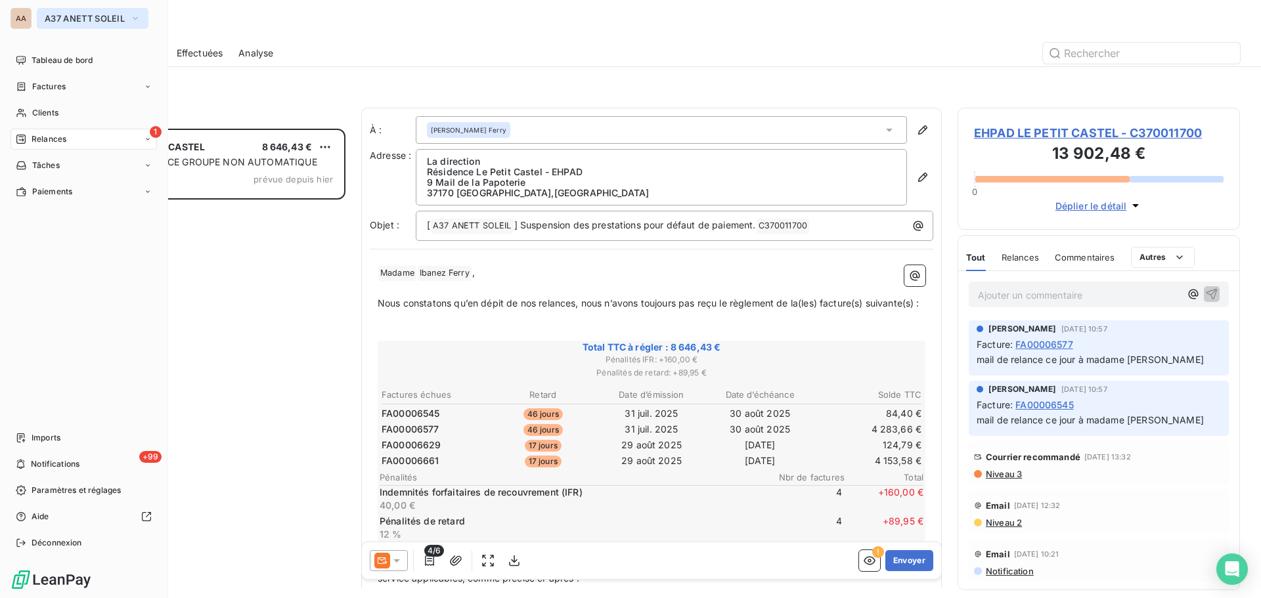
click at [79, 18] on span "A37 ANETT SOLEIL" at bounding box center [85, 18] width 80 height 11
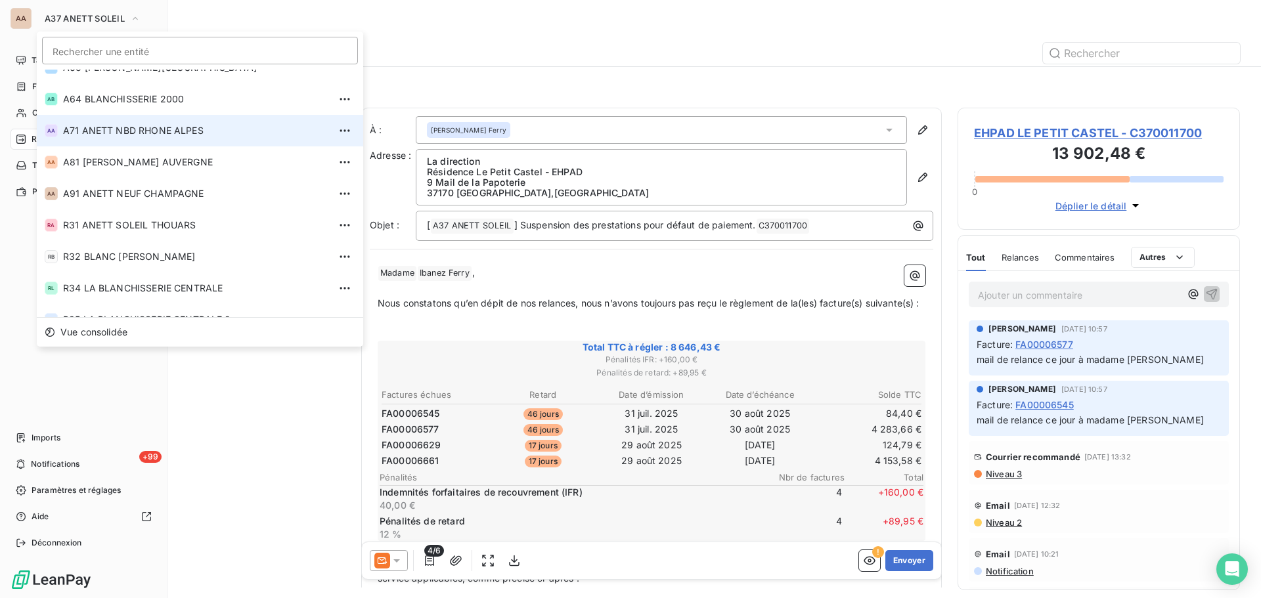
scroll to position [446, 0]
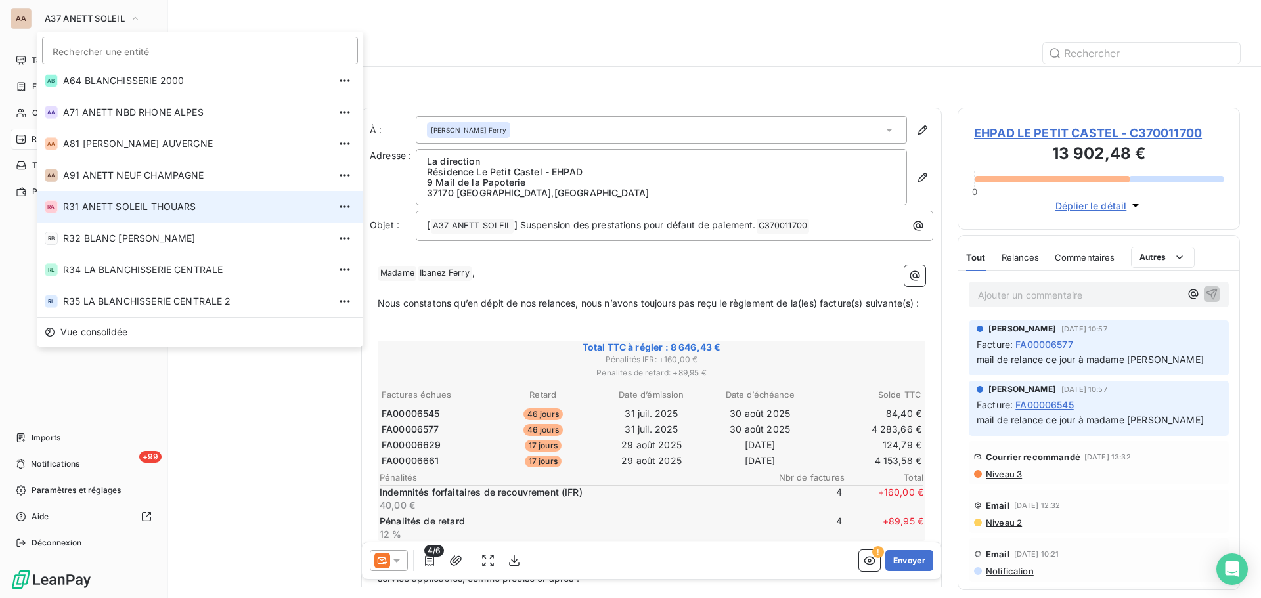
click at [85, 202] on span "R31 ANETT SOLEIL THOUARS" at bounding box center [196, 206] width 266 height 13
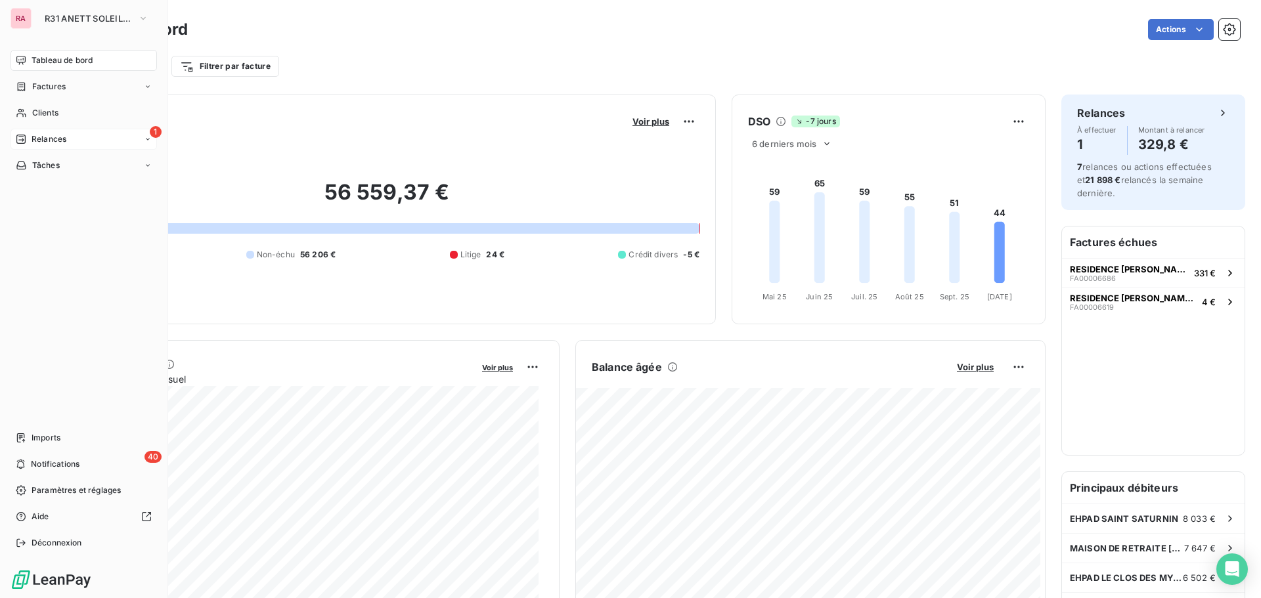
click at [54, 146] on div "1 Relances" at bounding box center [84, 139] width 146 height 21
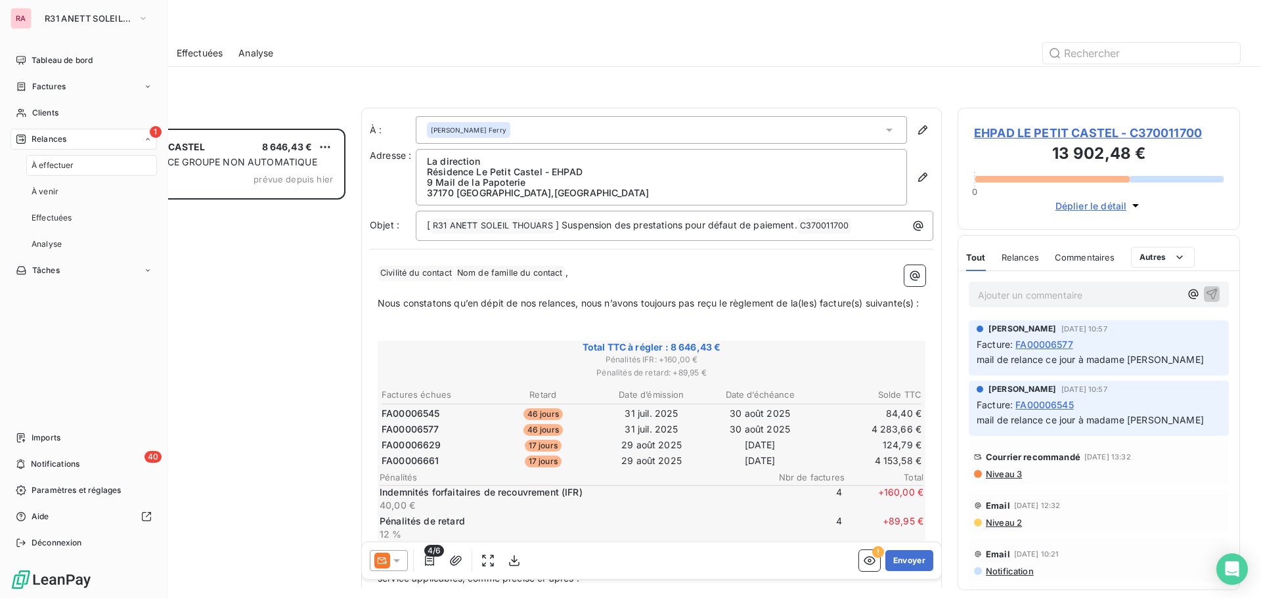
scroll to position [460, 273]
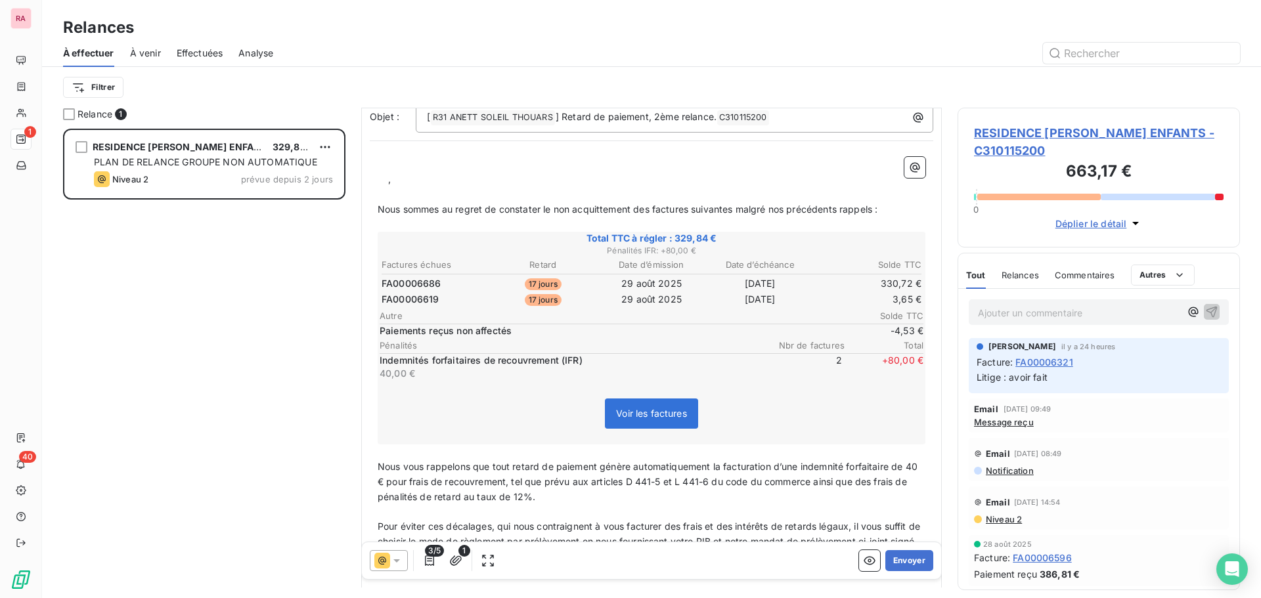
scroll to position [132, 0]
